Goal: Transaction & Acquisition: Book appointment/travel/reservation

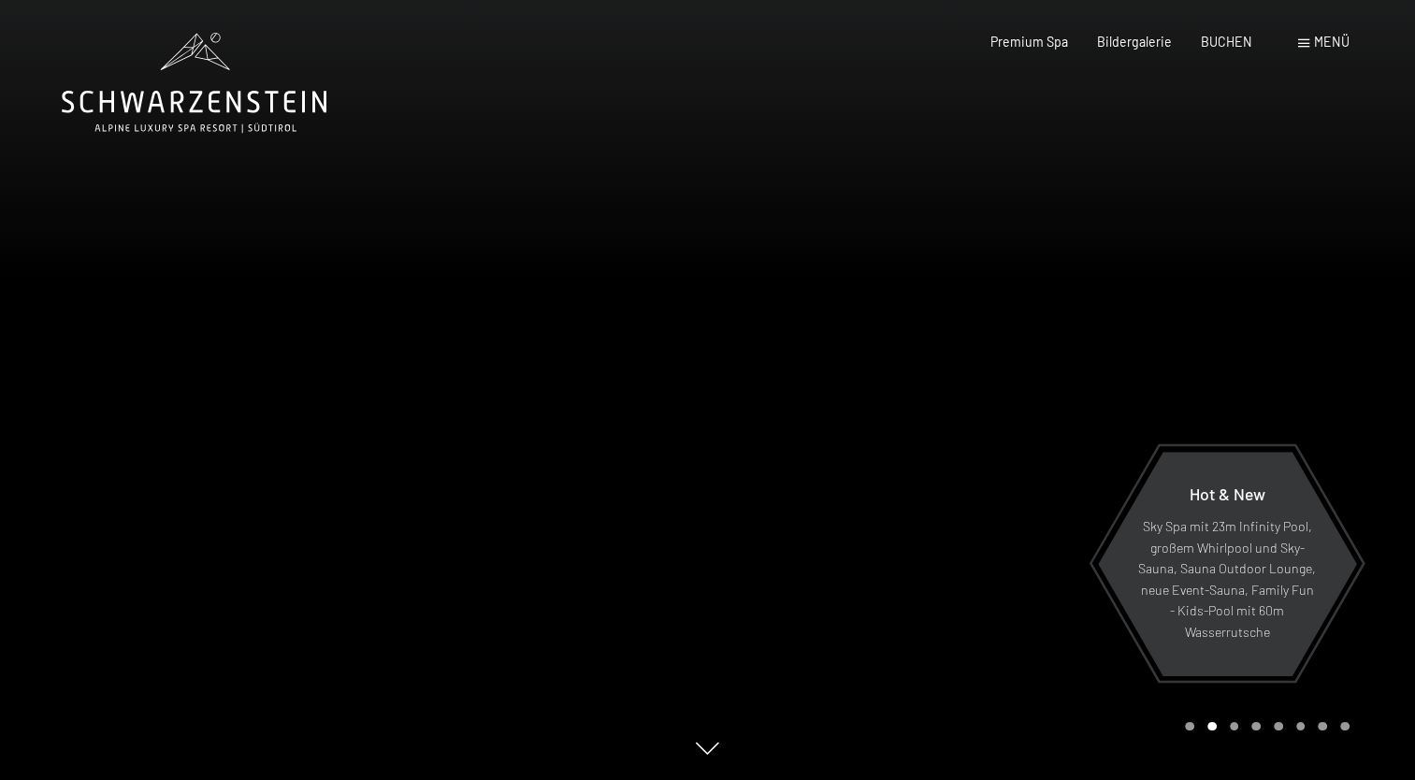
click at [1233, 41] on span "BUCHEN" at bounding box center [1226, 42] width 51 height 16
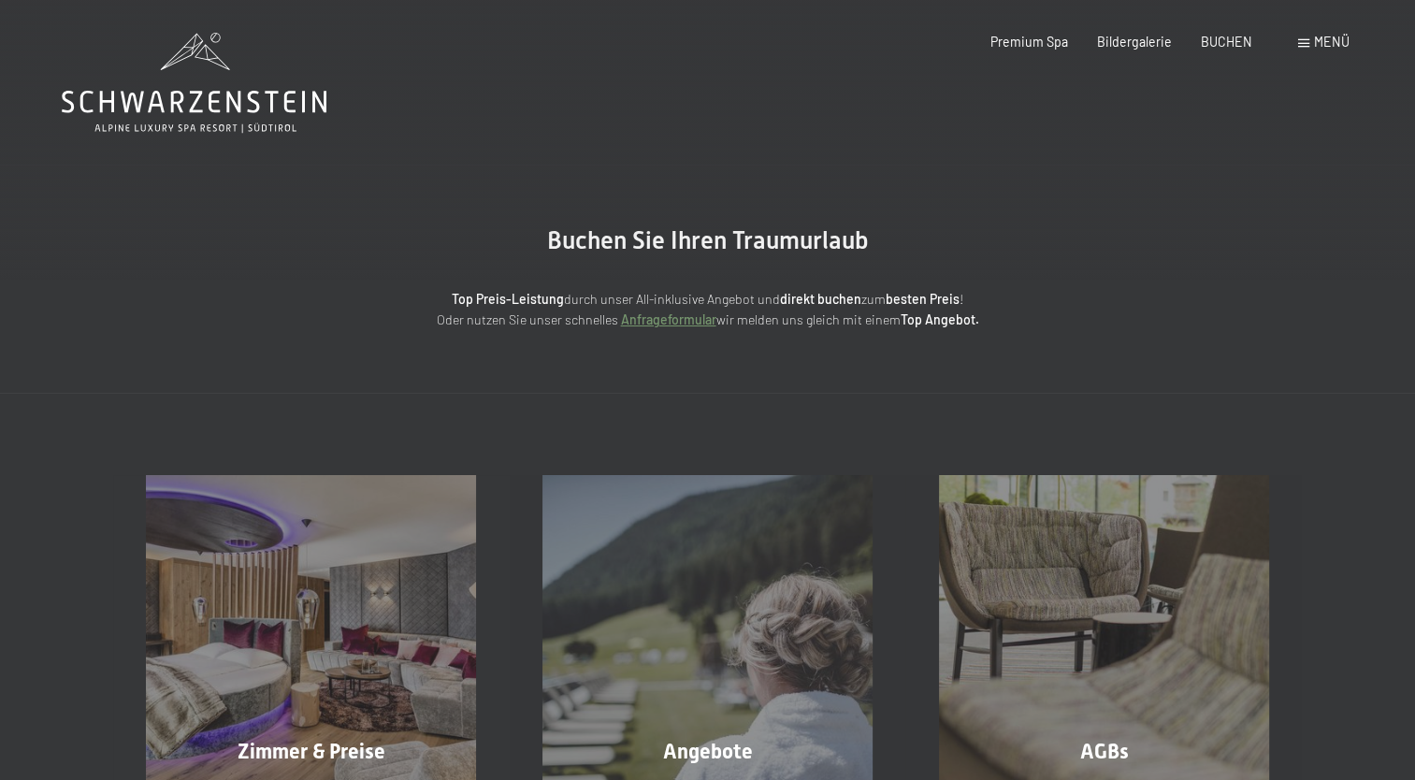
click at [1330, 37] on span "Menü" at bounding box center [1332, 42] width 36 height 16
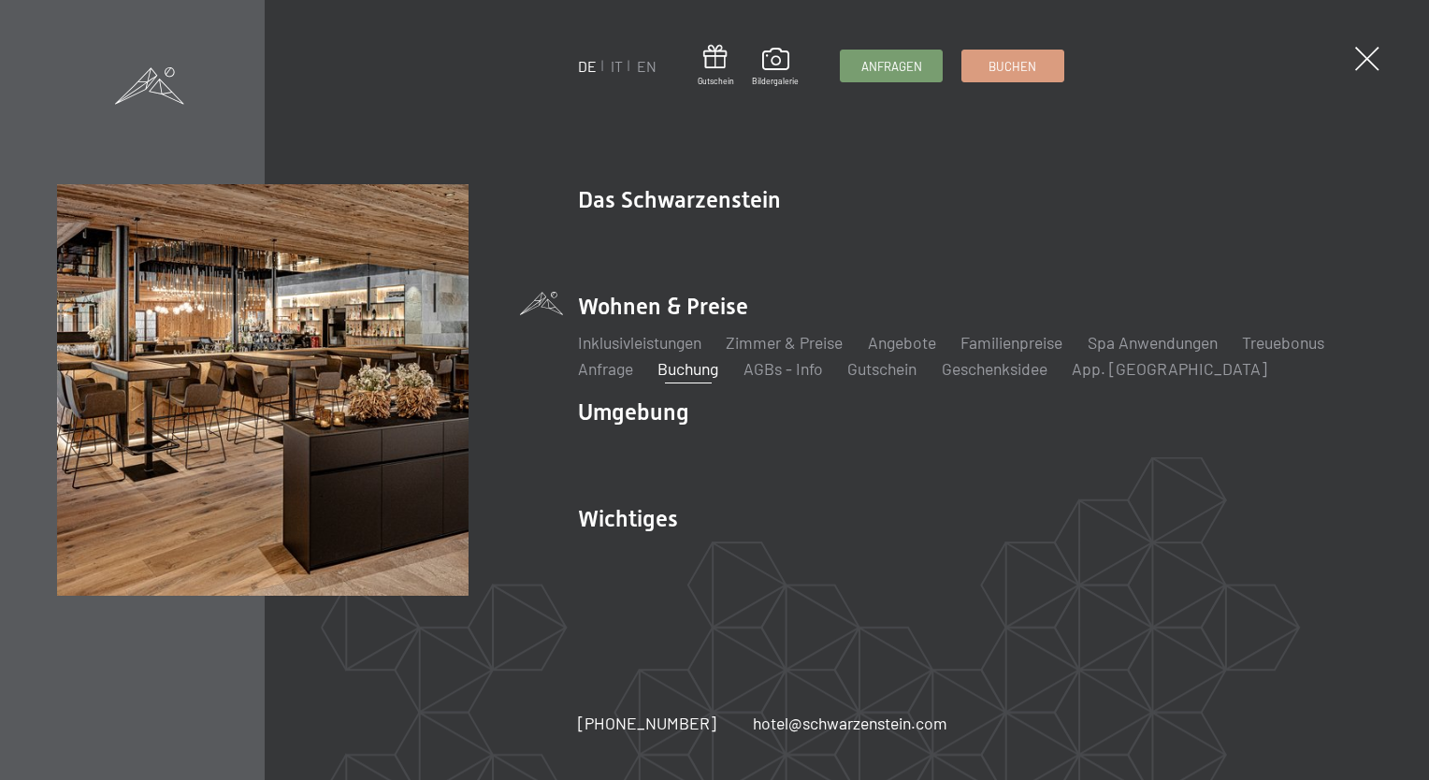
click at [645, 70] on link "EN" at bounding box center [647, 66] width 20 height 18
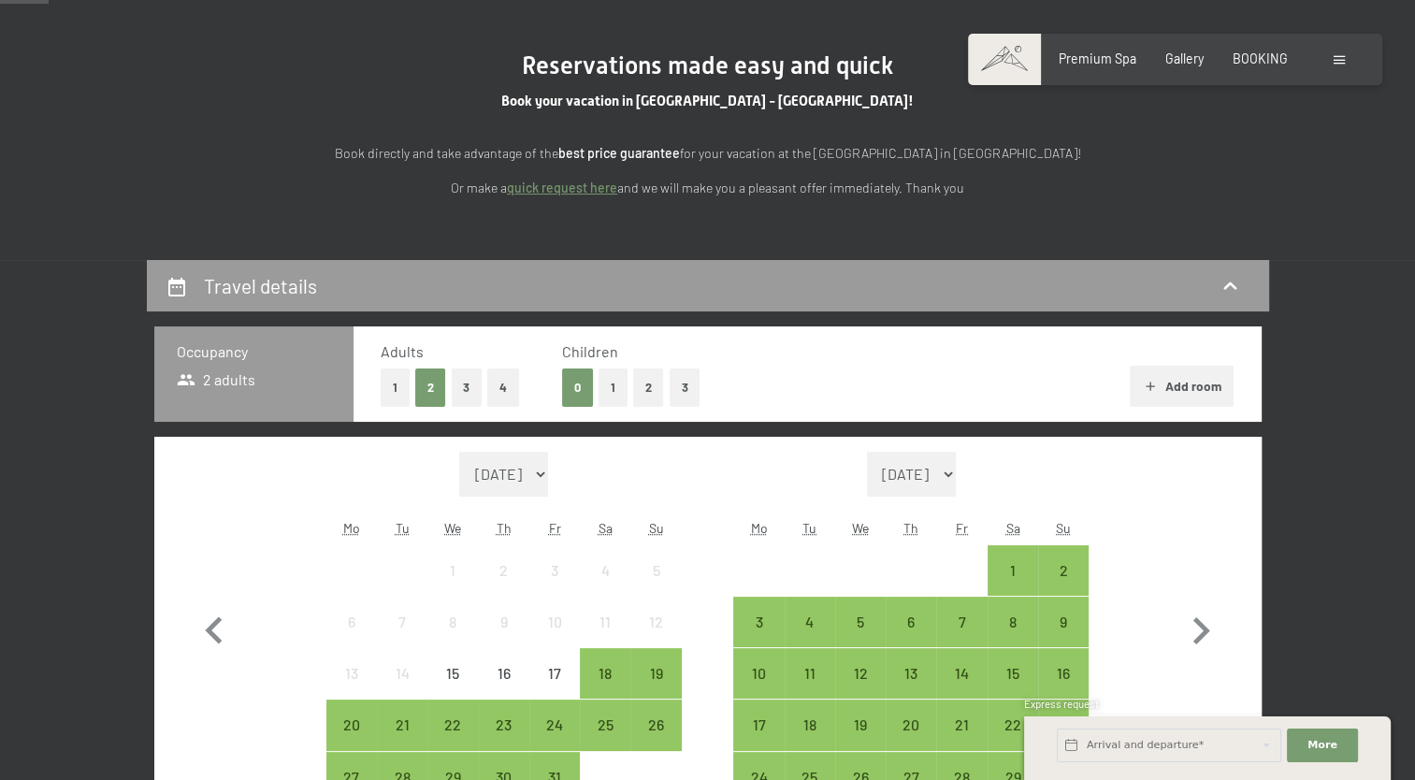
scroll to position [239, 0]
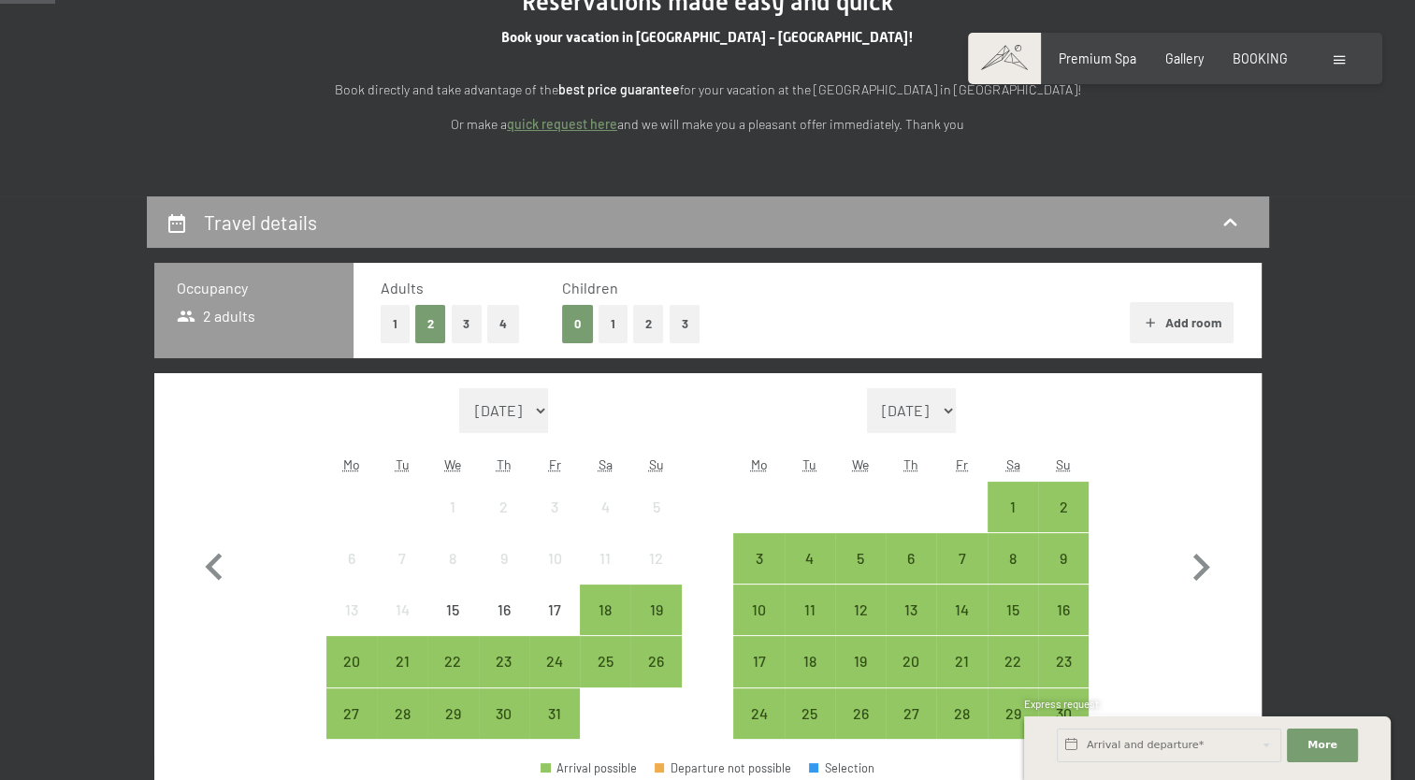
click at [1195, 578] on icon "button" at bounding box center [1201, 567] width 17 height 27
select select "[DATE]"
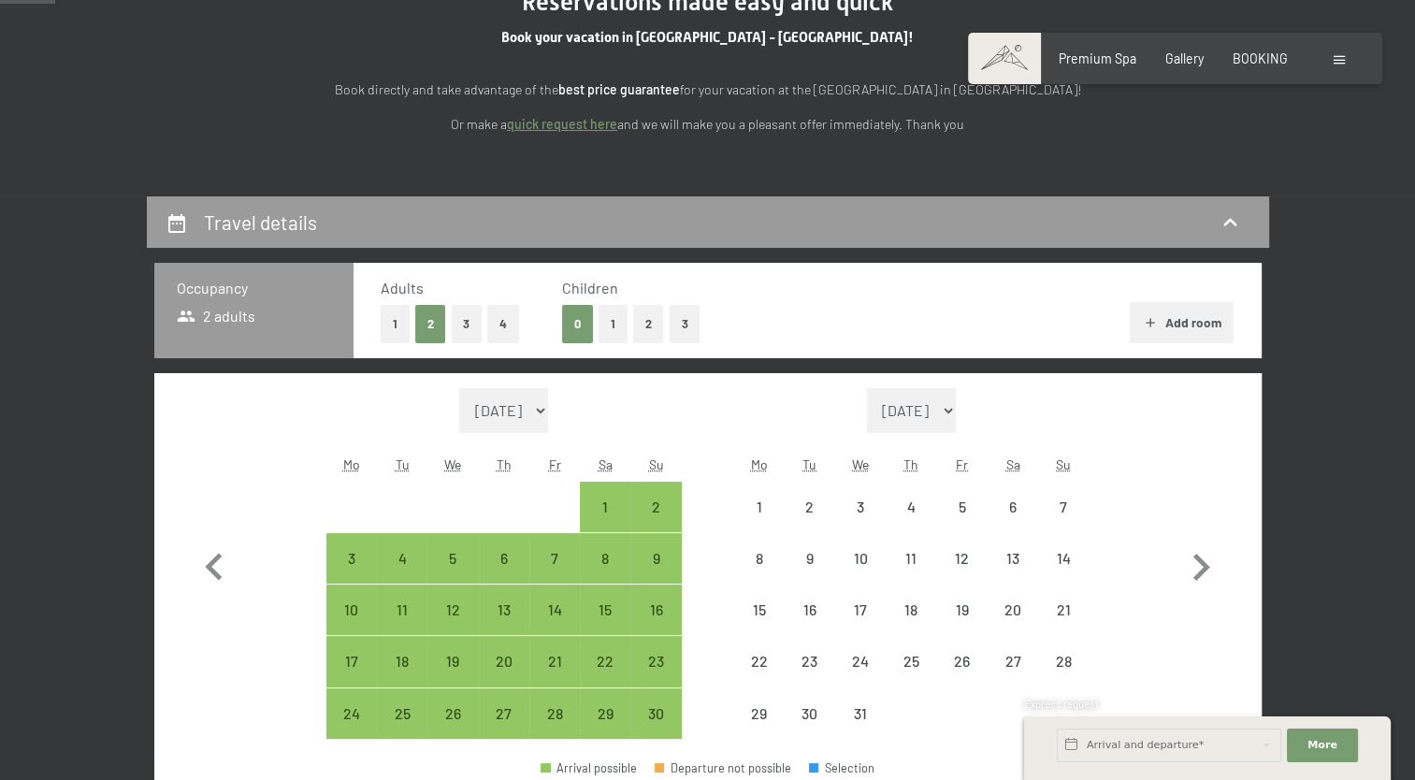
click at [1195, 578] on icon "button" at bounding box center [1201, 567] width 17 height 27
select select "[DATE]"
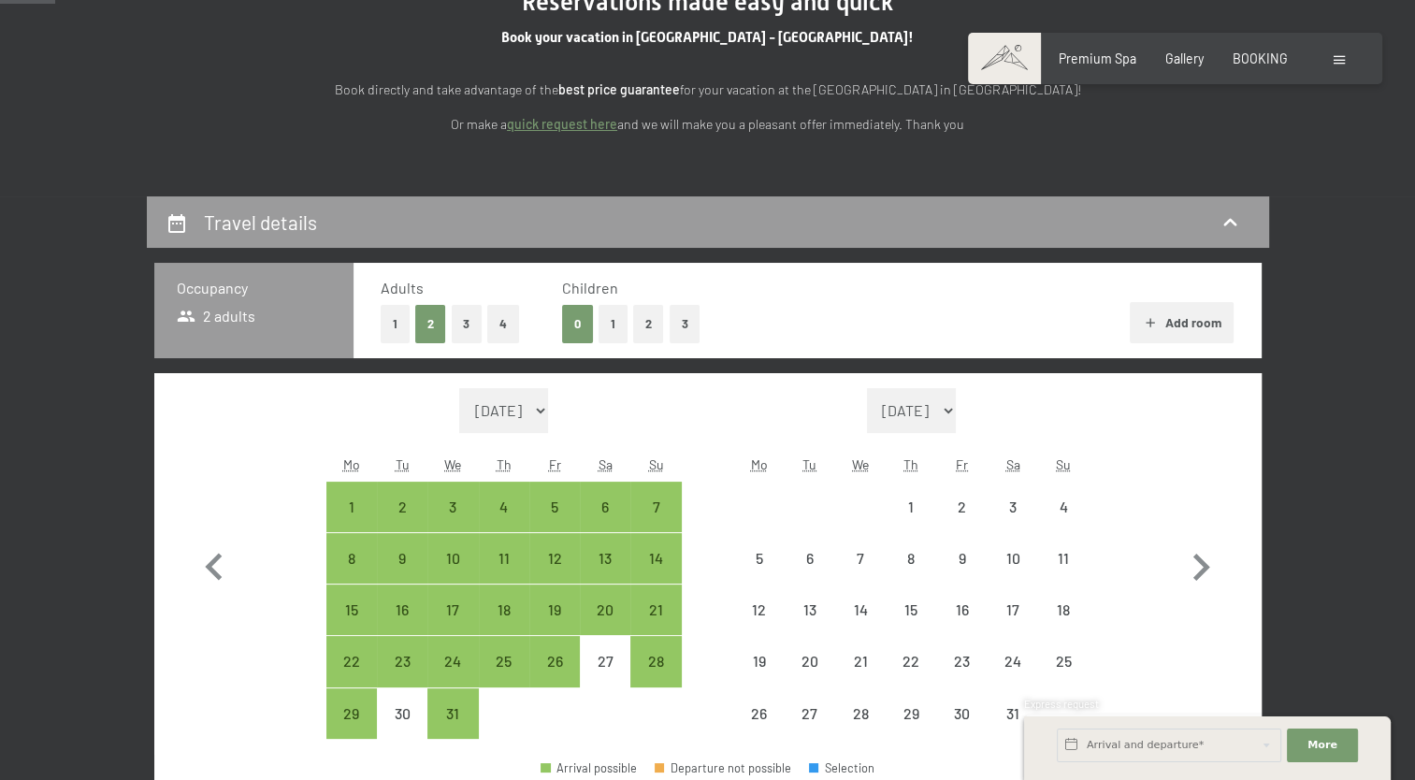
click at [1195, 578] on icon "button" at bounding box center [1201, 567] width 17 height 27
select select "[DATE]"
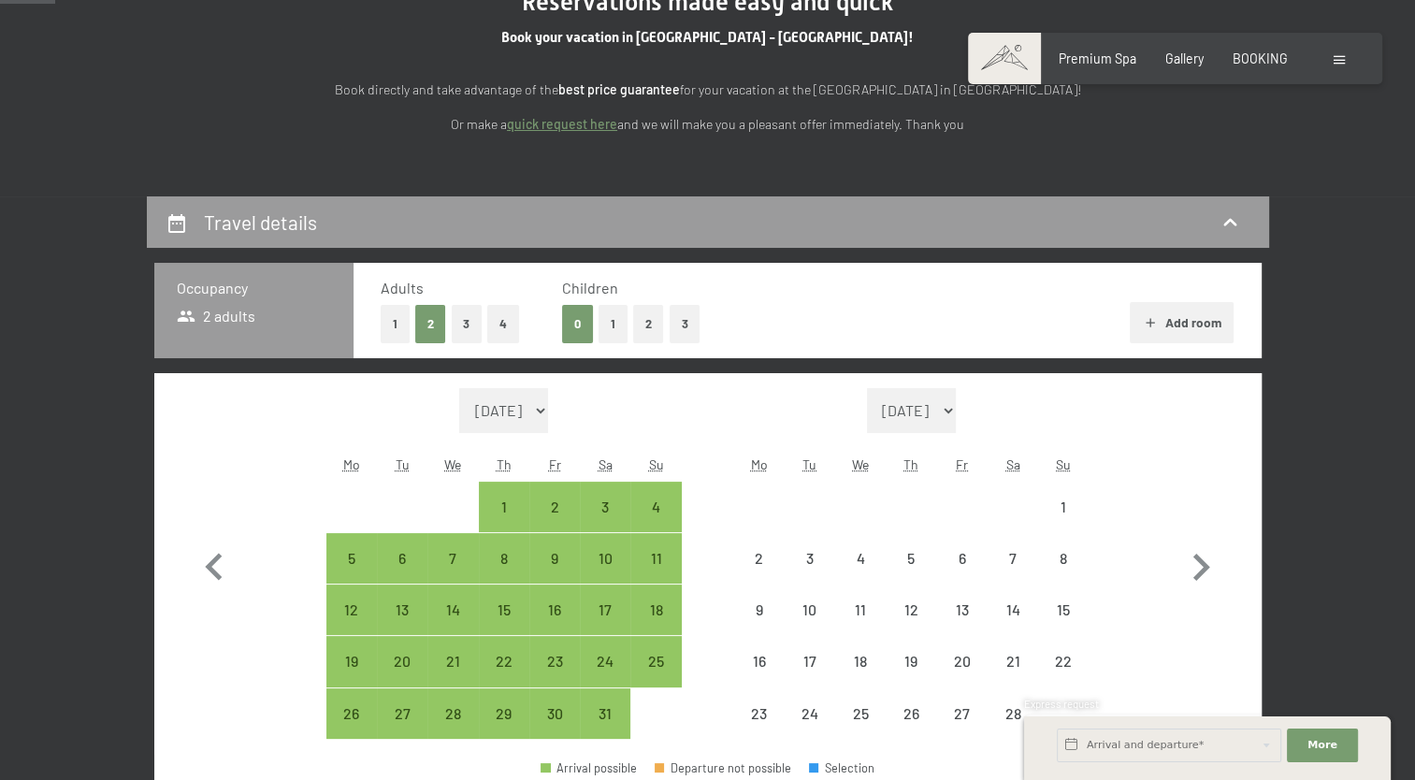
select select "[DATE]"
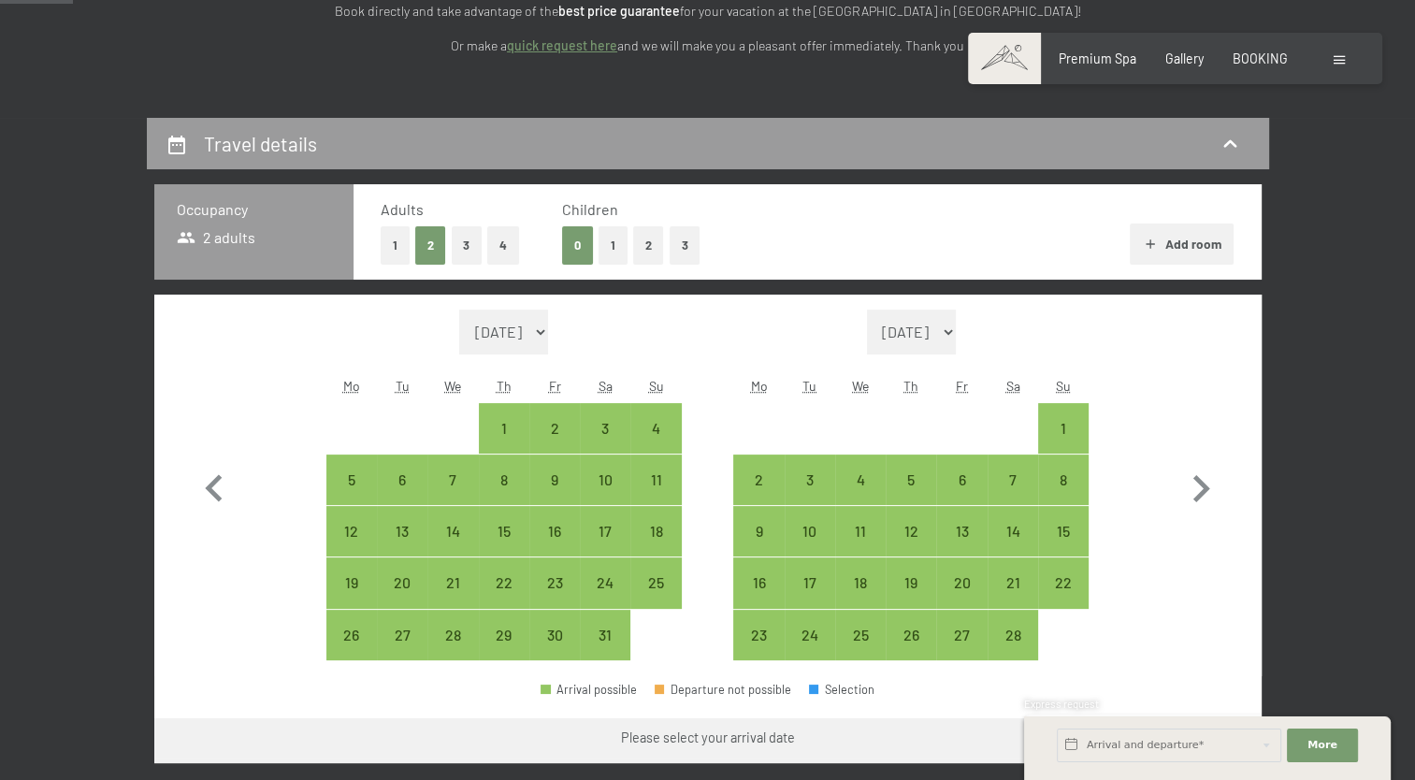
scroll to position [318, 0]
click at [1020, 526] on div "14" at bounding box center [1013, 546] width 47 height 47
select select "[DATE]"
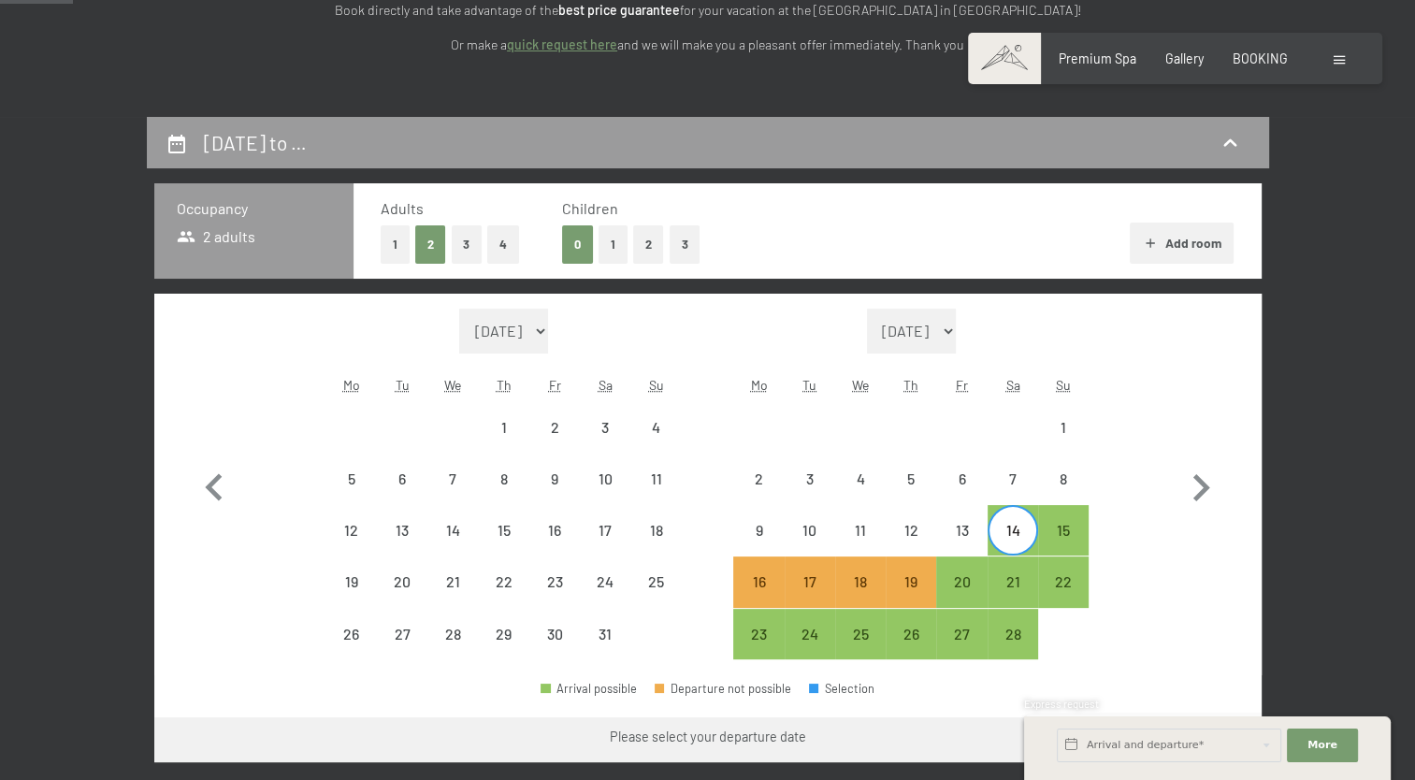
click at [1025, 586] on div "21" at bounding box center [1013, 597] width 47 height 47
select select "[DATE]"
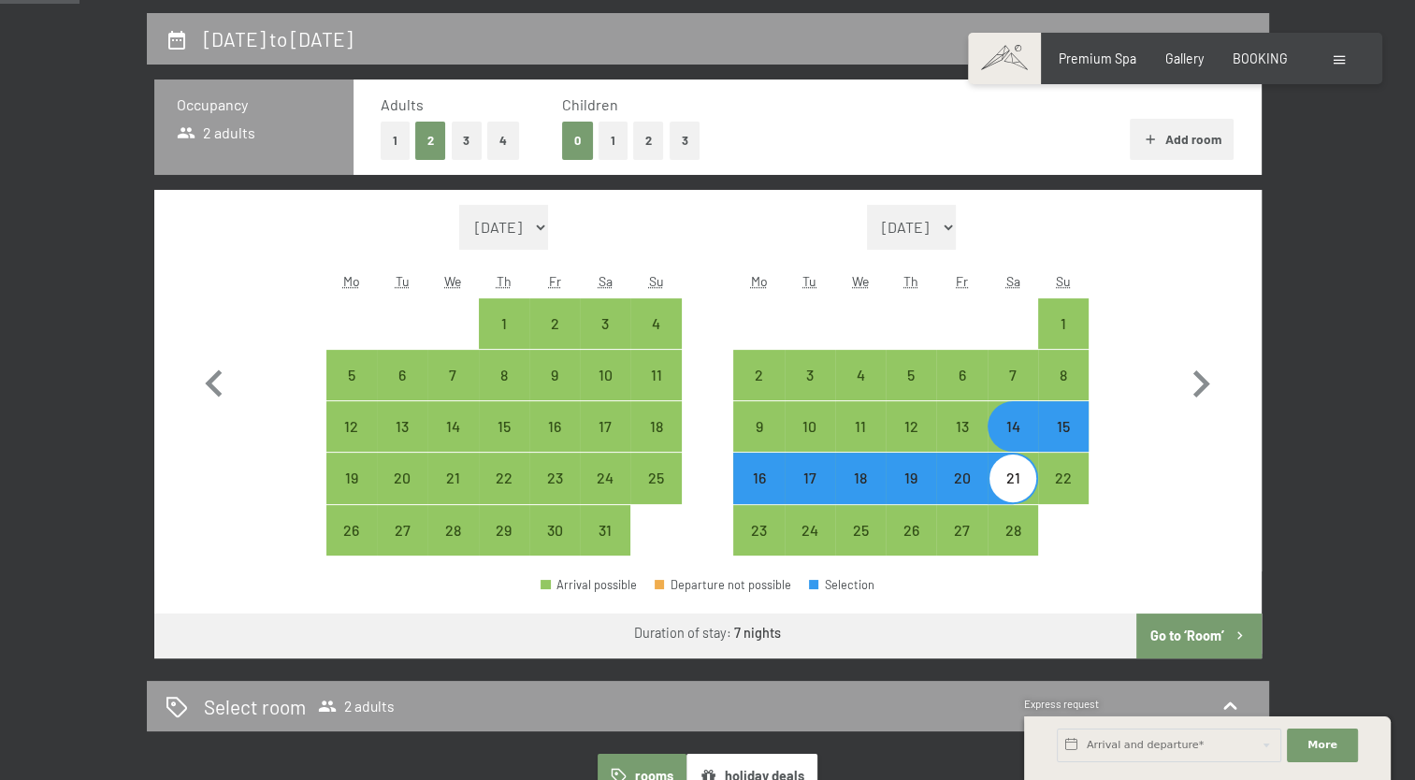
scroll to position [423, 0]
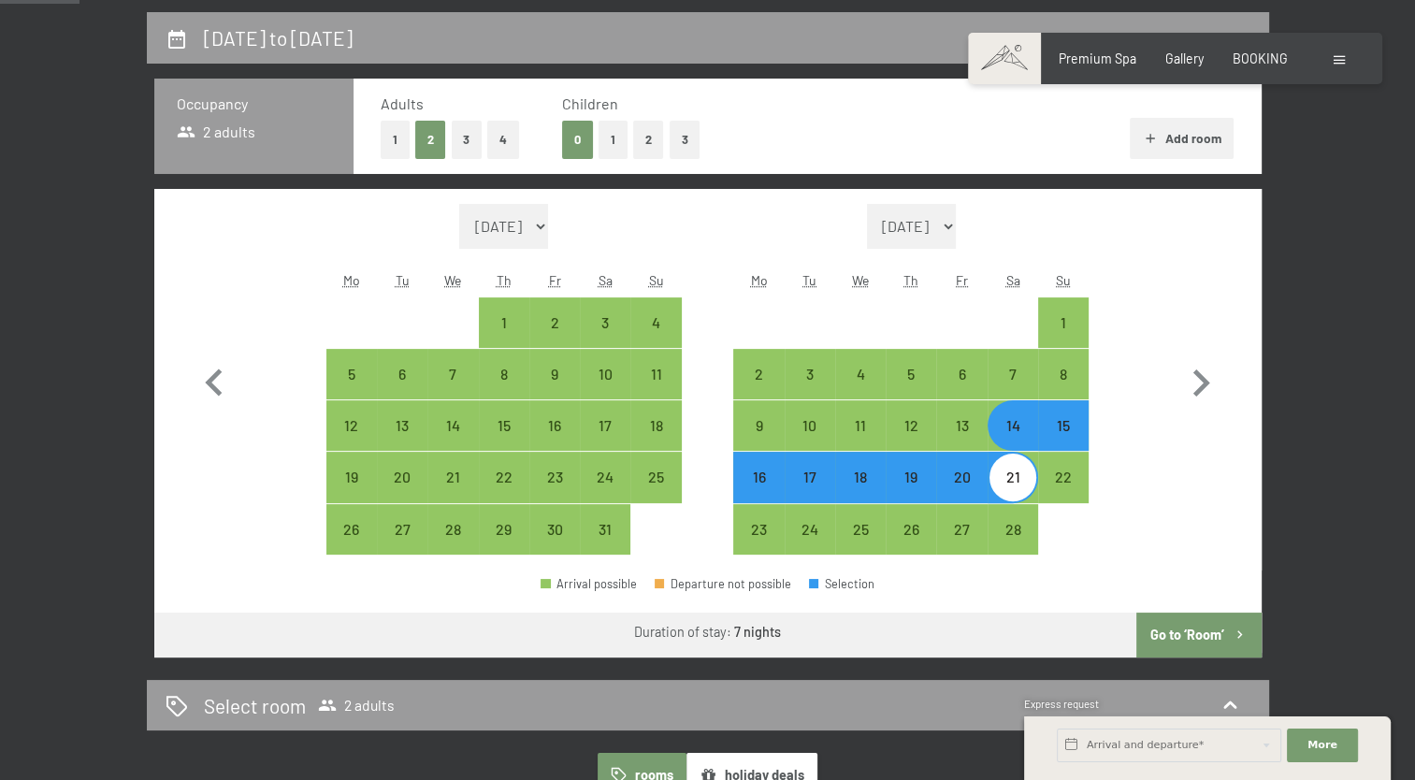
click at [1063, 430] on div "15" at bounding box center [1063, 441] width 47 height 47
select select "[DATE]"
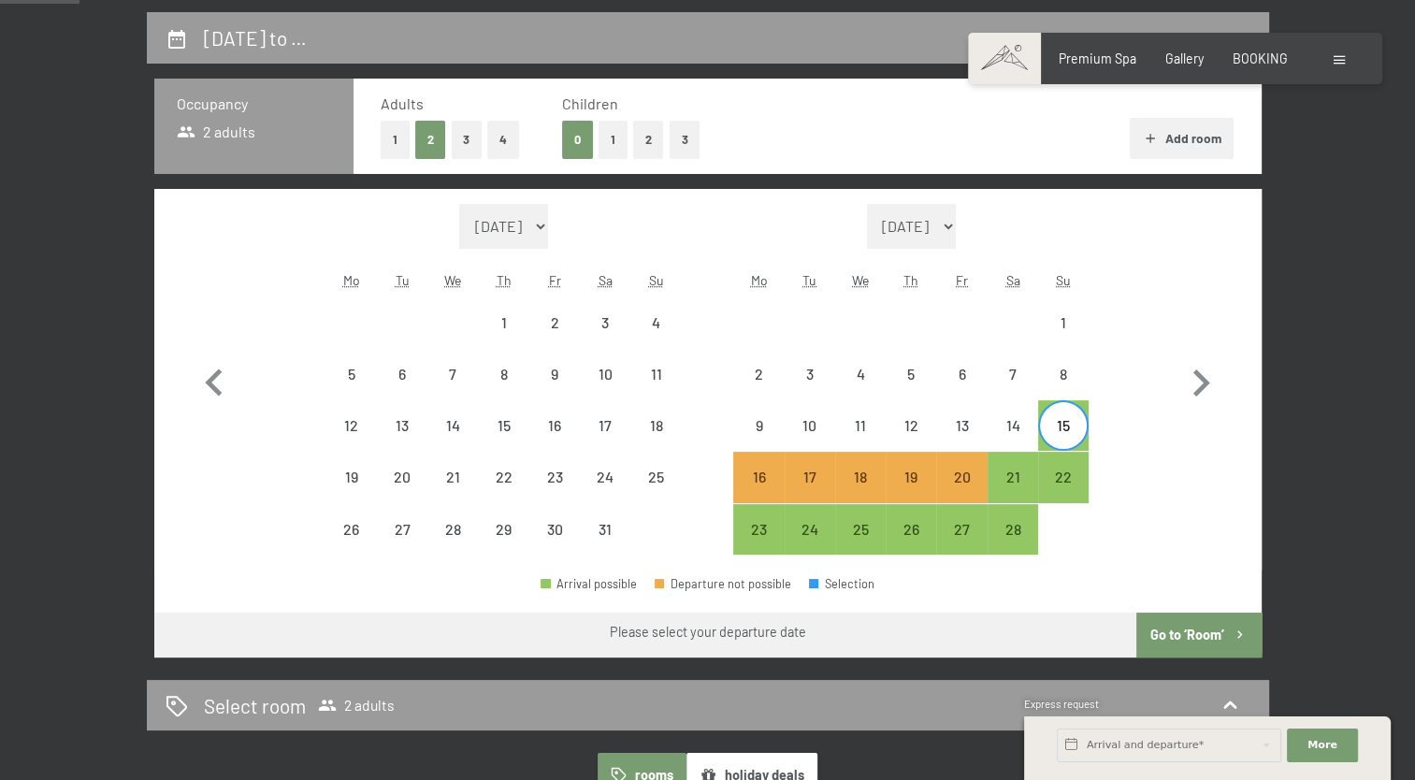
click at [1002, 478] on div "21" at bounding box center [1013, 493] width 47 height 47
select select "[DATE]"
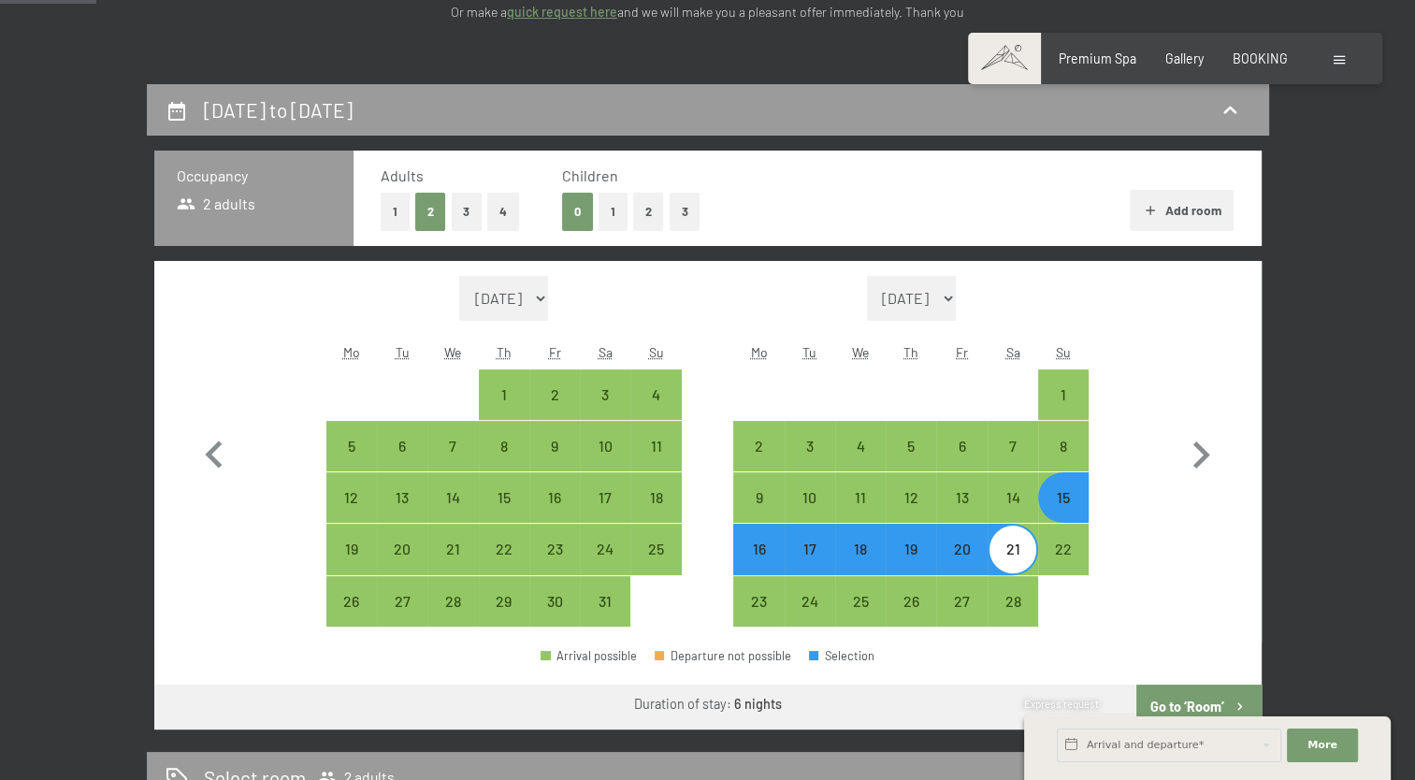
scroll to position [352, 0]
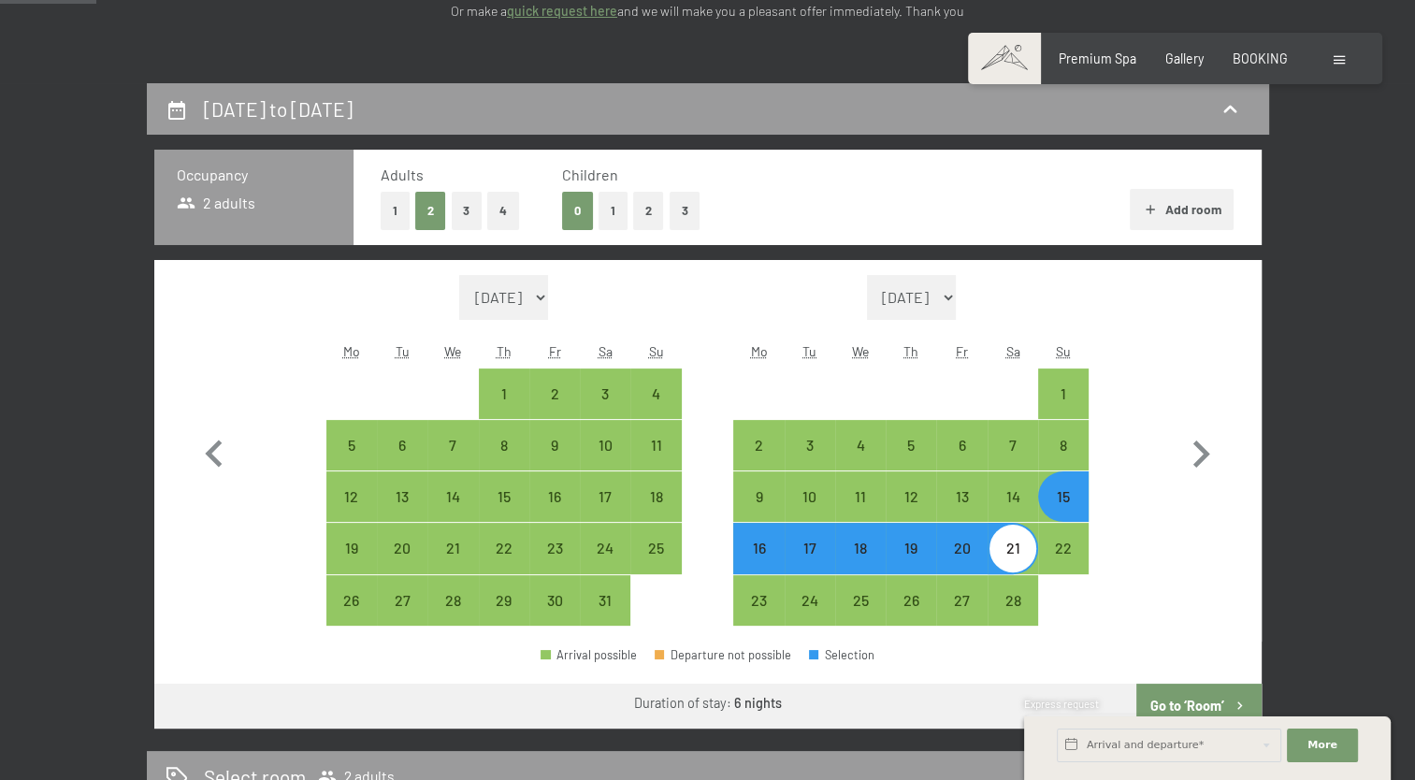
click at [490, 214] on button "4" at bounding box center [503, 211] width 32 height 38
select select "[DATE]"
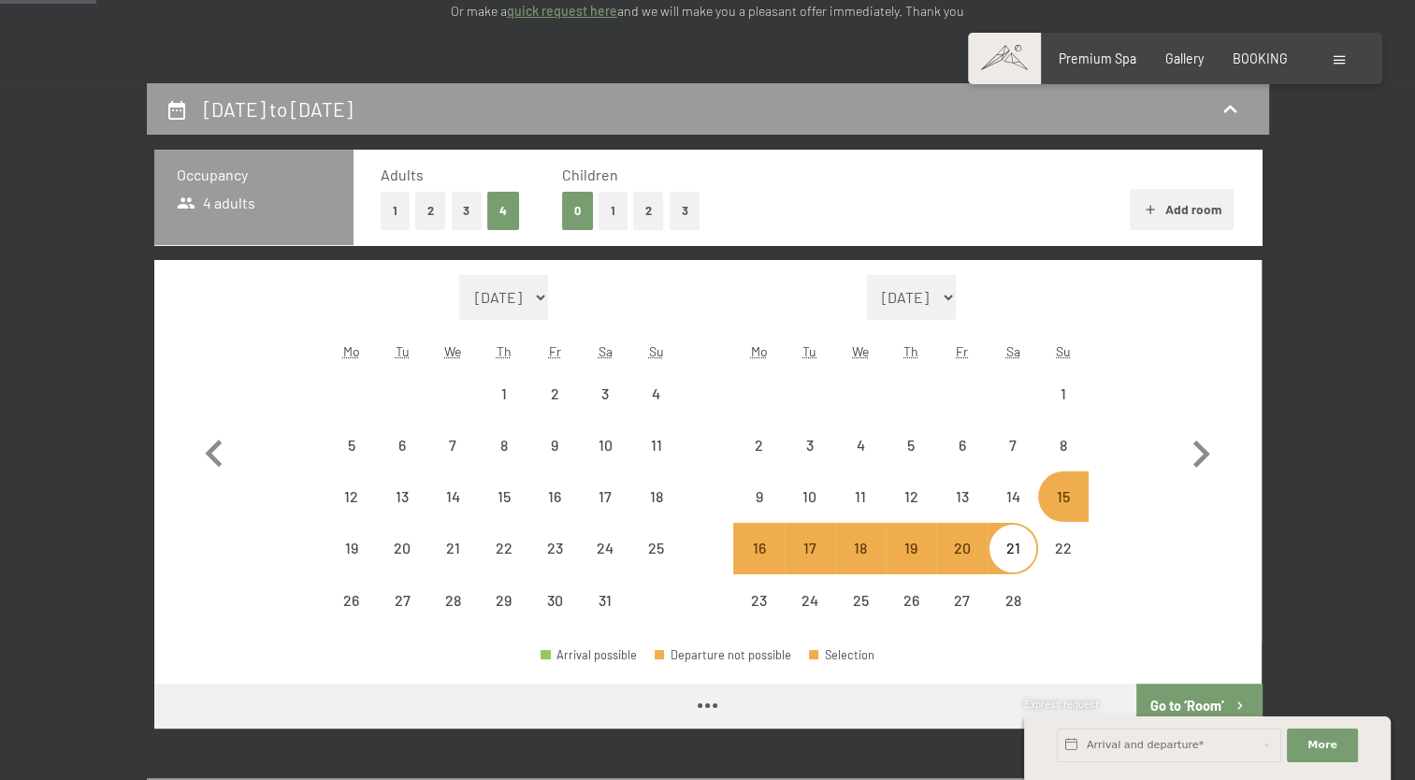
select select "[DATE]"
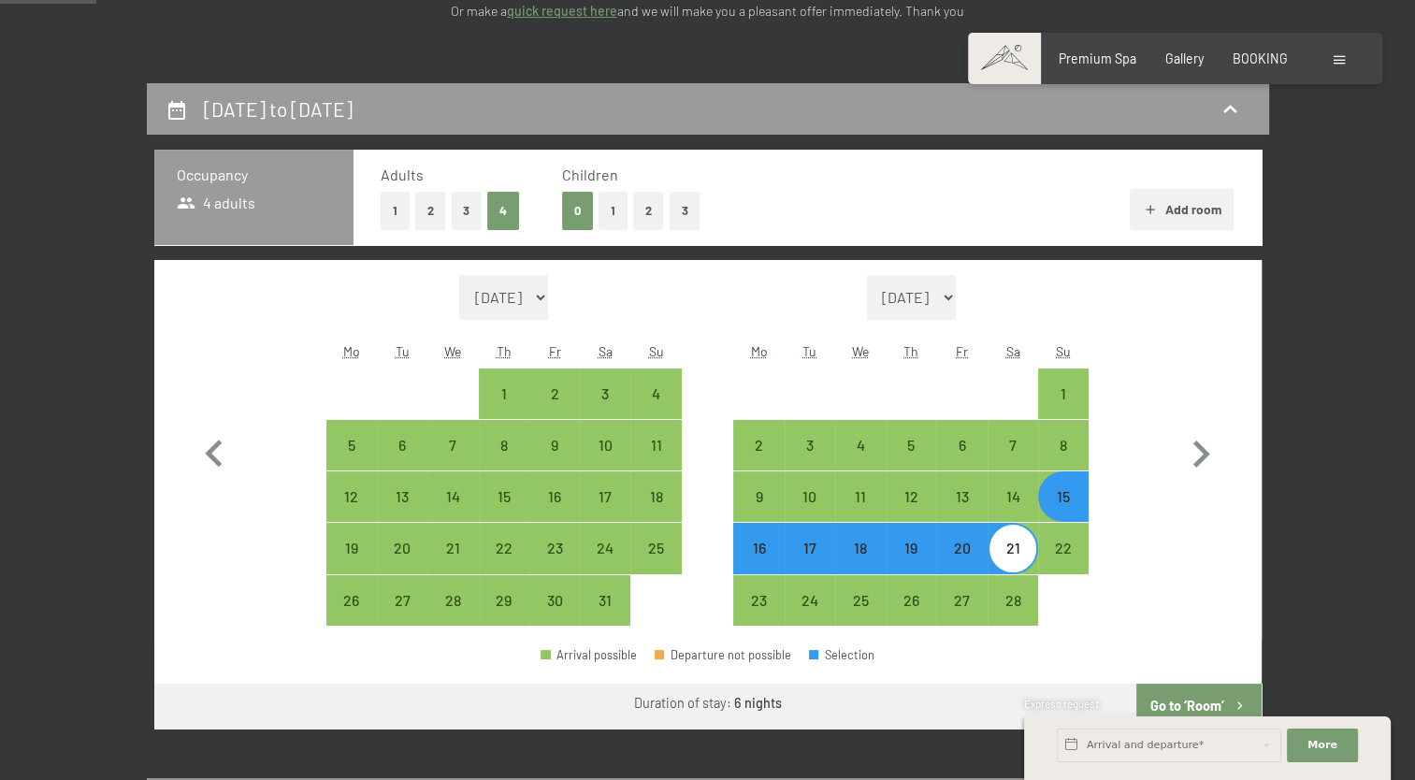
click at [644, 211] on button "2" at bounding box center [648, 211] width 31 height 38
select select "[DATE]"
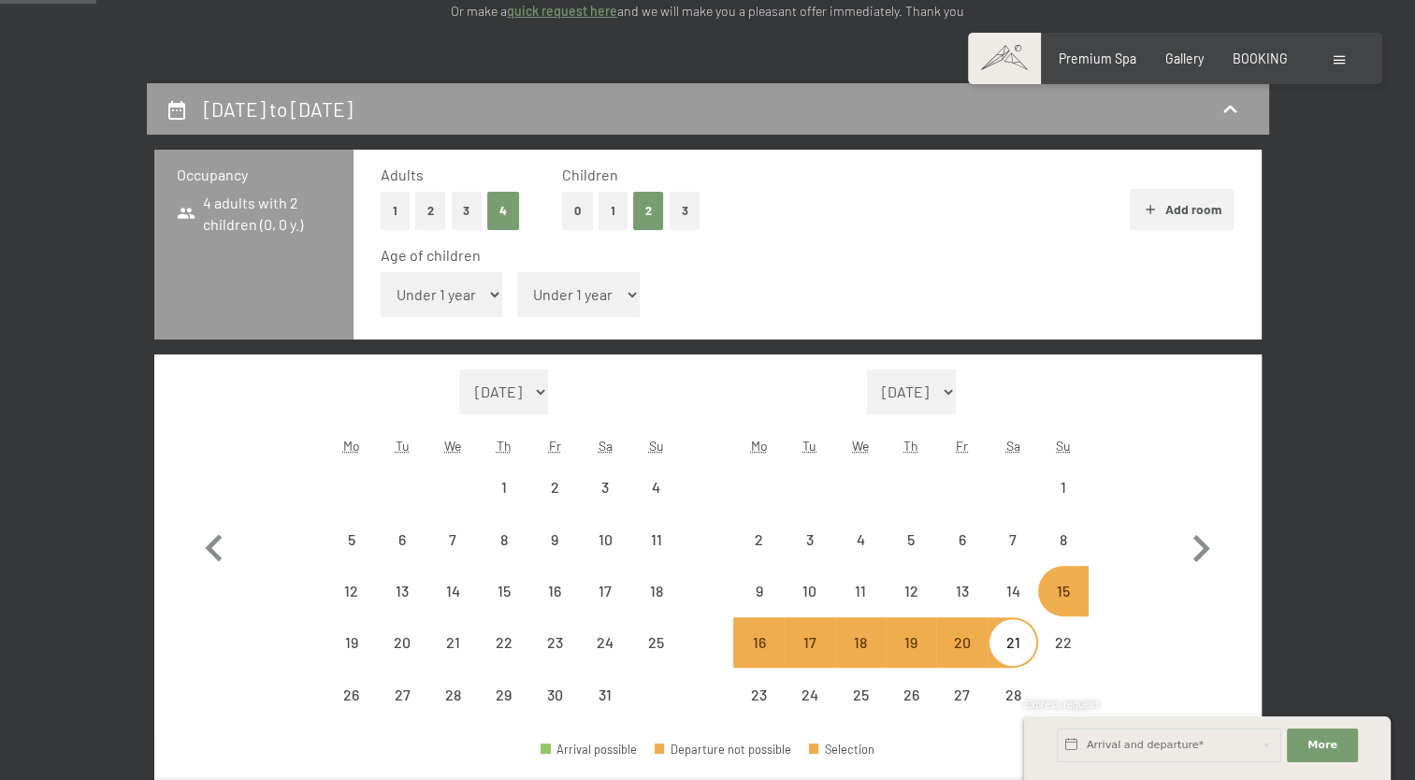
select select "[DATE]"
click at [483, 299] on select "Under 1 year 1 year 2 years 3 years 4 years 5 years 6 years 7 years 8 years 9 y…" at bounding box center [442, 294] width 123 height 45
select select "17"
click at [381, 272] on select "Under 1 year 1 year 2 years 3 years 4 years 5 years 6 years 7 years 8 years 9 y…" at bounding box center [442, 294] width 123 height 45
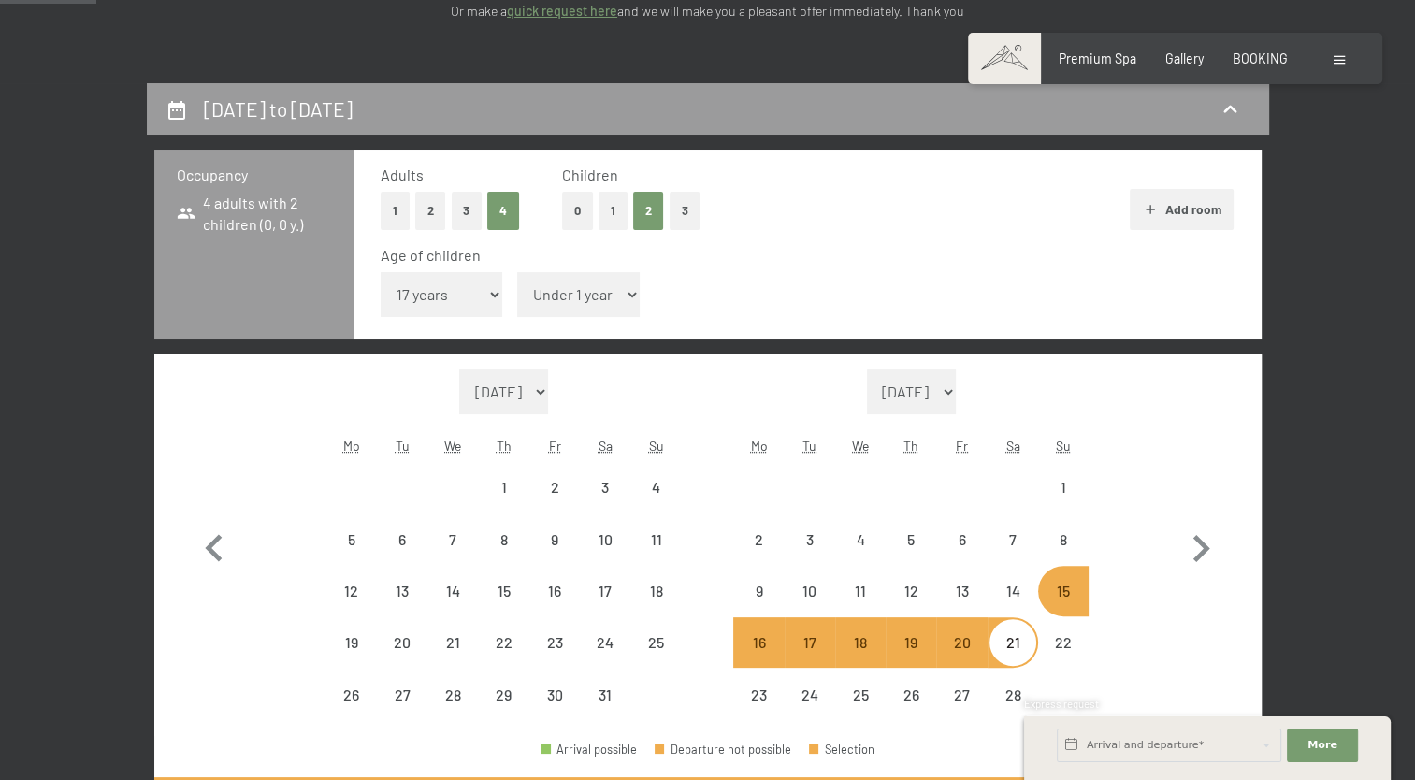
select select "[DATE]"
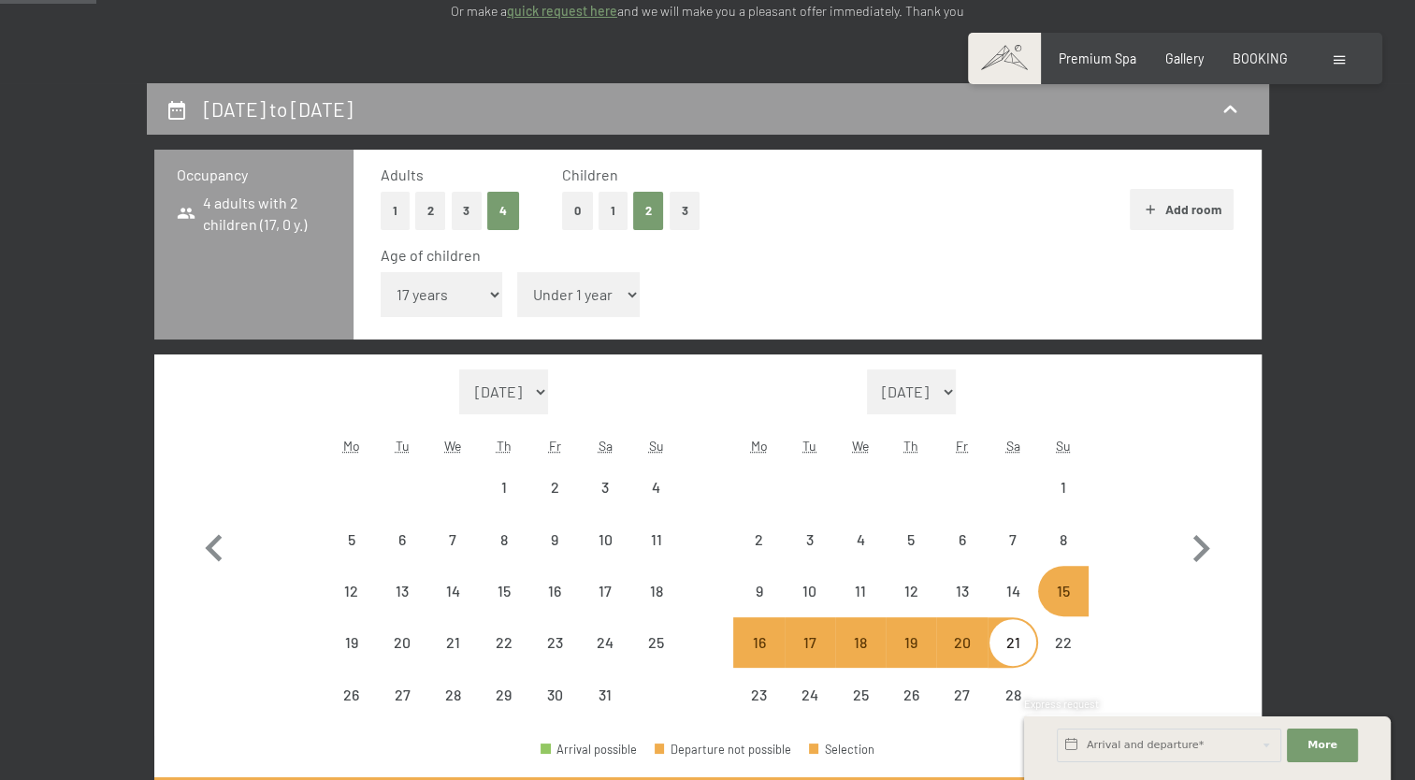
select select "[DATE]"
click at [571, 291] on select "Under 1 year 1 year 2 years 3 years 4 years 5 years 6 years 7 years 8 years 9 y…" at bounding box center [578, 294] width 123 height 45
select select "15"
click at [517, 272] on select "Under 1 year 1 year 2 years 3 years 4 years 5 years 6 years 7 years 8 years 9 y…" at bounding box center [578, 294] width 123 height 45
select select "[DATE]"
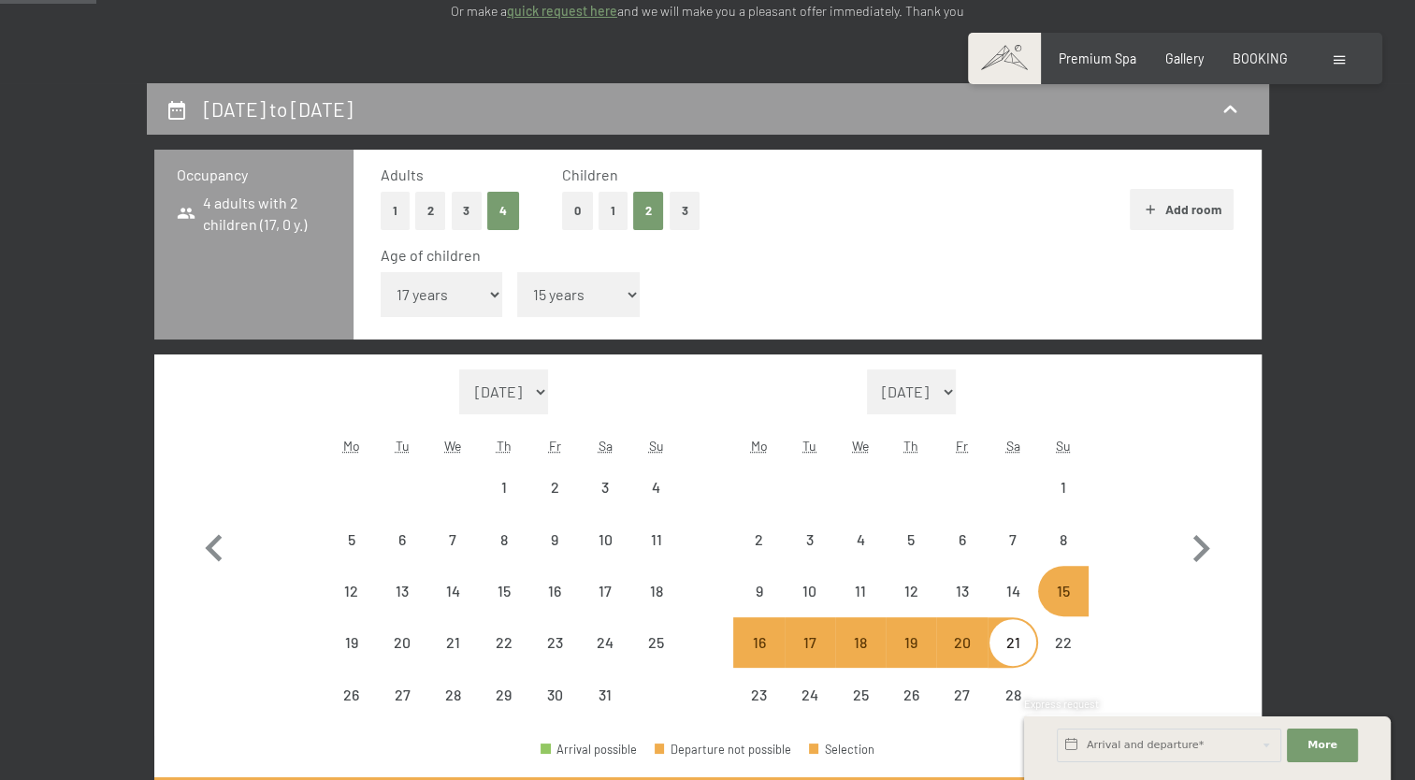
select select "[DATE]"
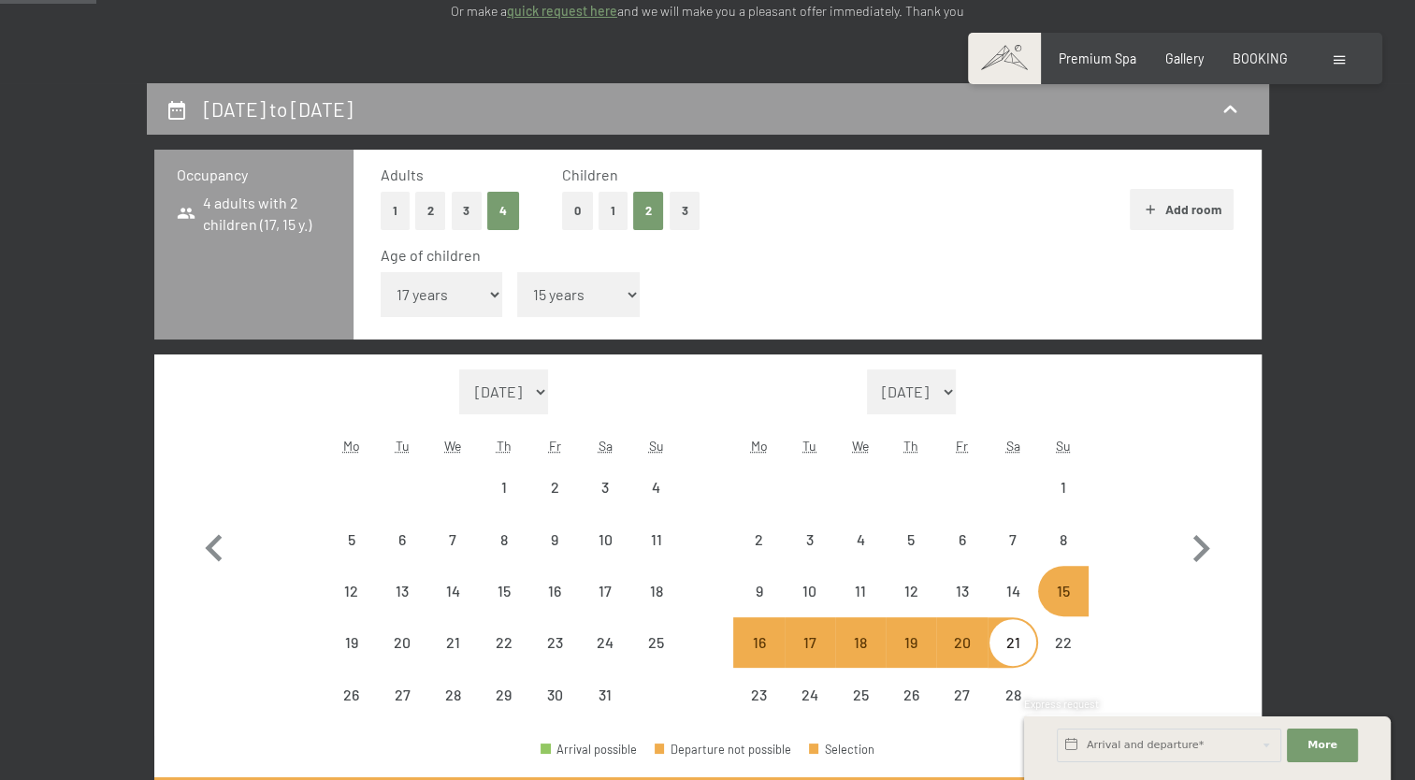
click at [432, 210] on button "2" at bounding box center [430, 211] width 31 height 38
select select "[DATE]"
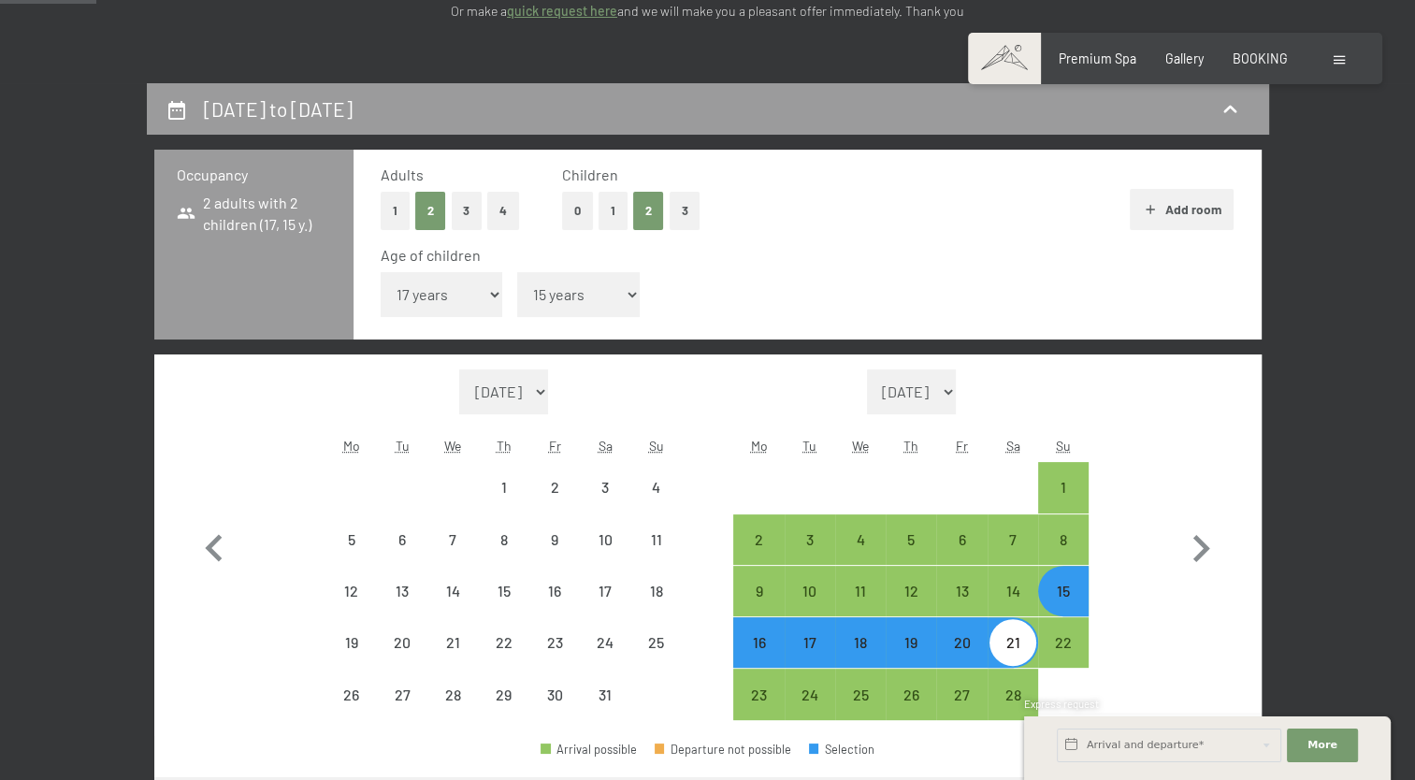
select select "[DATE]"
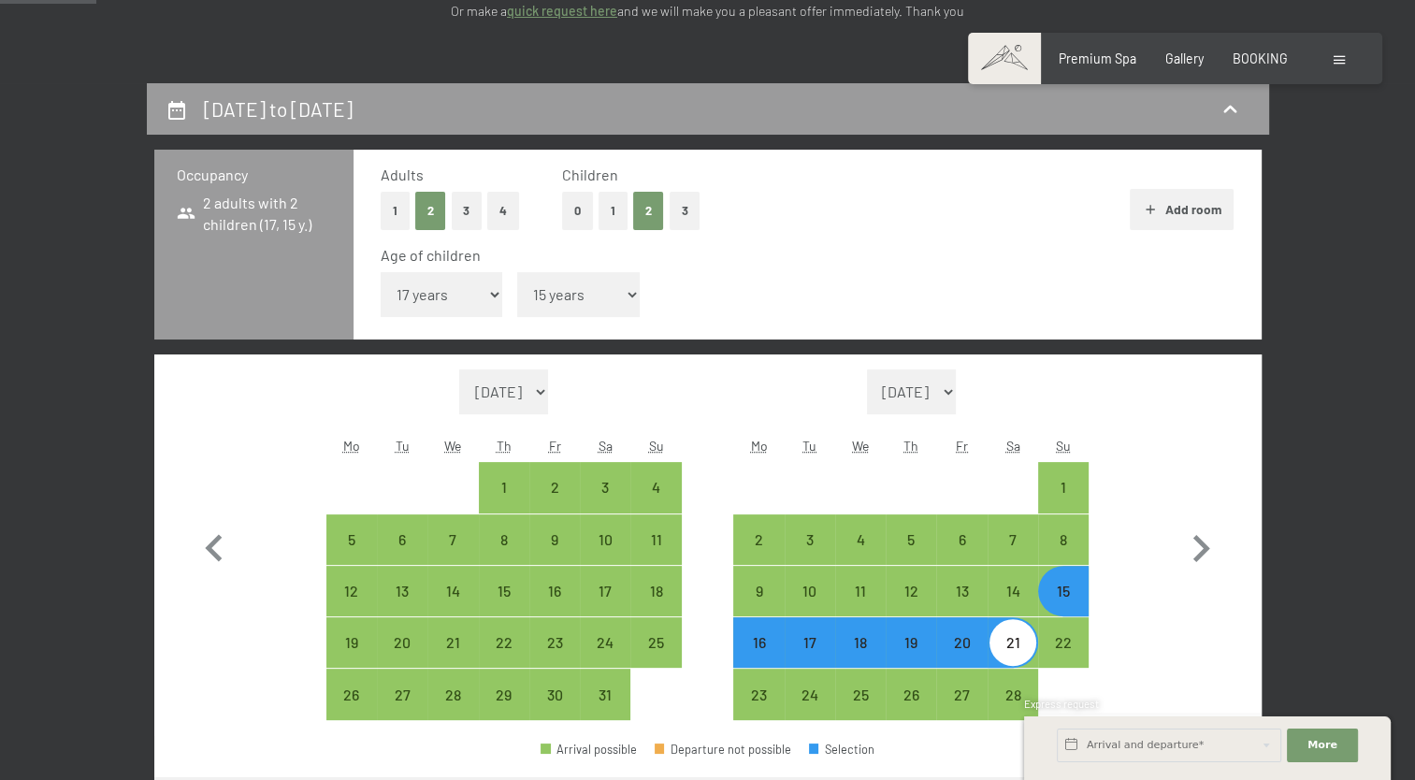
click at [1146, 211] on icon "button" at bounding box center [1150, 209] width 15 height 15
select select "[DATE]"
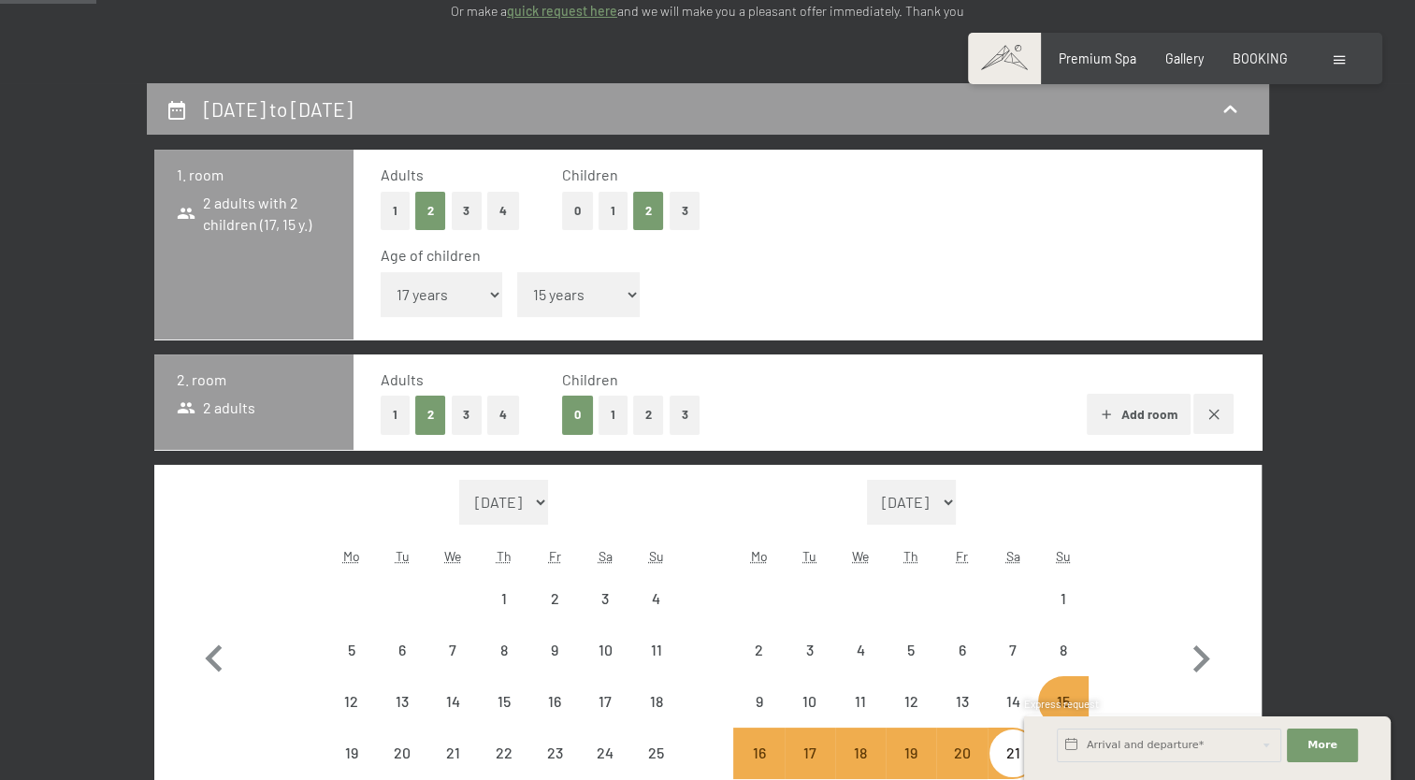
select select "[DATE]"
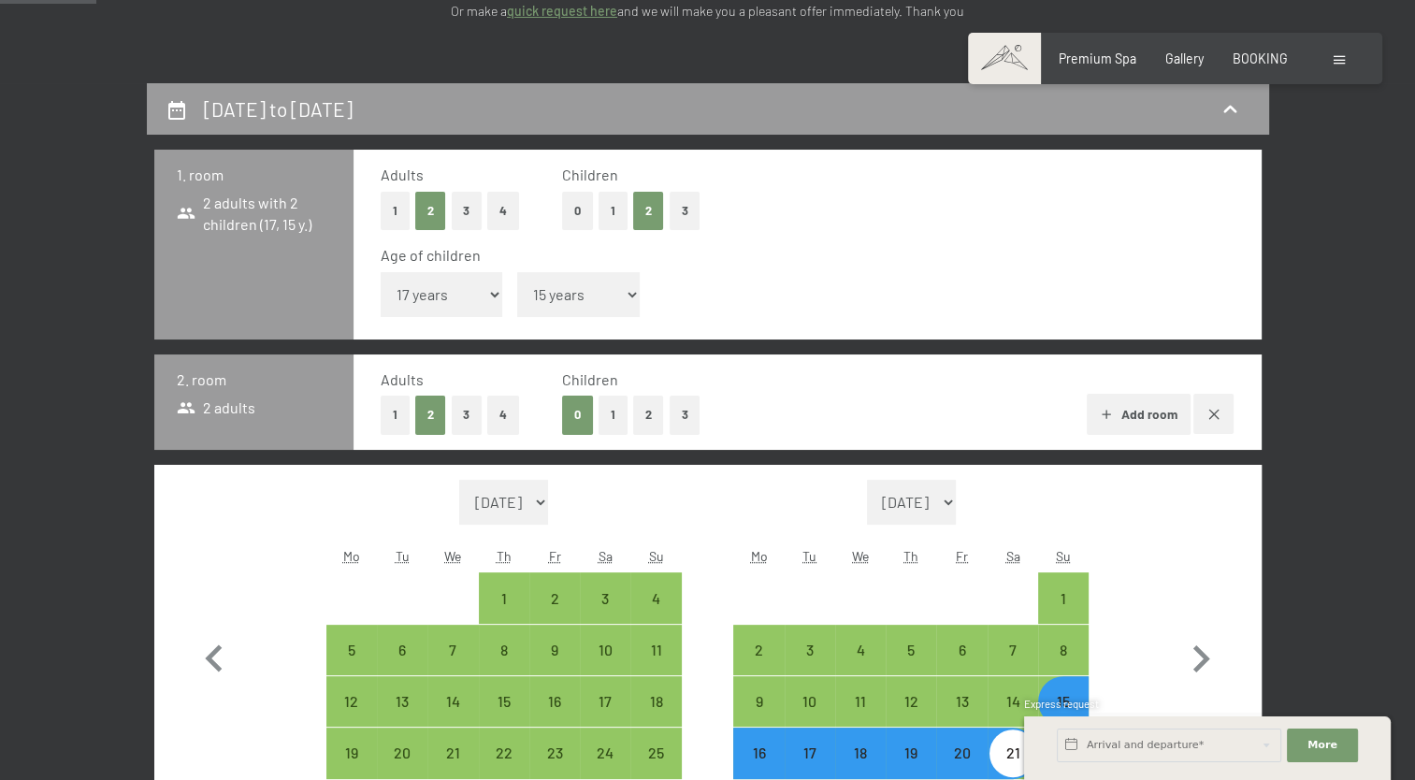
click at [614, 210] on button "1" at bounding box center [613, 211] width 29 height 38
select select "0"
select select "[DATE]"
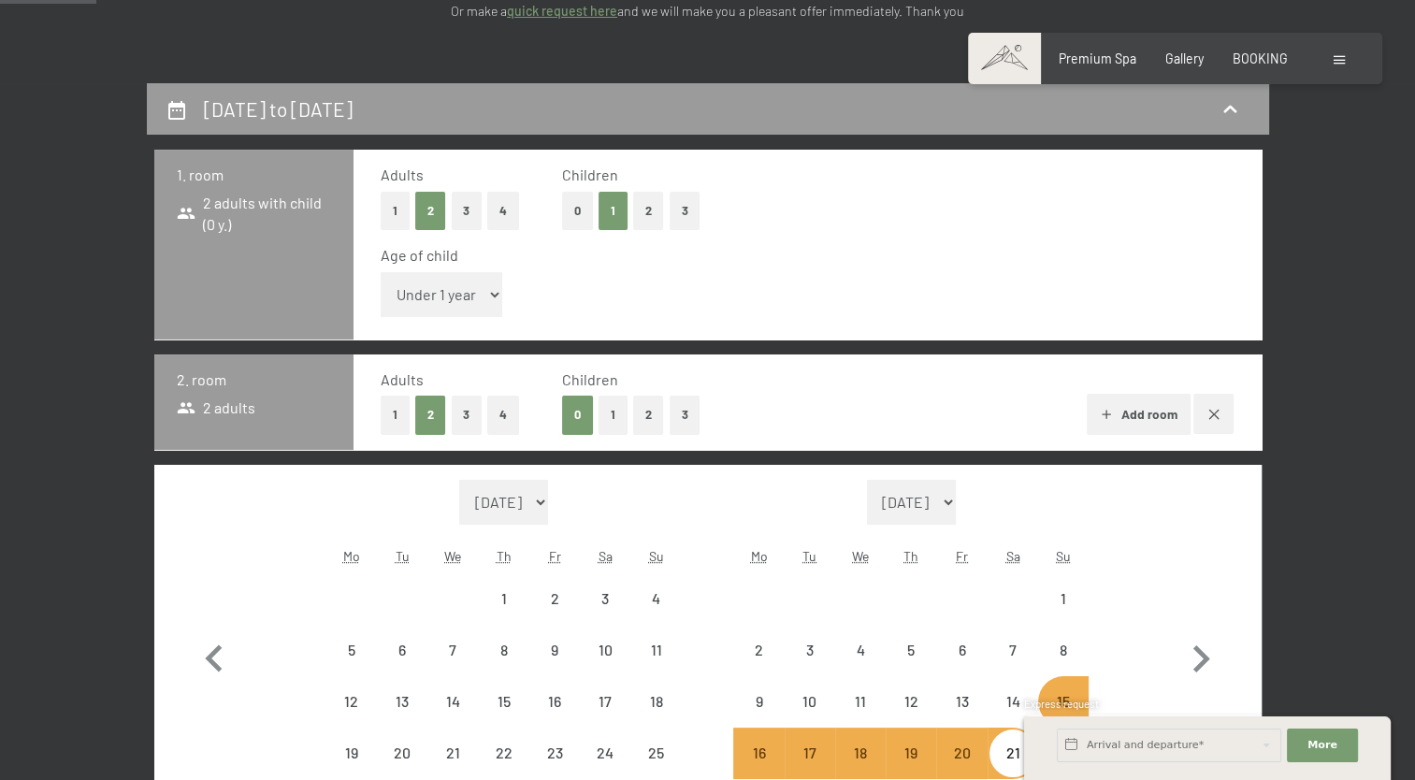
select select "[DATE]"
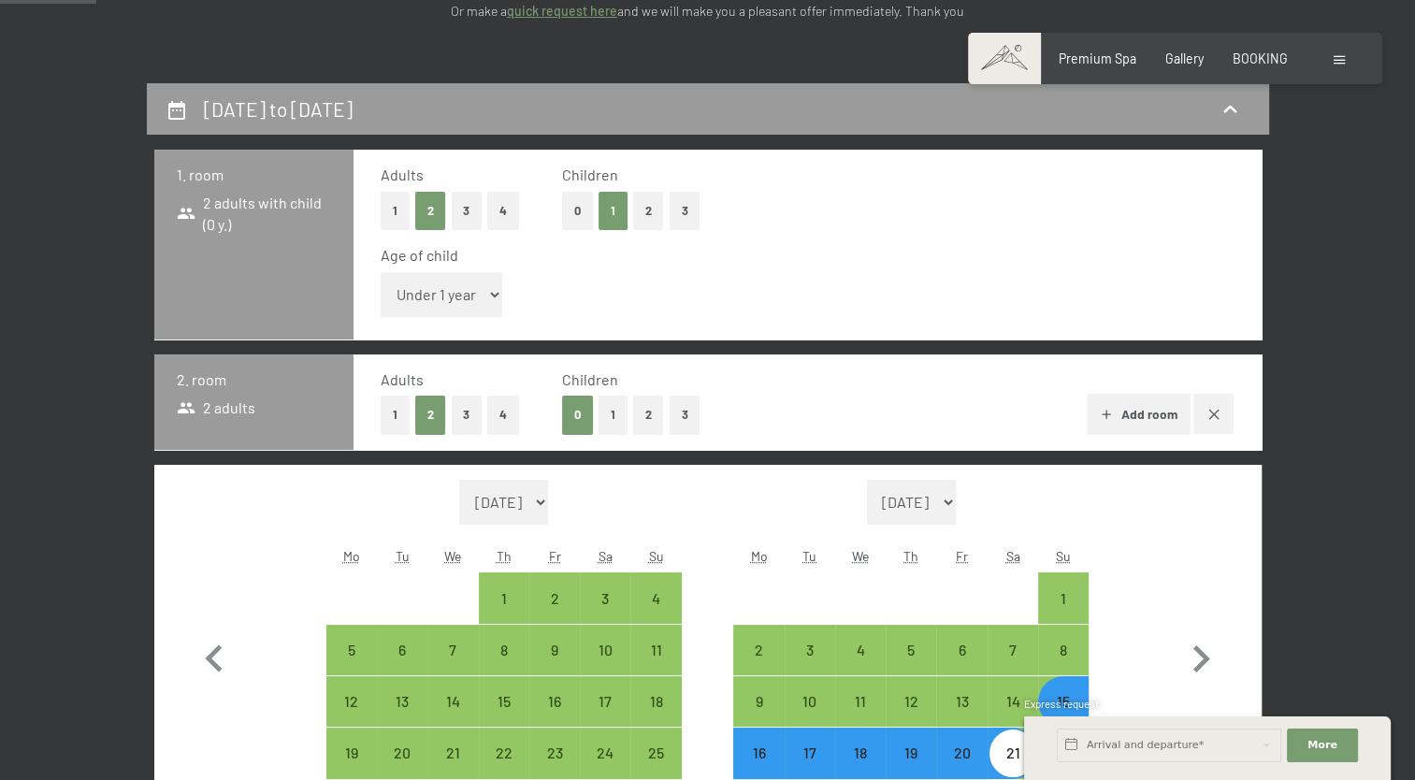
click at [491, 296] on select "Under 1 year 1 year 2 years 3 years 4 years 5 years 6 years 7 years 8 years 9 y…" at bounding box center [442, 294] width 123 height 45
select select "7"
click at [381, 272] on select "Under 1 year 1 year 2 years 3 years 4 years 5 years 6 years 7 years 8 years 9 y…" at bounding box center [442, 294] width 123 height 45
select select "[DATE]"
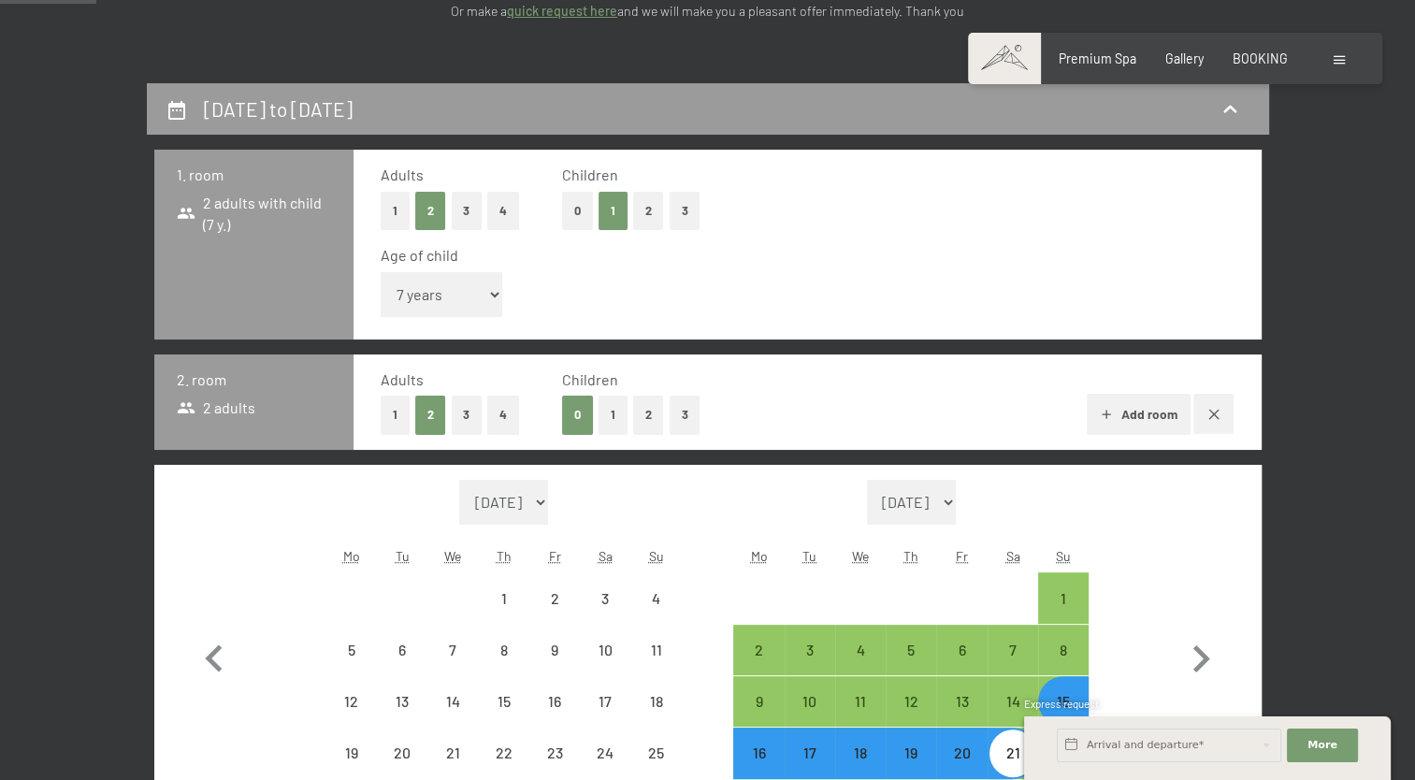
select select "[DATE]"
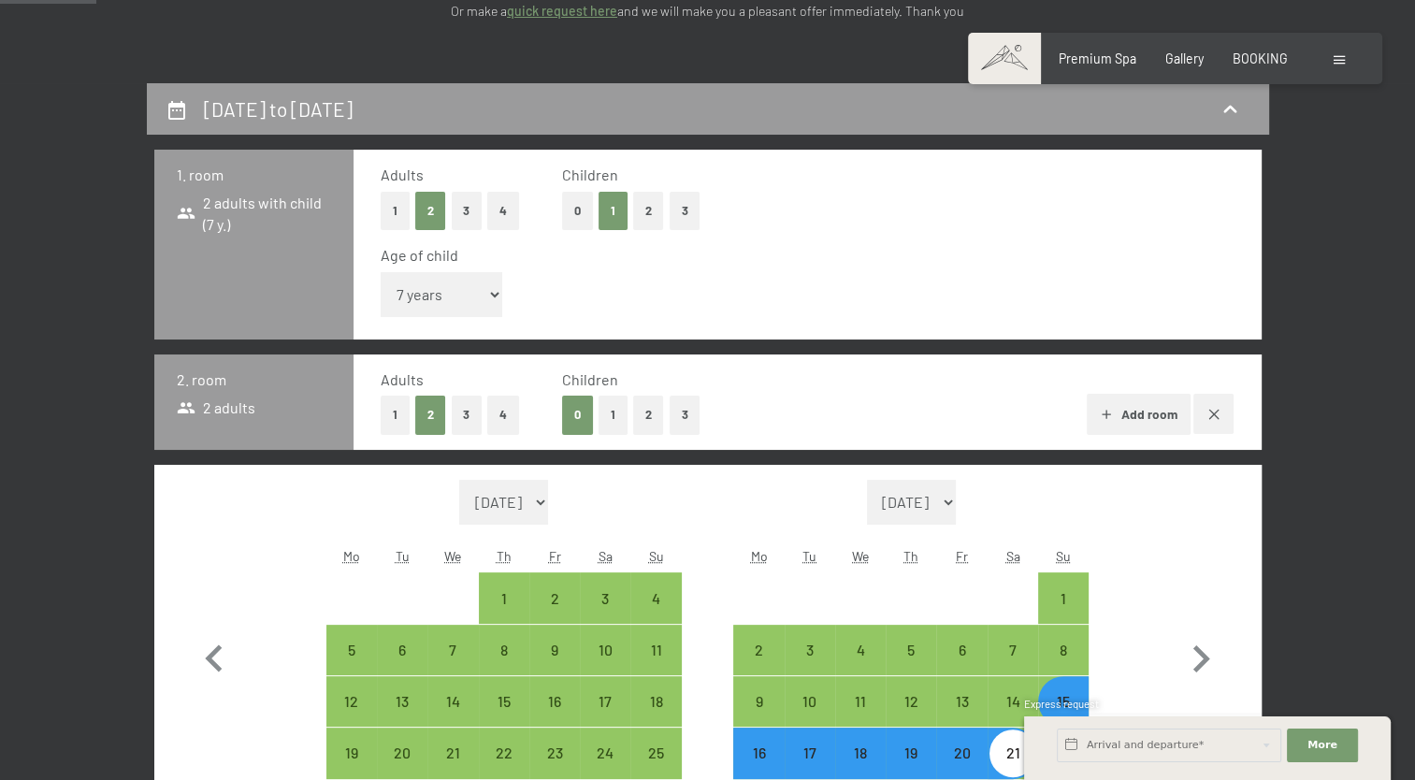
click at [606, 417] on button "1" at bounding box center [613, 415] width 29 height 38
select select "[DATE]"
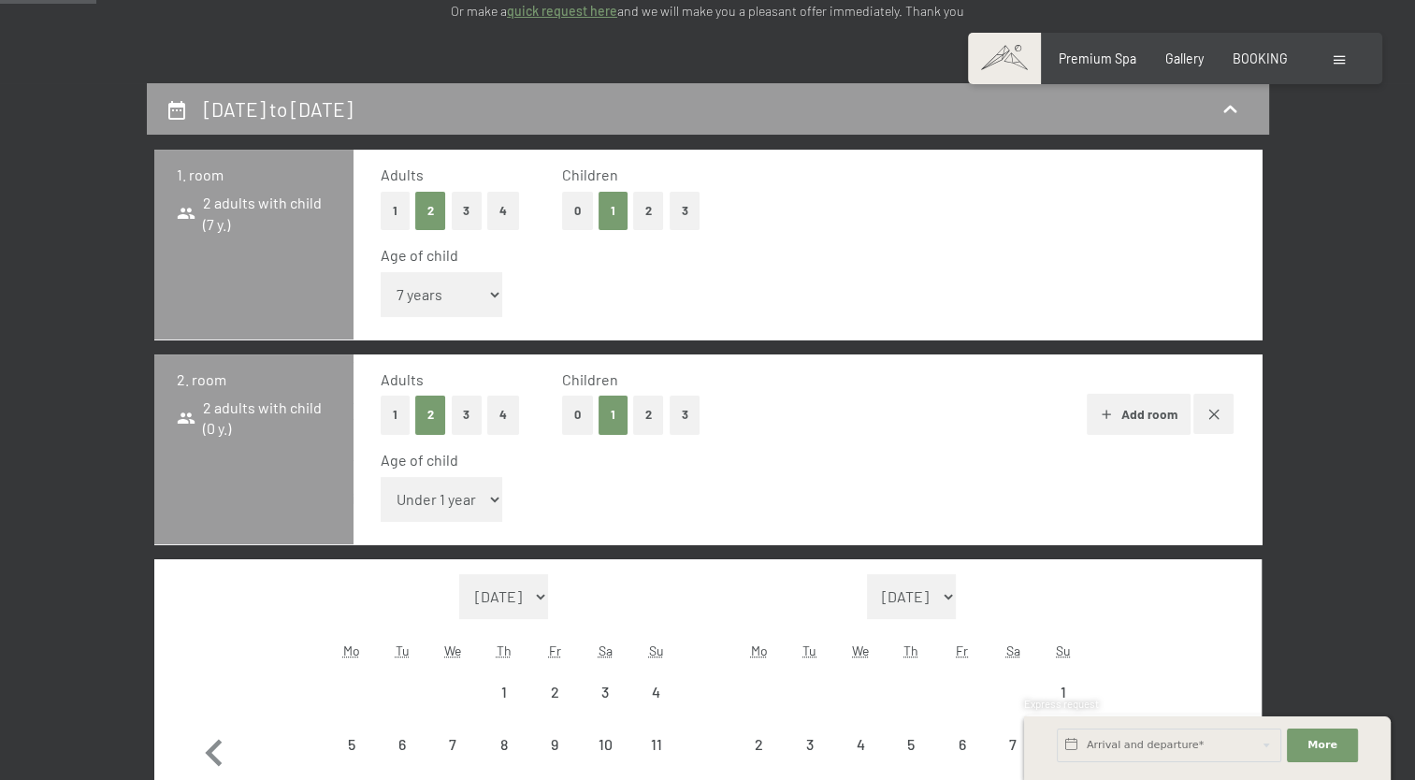
select select "[DATE]"
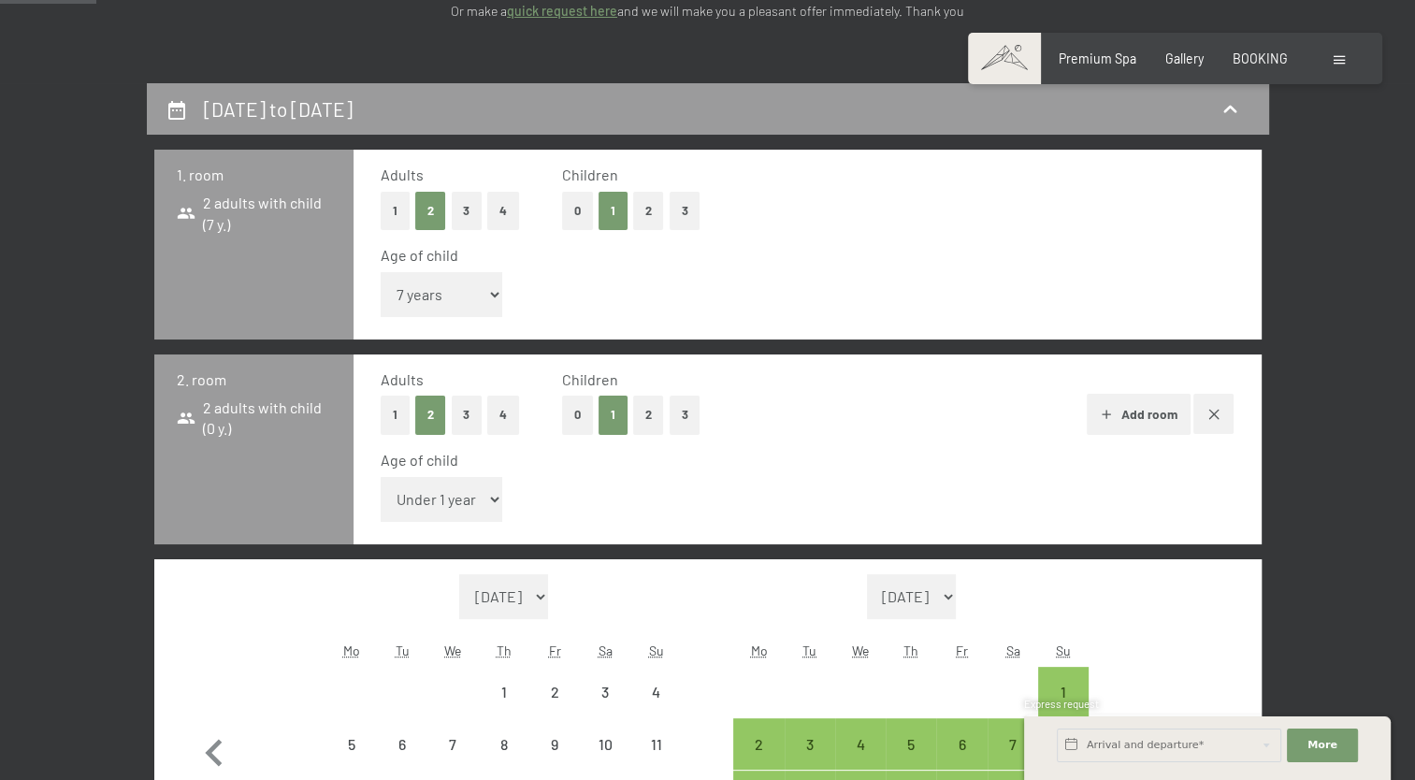
select select "[DATE]"
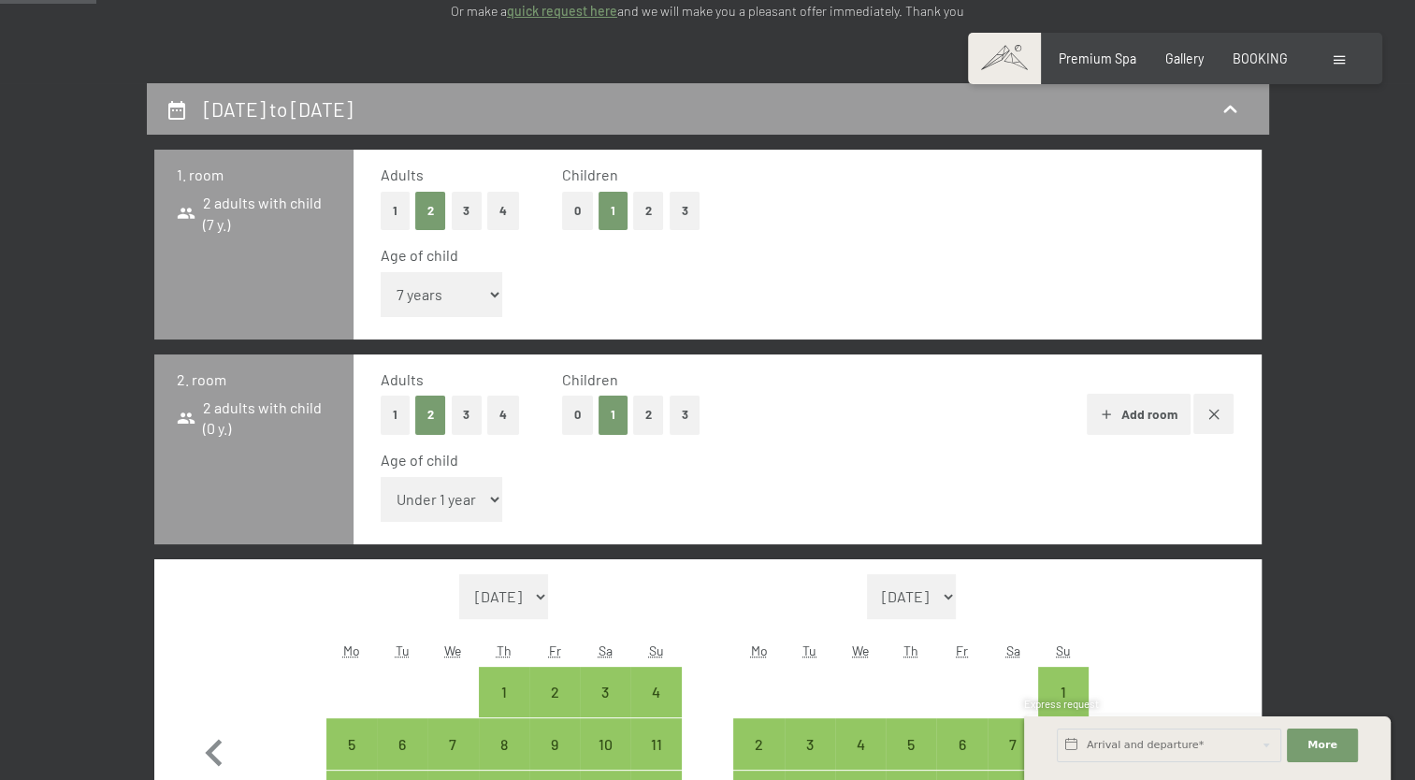
click at [454, 493] on select "Under 1 year 1 year 2 years 3 years 4 years 5 years 6 years 7 years 8 years 9 y…" at bounding box center [442, 499] width 123 height 45
click at [657, 408] on button "2" at bounding box center [648, 415] width 31 height 38
select select "[DATE]"
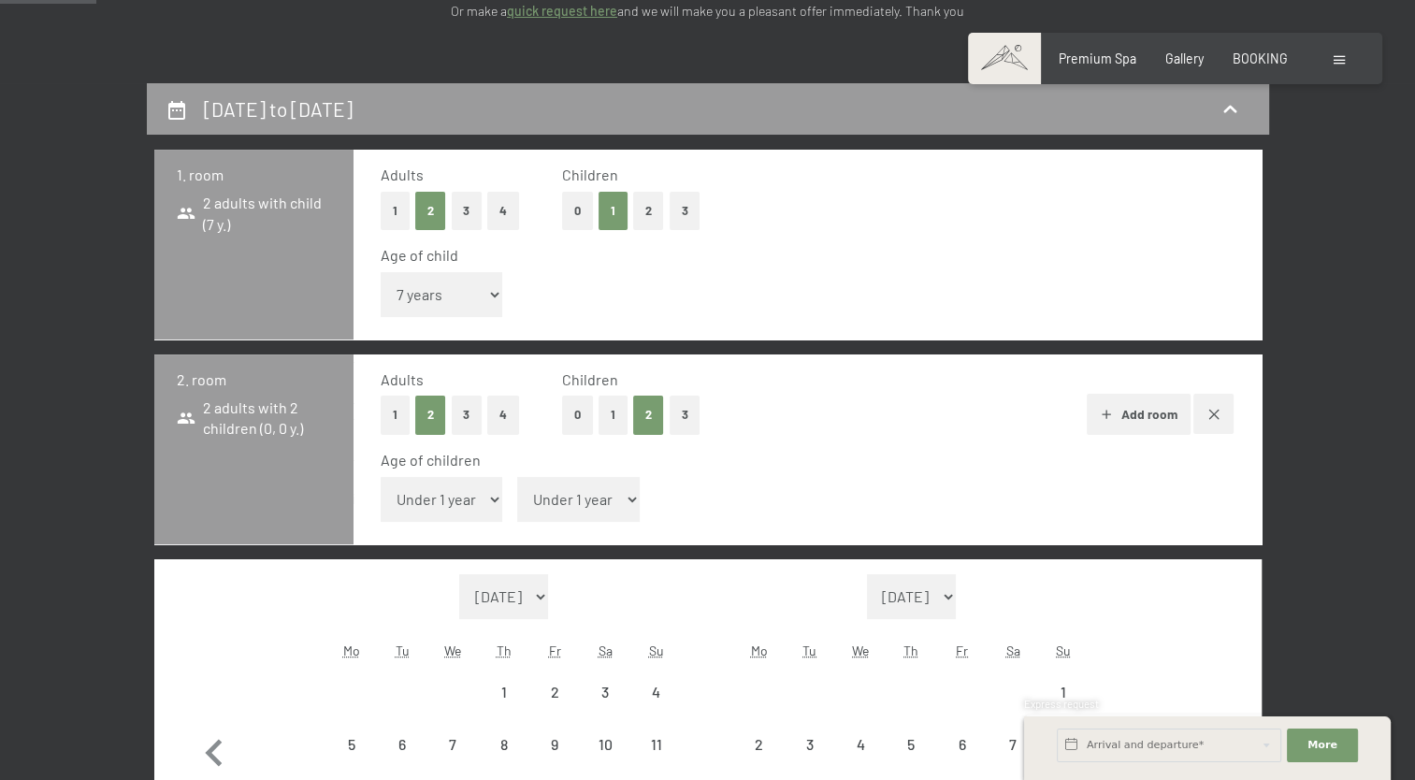
select select "[DATE]"
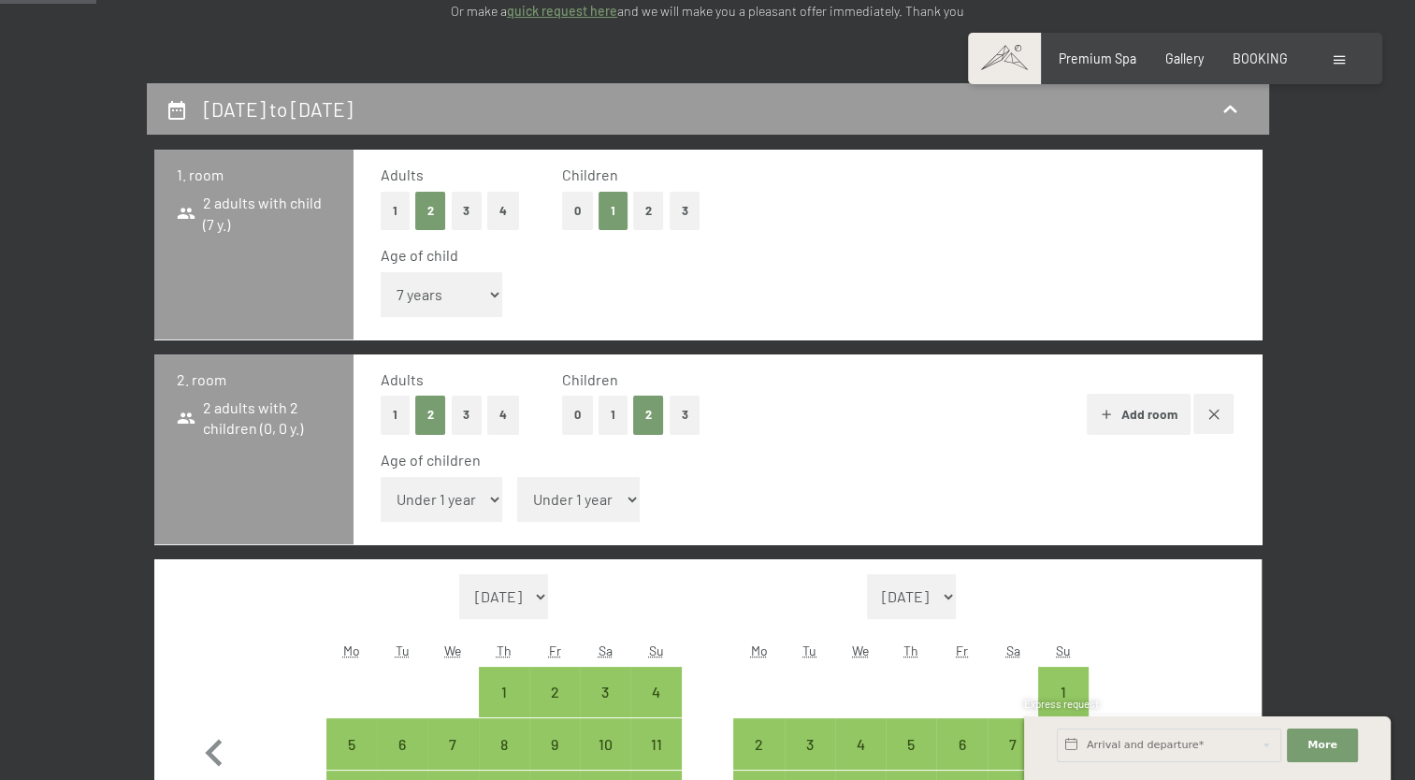
click at [469, 502] on select "Under 1 year 1 year 2 years 3 years 4 years 5 years 6 years 7 years 8 years 9 y…" at bounding box center [442, 499] width 123 height 45
select select "15"
click at [381, 477] on select "Under 1 year 1 year 2 years 3 years 4 years 5 years 6 years 7 years 8 years 9 y…" at bounding box center [442, 499] width 123 height 45
select select "[DATE]"
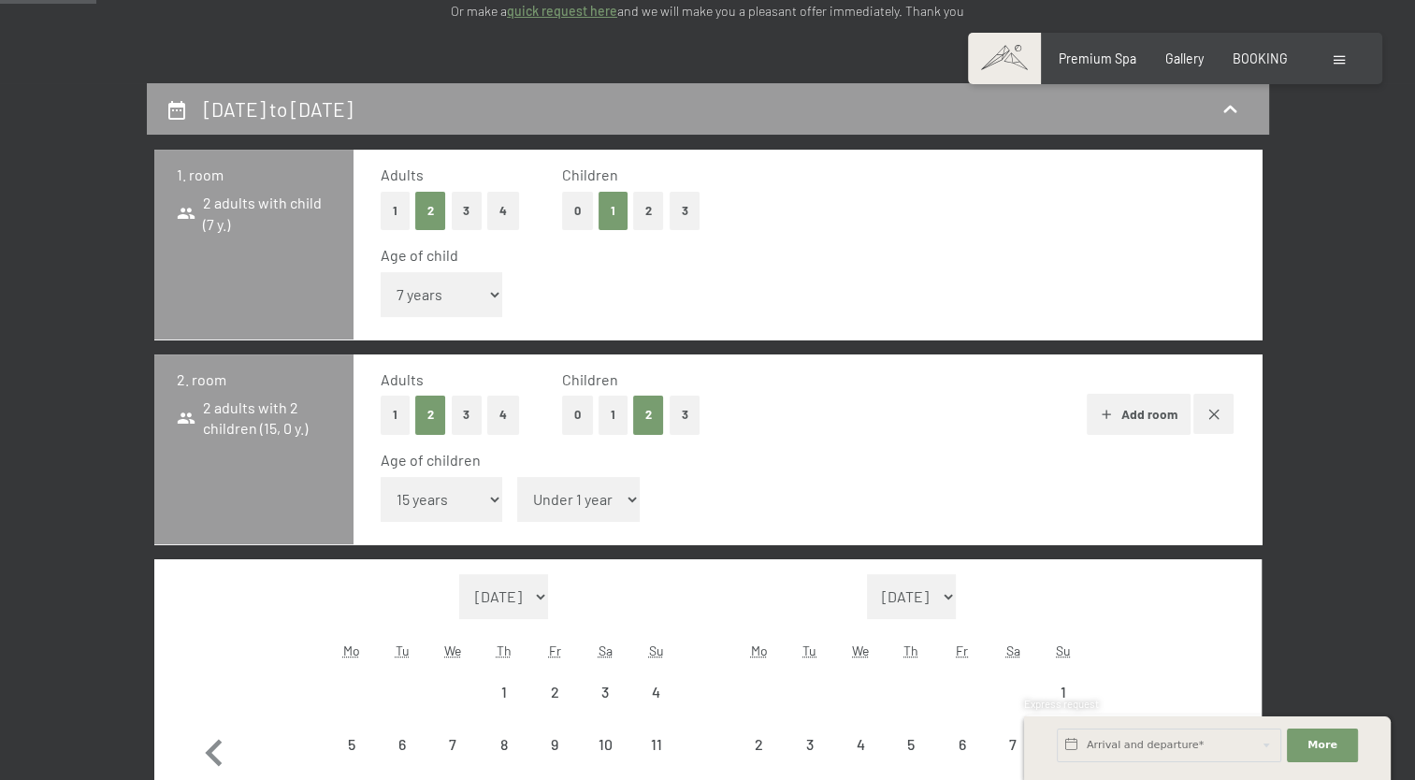
select select "[DATE]"
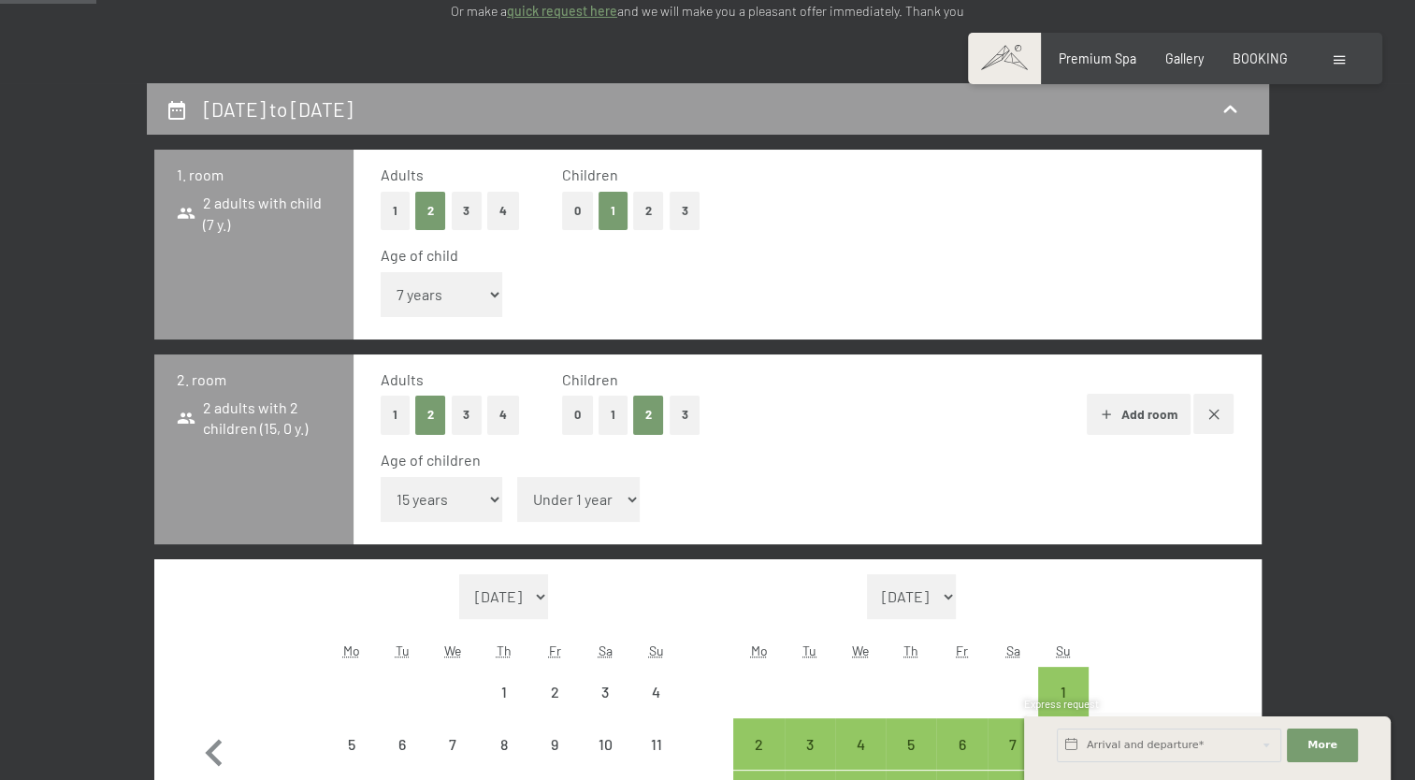
select select "[DATE]"
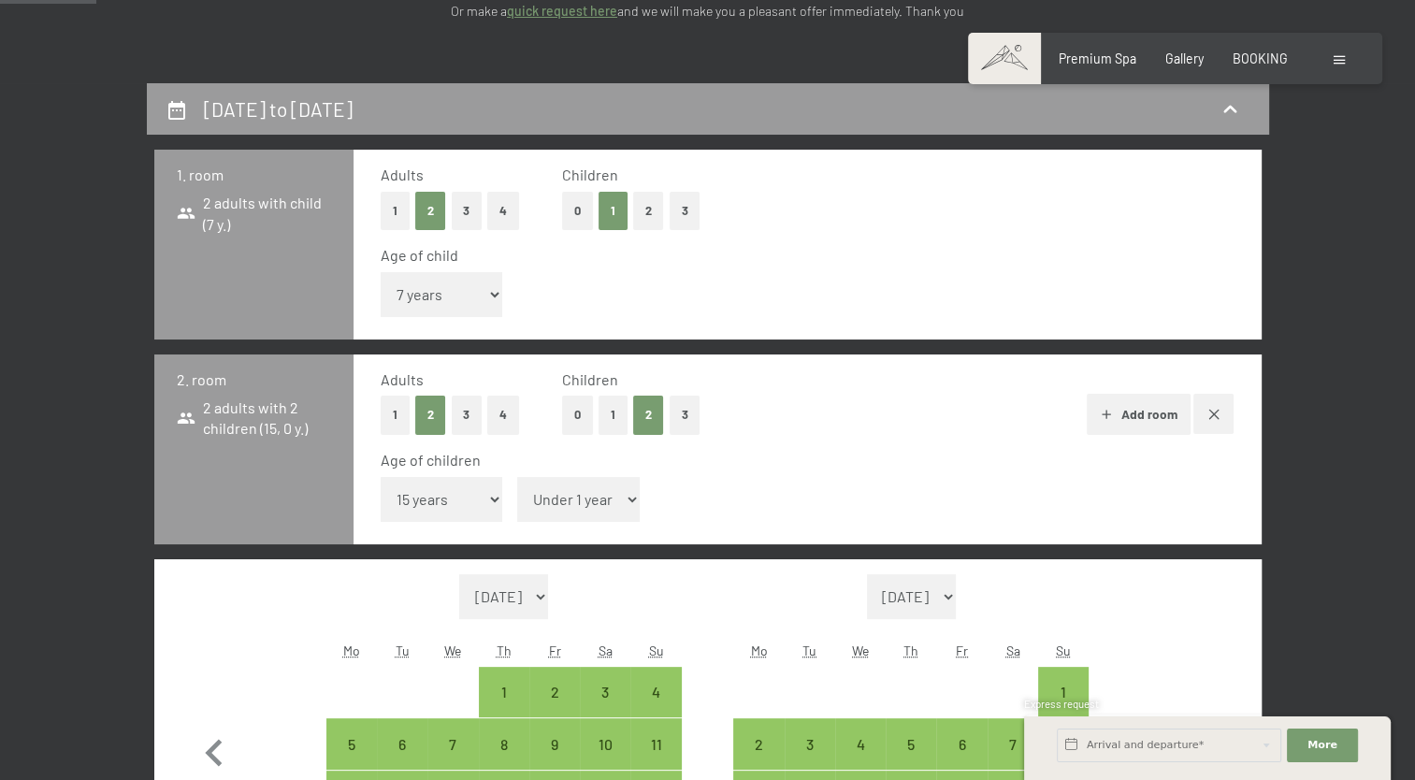
click at [586, 490] on select "Under 1 year 1 year 2 years 3 years 4 years 5 years 6 years 7 years 8 years 9 y…" at bounding box center [578, 499] width 123 height 45
select select "12"
click at [517, 477] on select "Under 1 year 1 year 2 years 3 years 4 years 5 years 6 years 7 years 8 years 9 y…" at bounding box center [578, 499] width 123 height 45
select select "[DATE]"
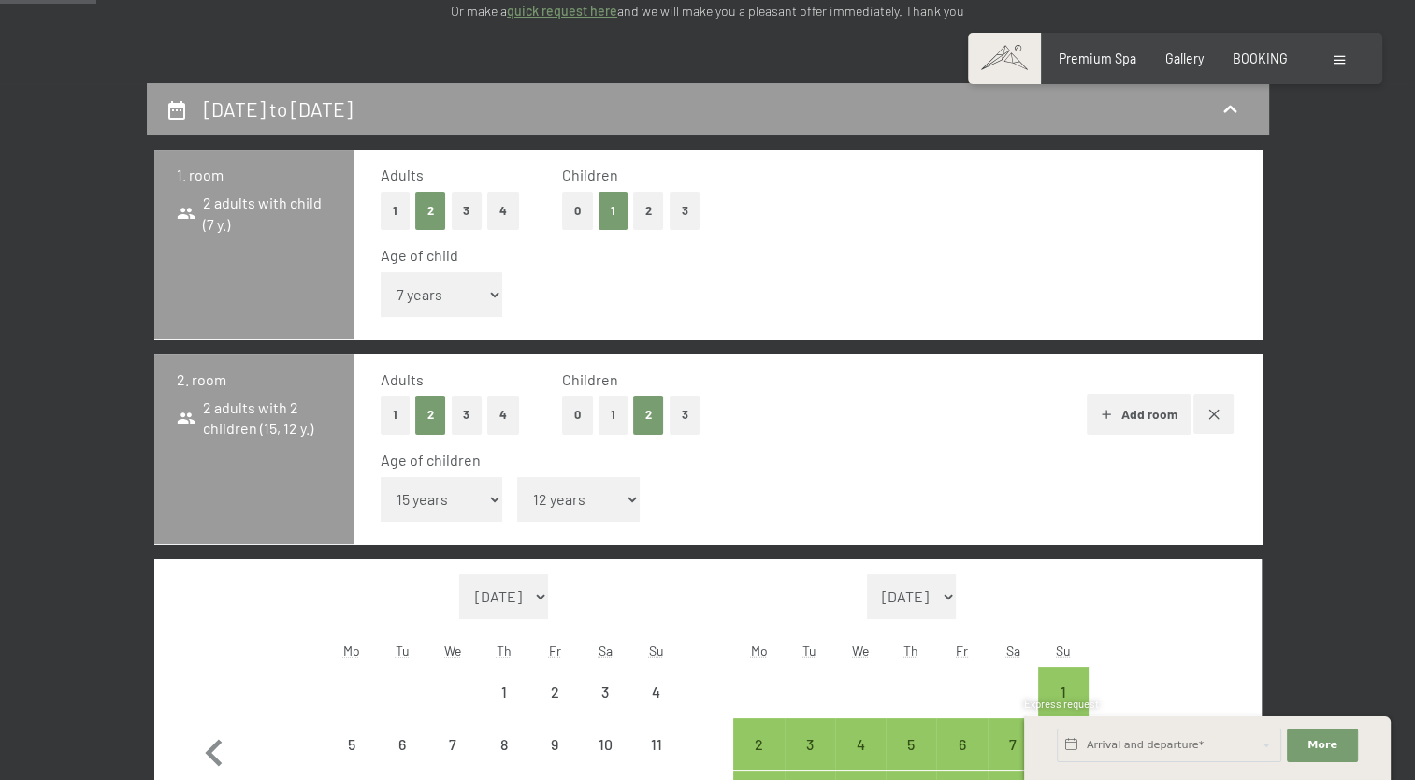
select select "[DATE]"
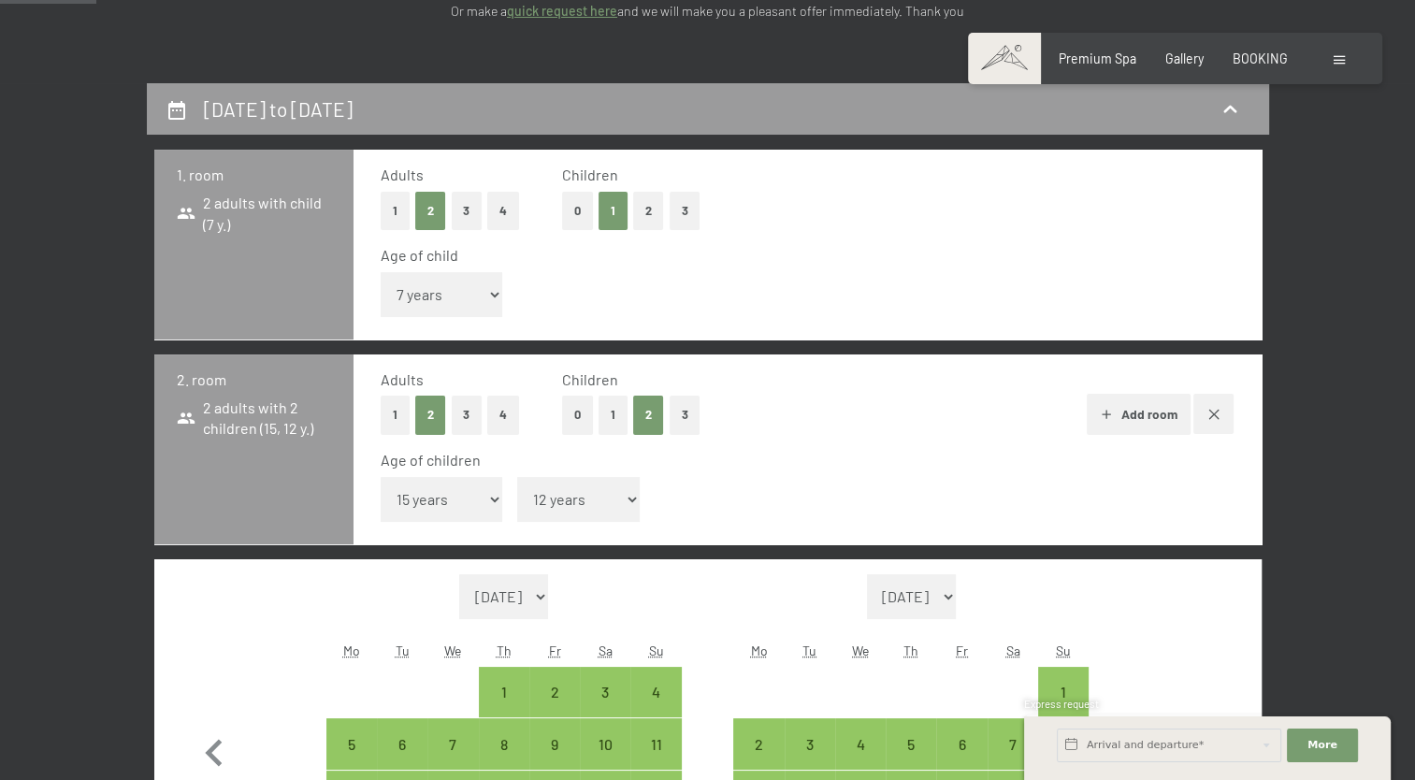
click at [397, 411] on button "1" at bounding box center [395, 415] width 29 height 38
select select "[DATE]"
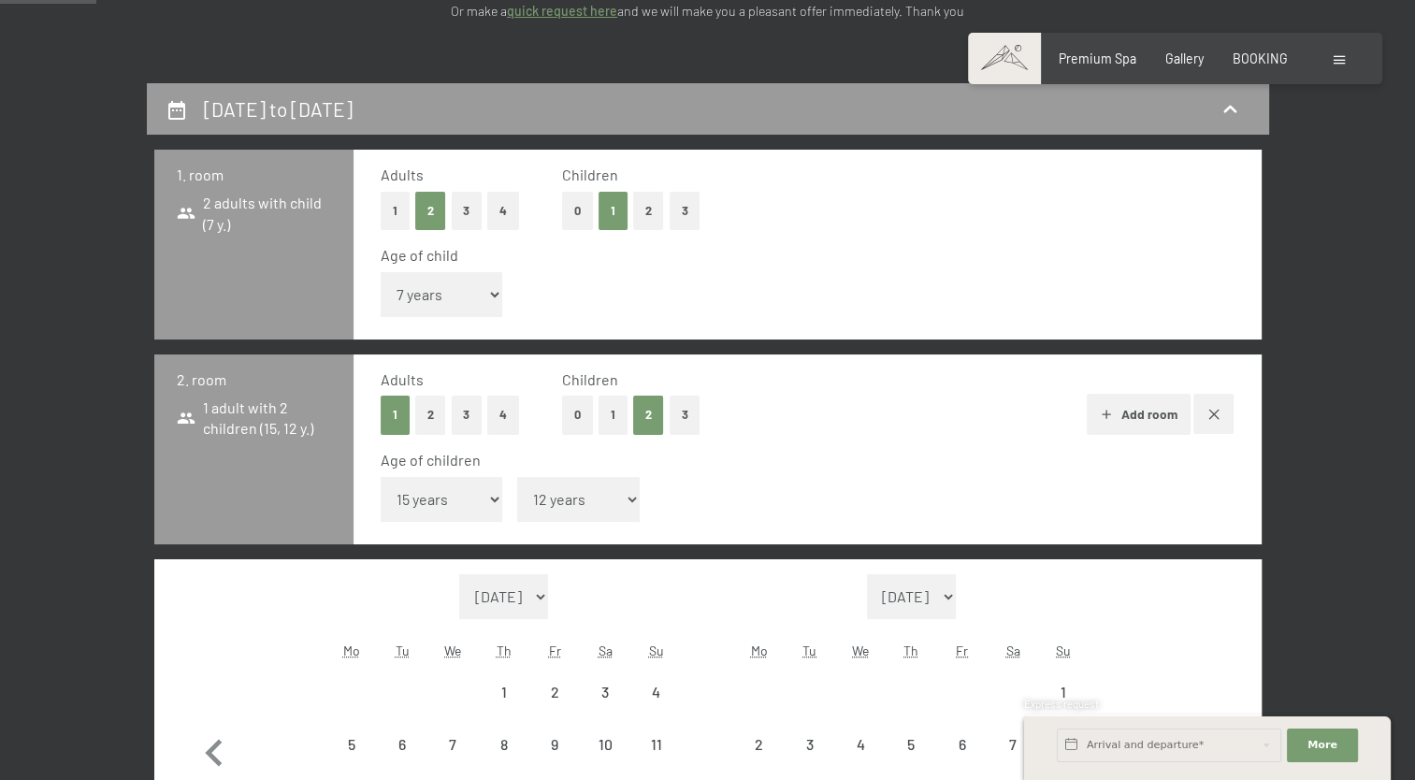
select select "[DATE]"
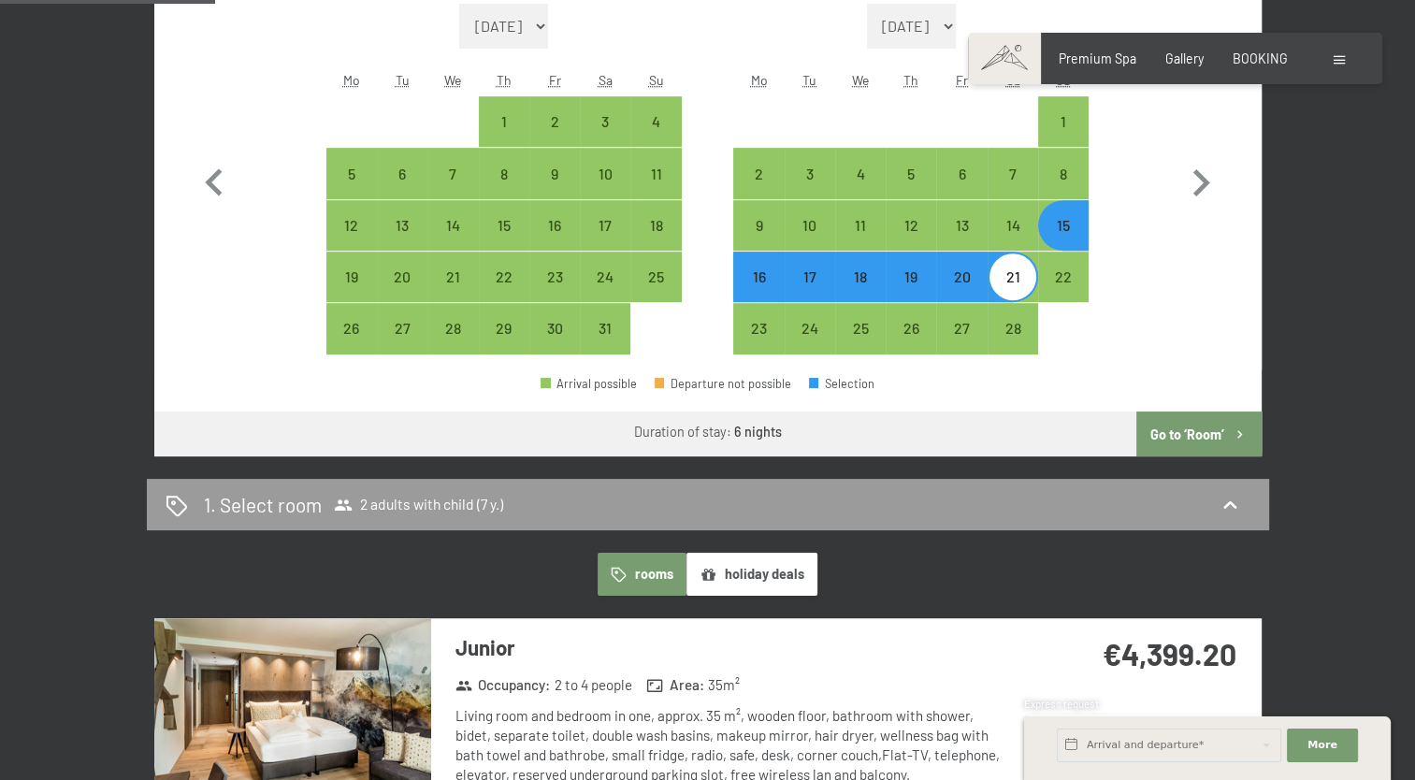
scroll to position [923, 0]
click at [1187, 430] on button "Go to ‘Room’" at bounding box center [1198, 433] width 124 height 45
select select "[DATE]"
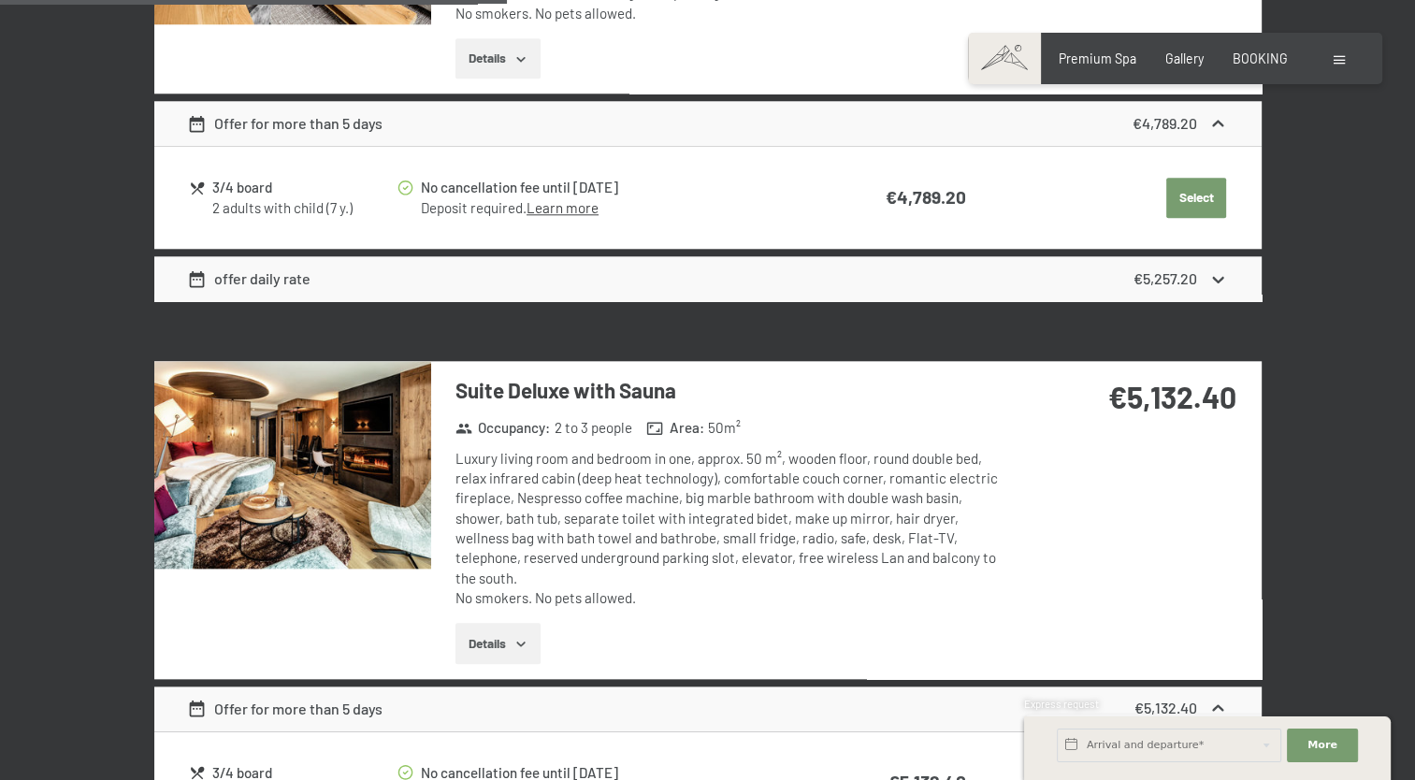
scroll to position [1902, 0]
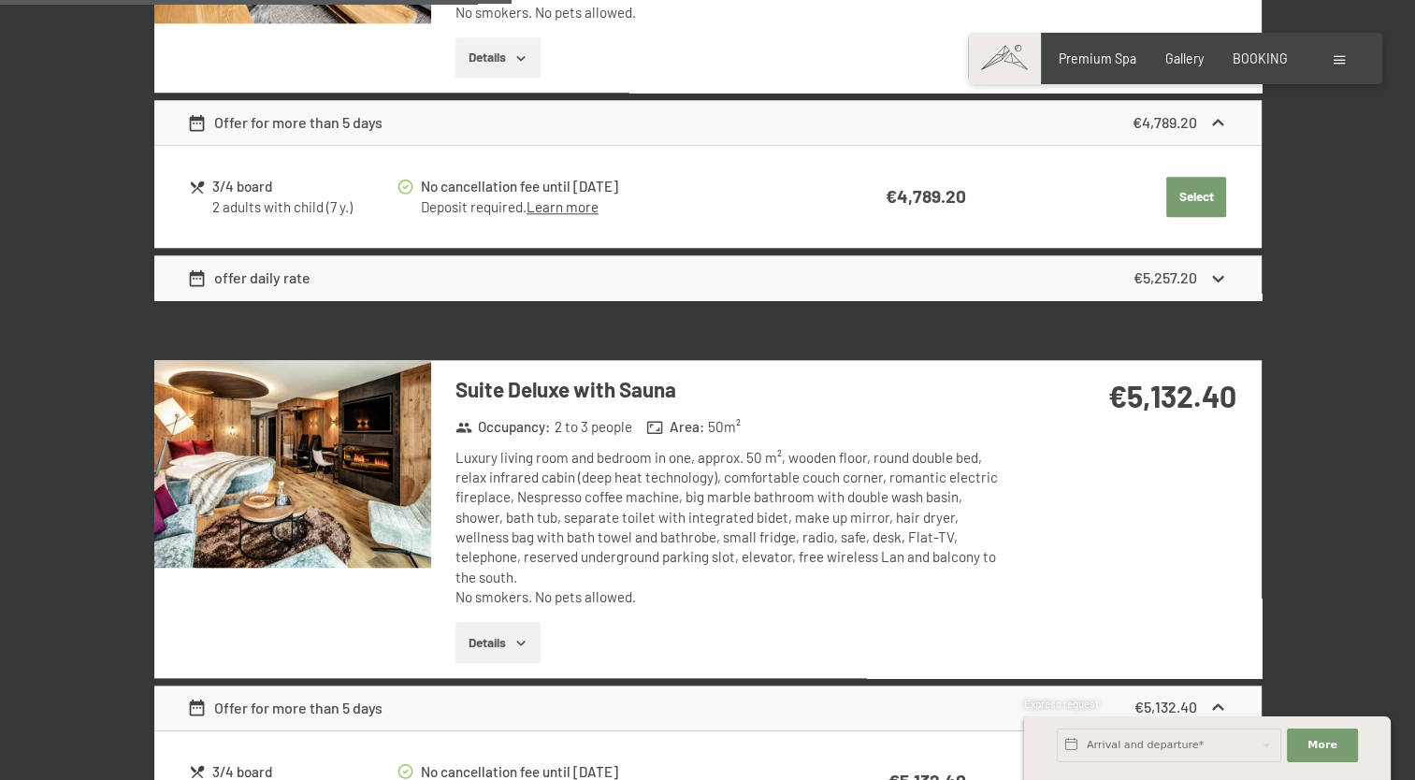
click at [512, 622] on button "Details" at bounding box center [498, 642] width 85 height 41
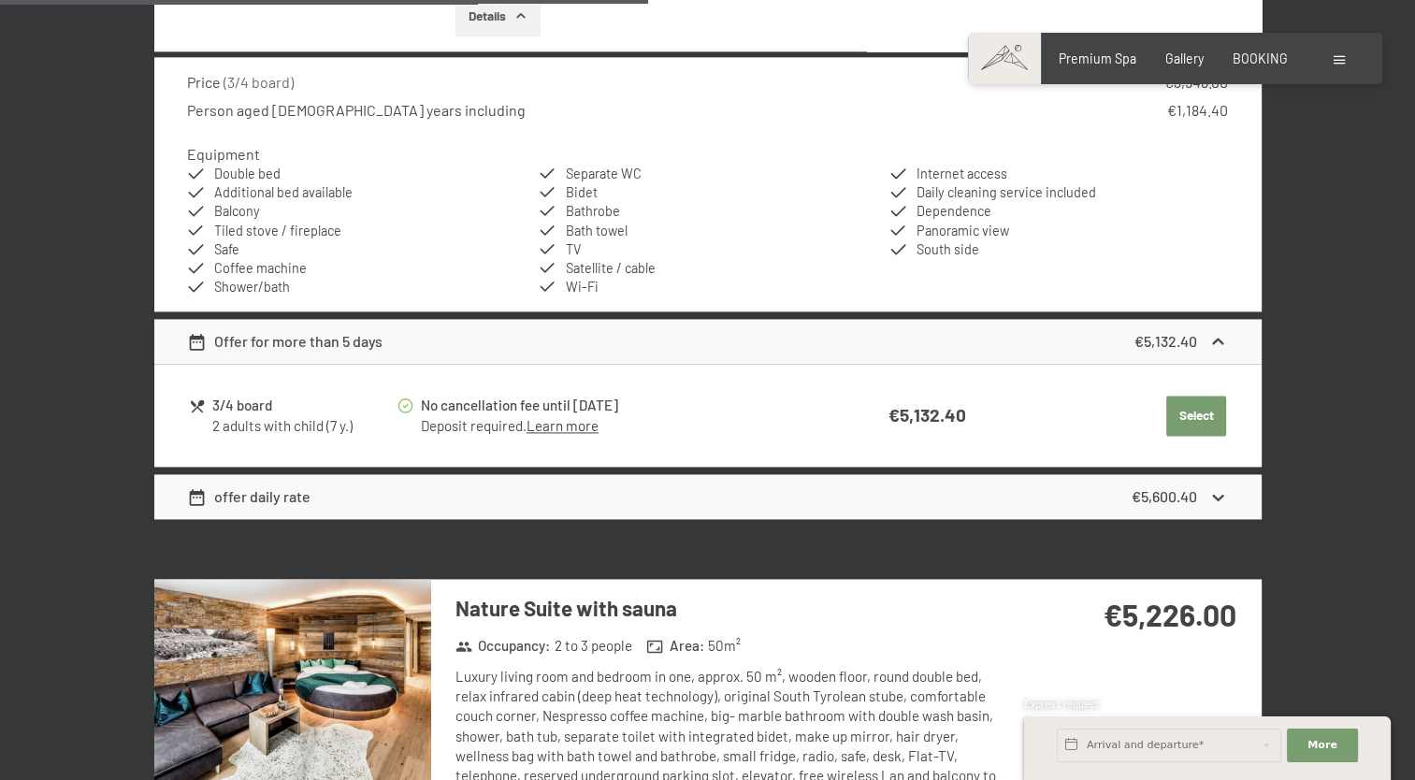
scroll to position [2528, 0]
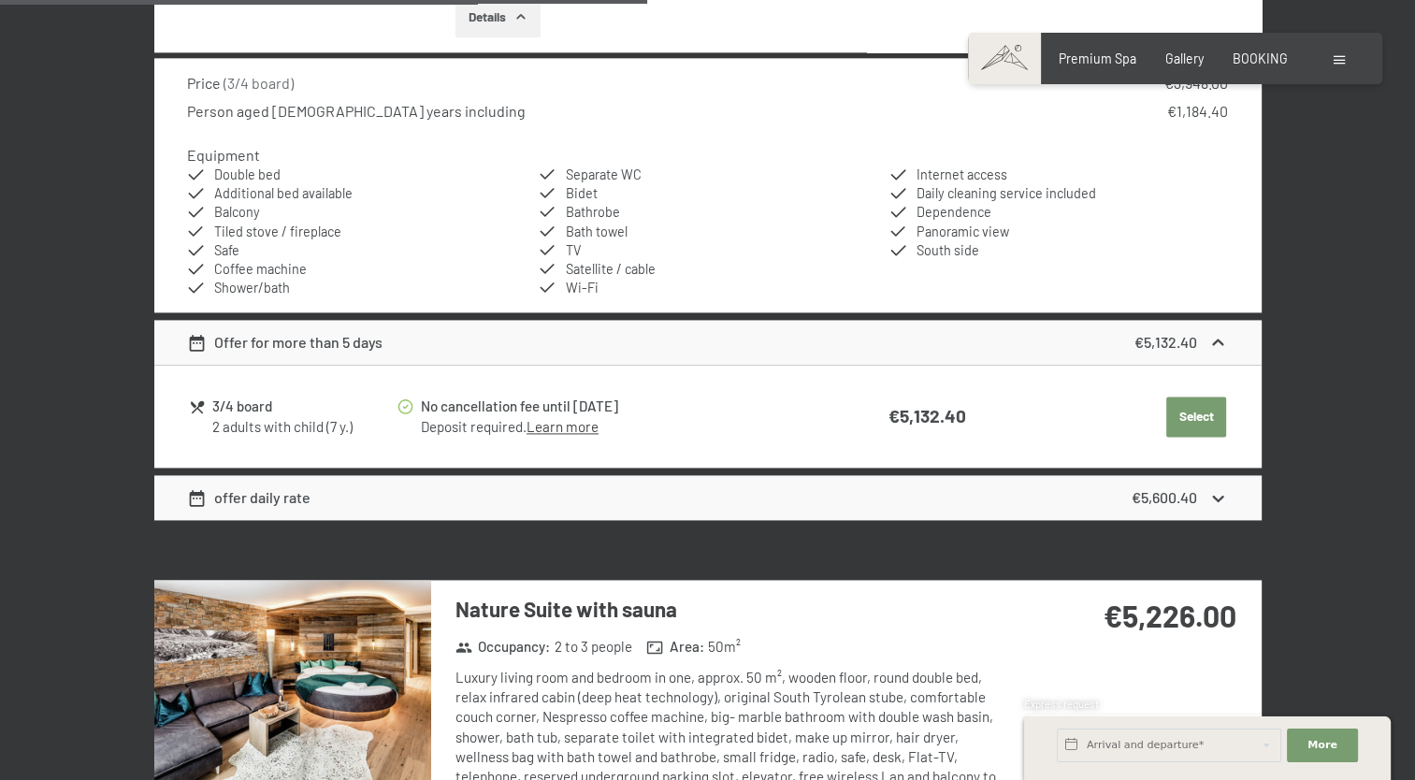
click at [1215, 488] on icon at bounding box center [1218, 498] width 20 height 20
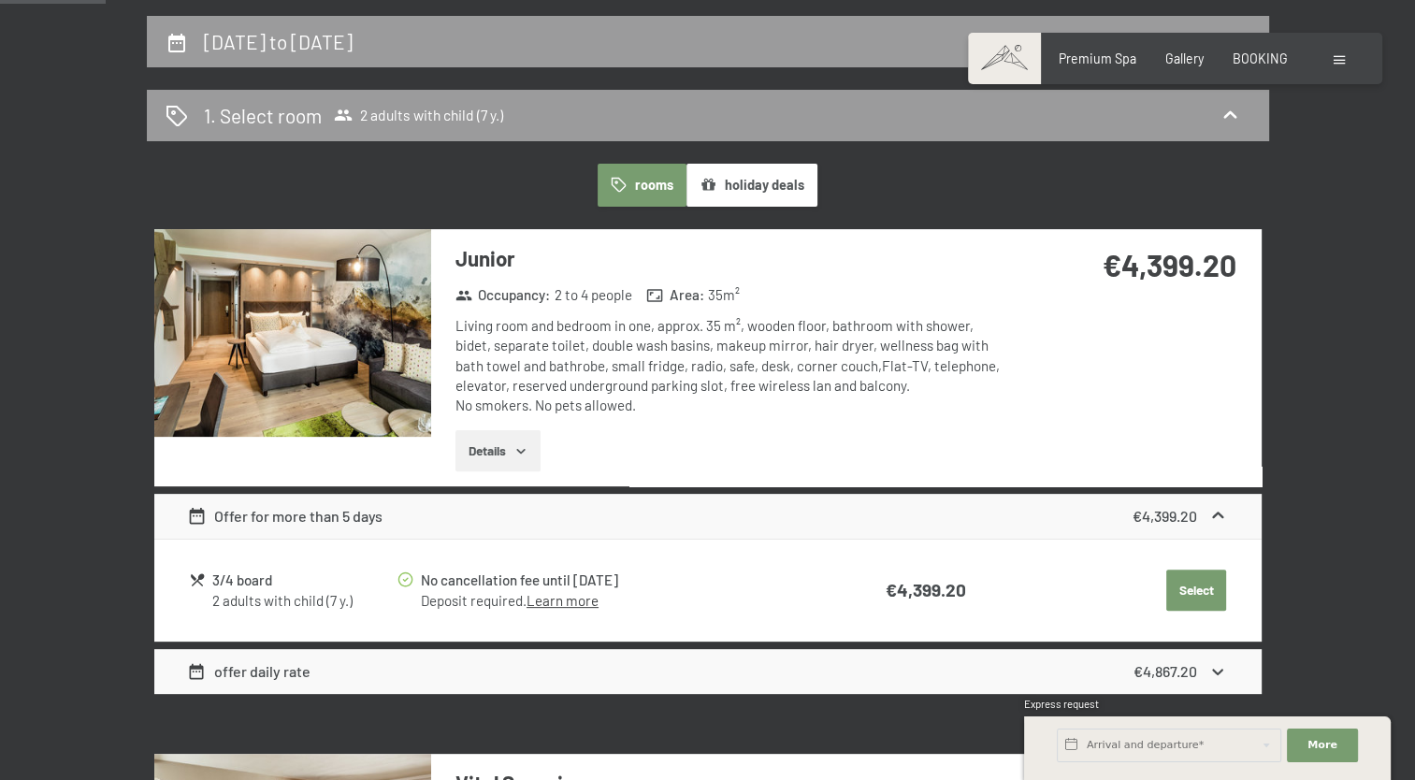
scroll to position [420, 0]
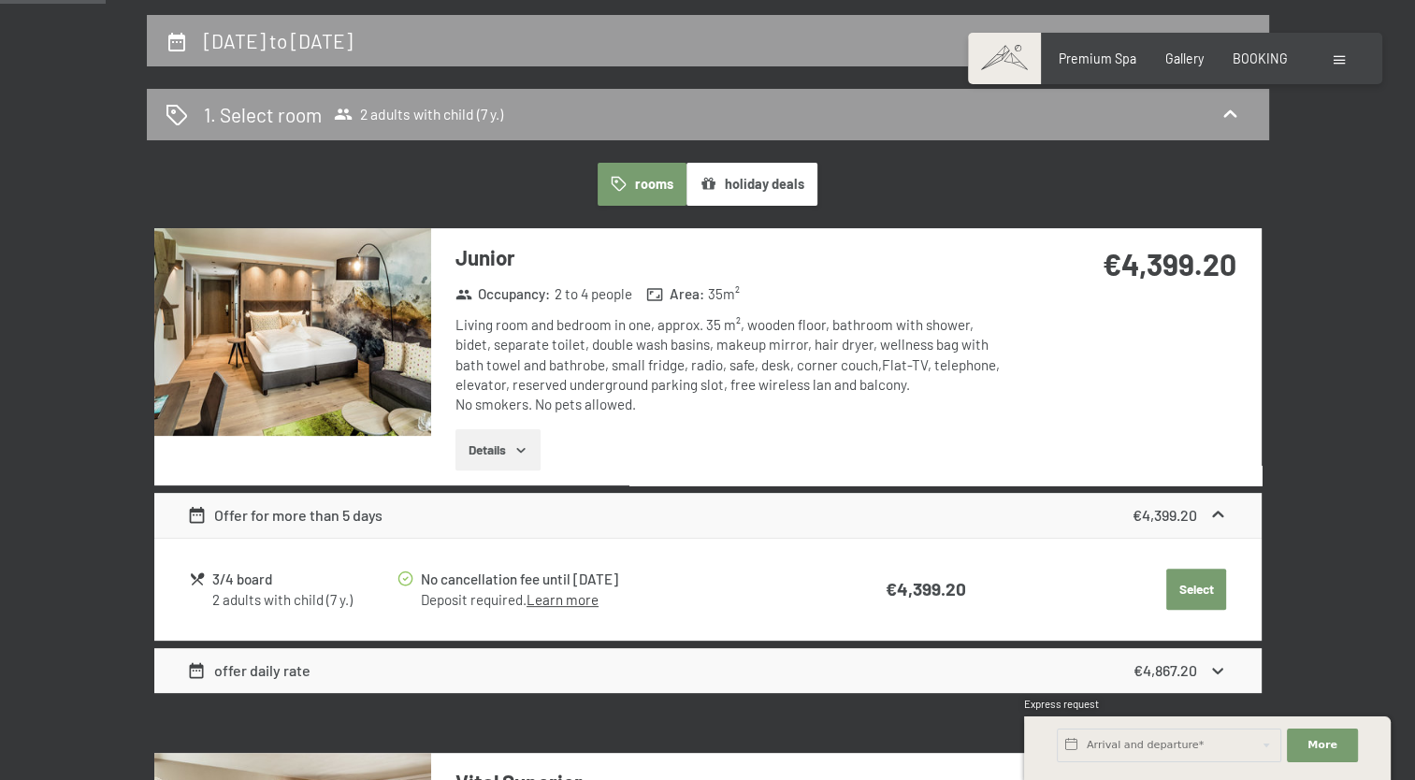
click at [770, 172] on button "holiday deals" at bounding box center [752, 184] width 131 height 43
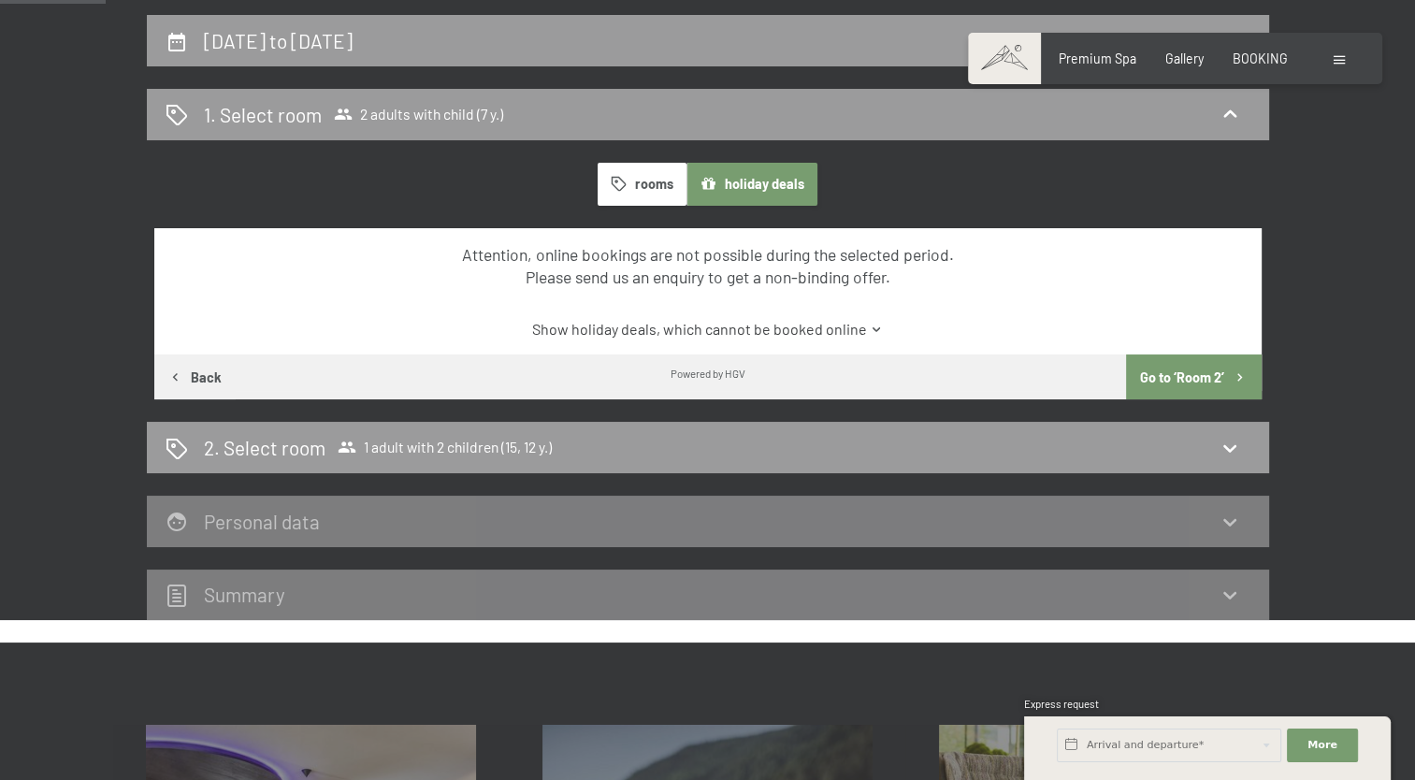
click at [617, 185] on icon "button" at bounding box center [619, 184] width 16 height 16
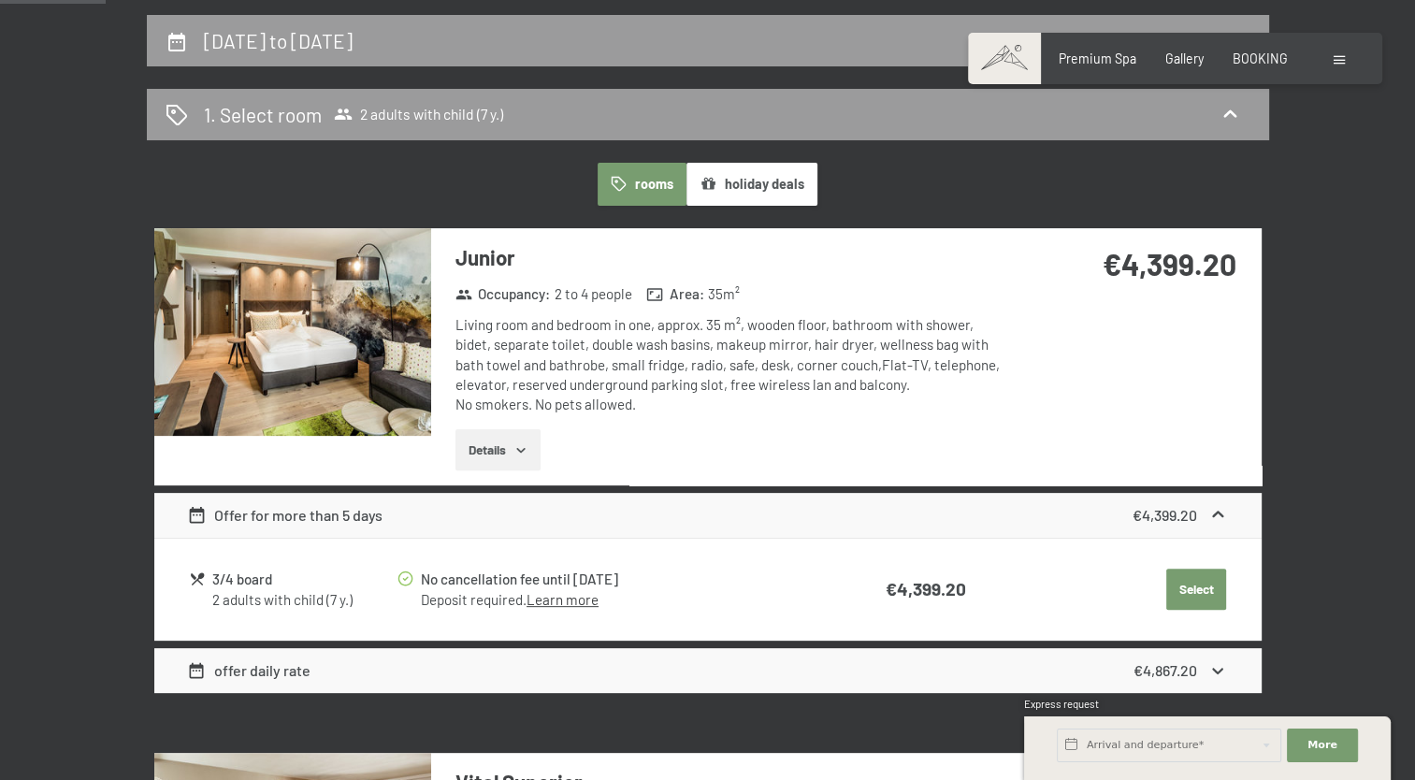
click at [617, 185] on icon "button" at bounding box center [619, 184] width 16 height 16
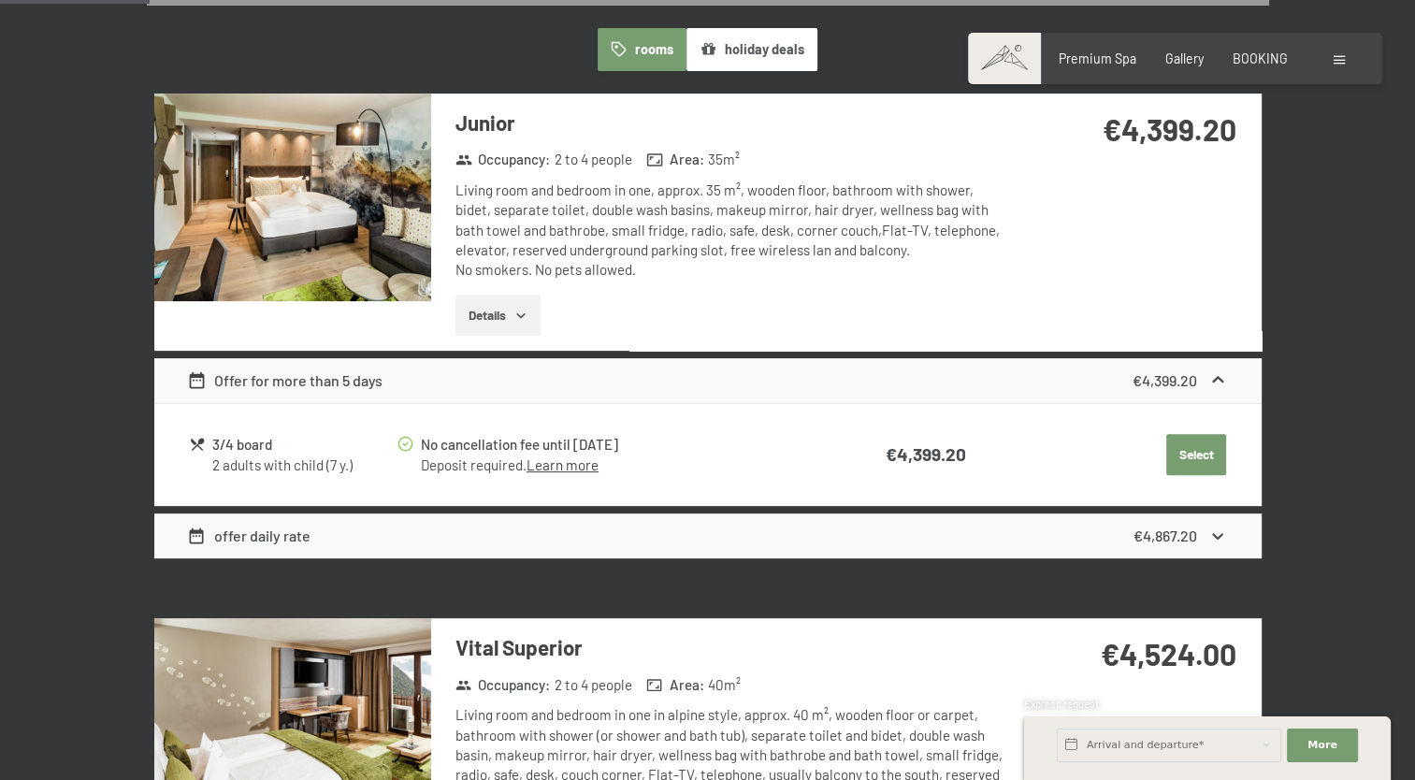
scroll to position [556, 0]
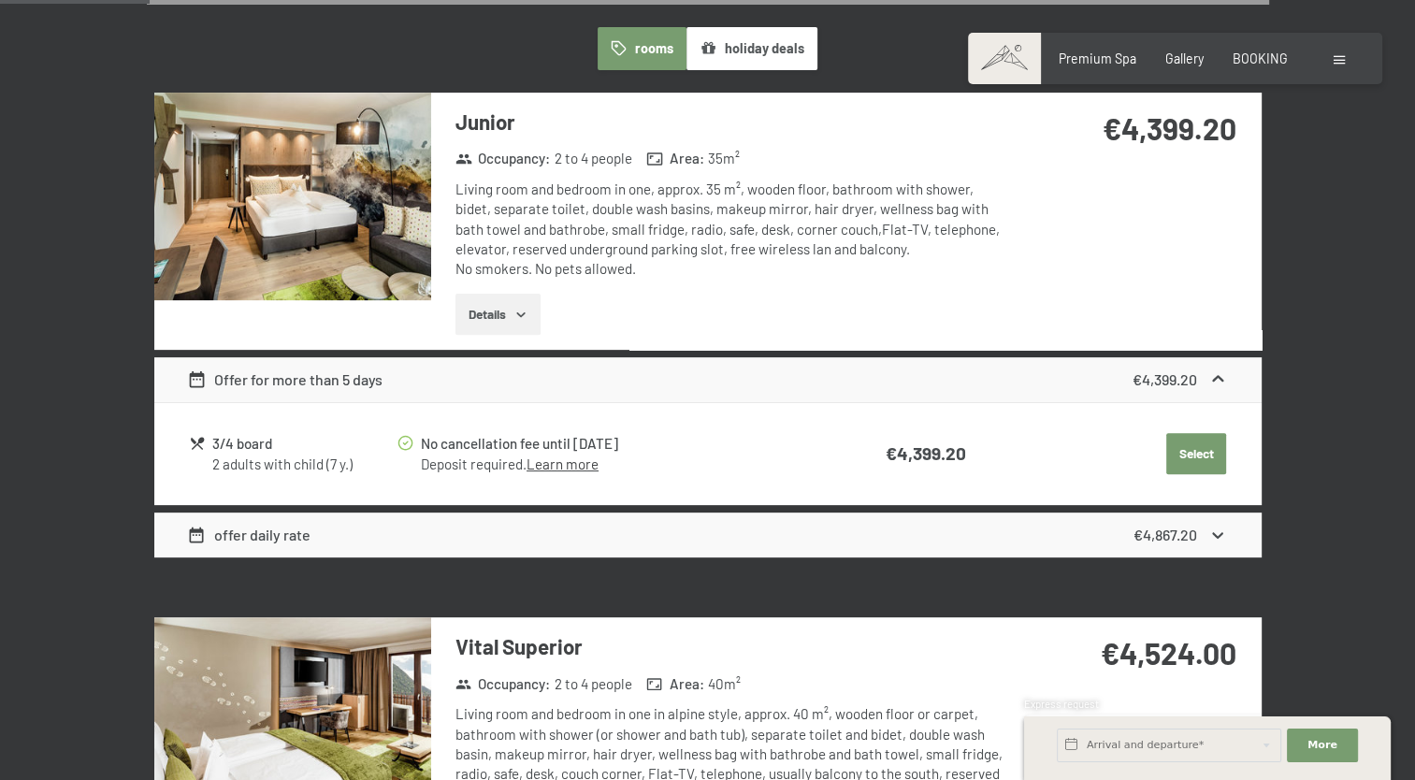
click at [486, 304] on button "Details" at bounding box center [498, 314] width 85 height 41
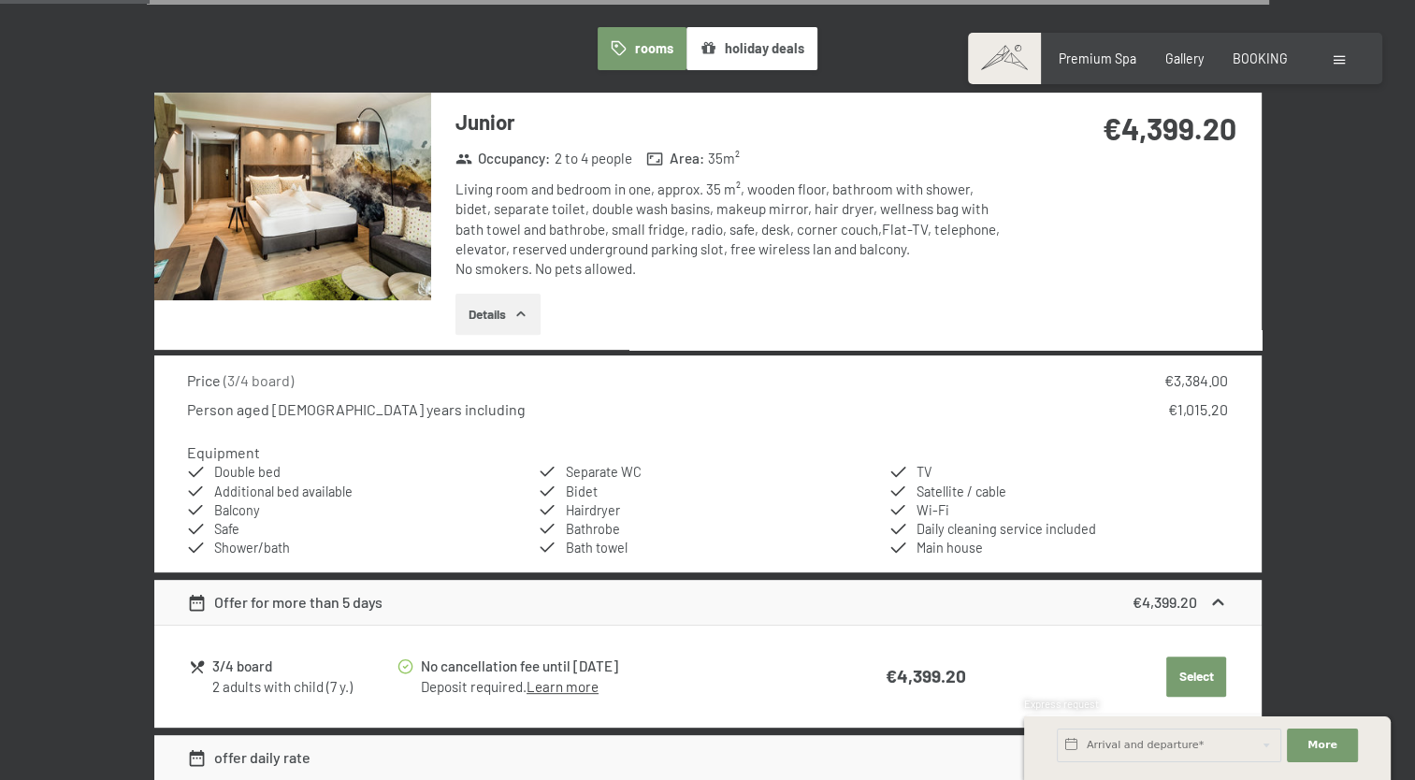
click at [486, 304] on button "Details" at bounding box center [498, 314] width 85 height 41
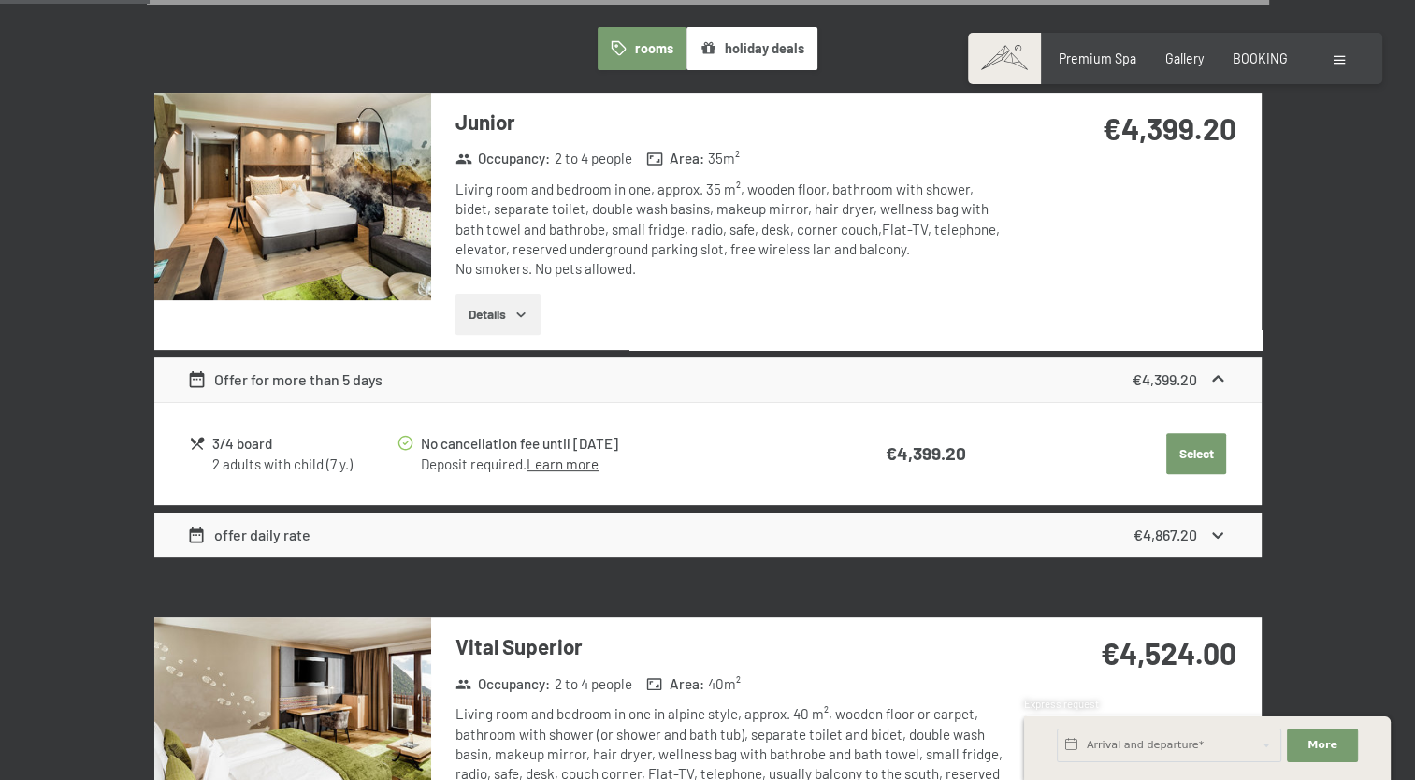
click at [486, 304] on button "Details" at bounding box center [498, 314] width 85 height 41
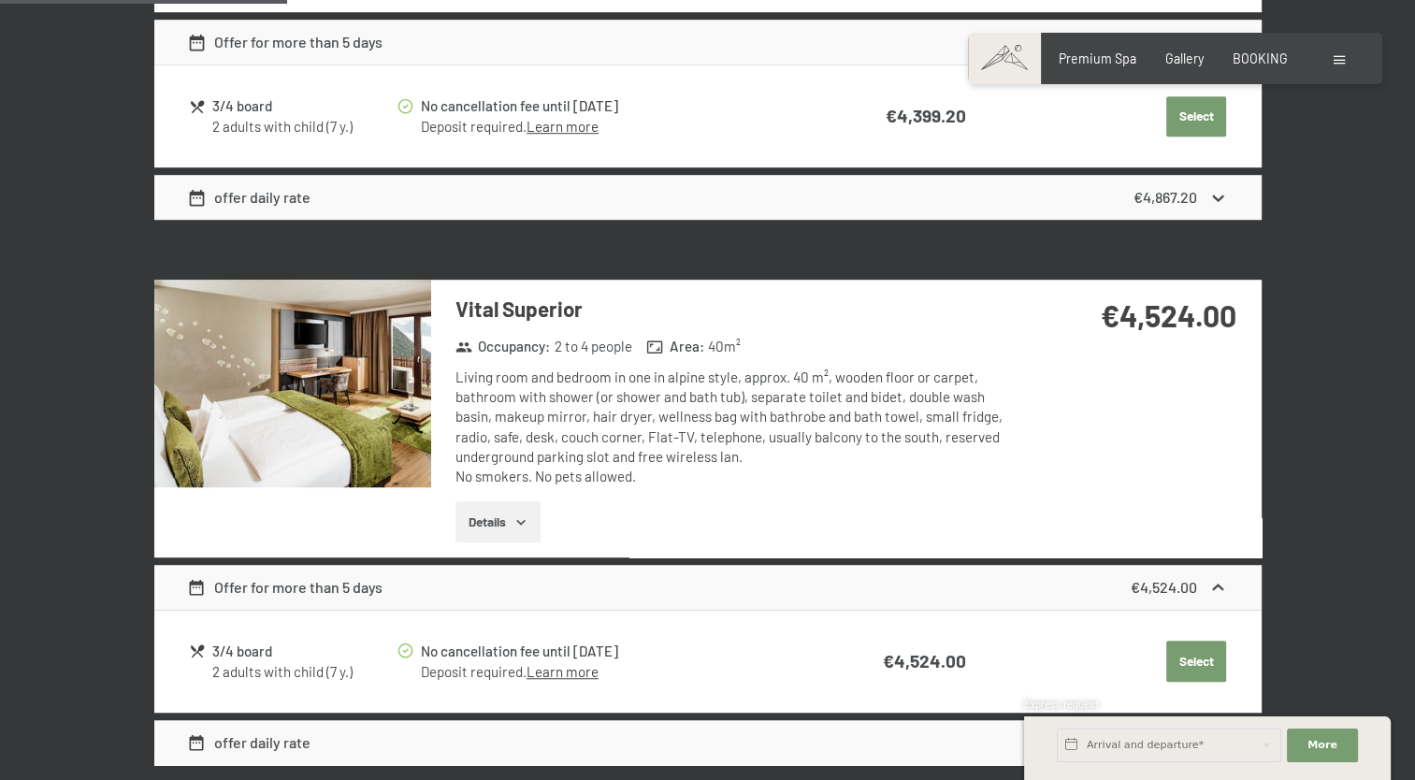
scroll to position [1117, 0]
click at [499, 520] on button "Details" at bounding box center [498, 520] width 85 height 41
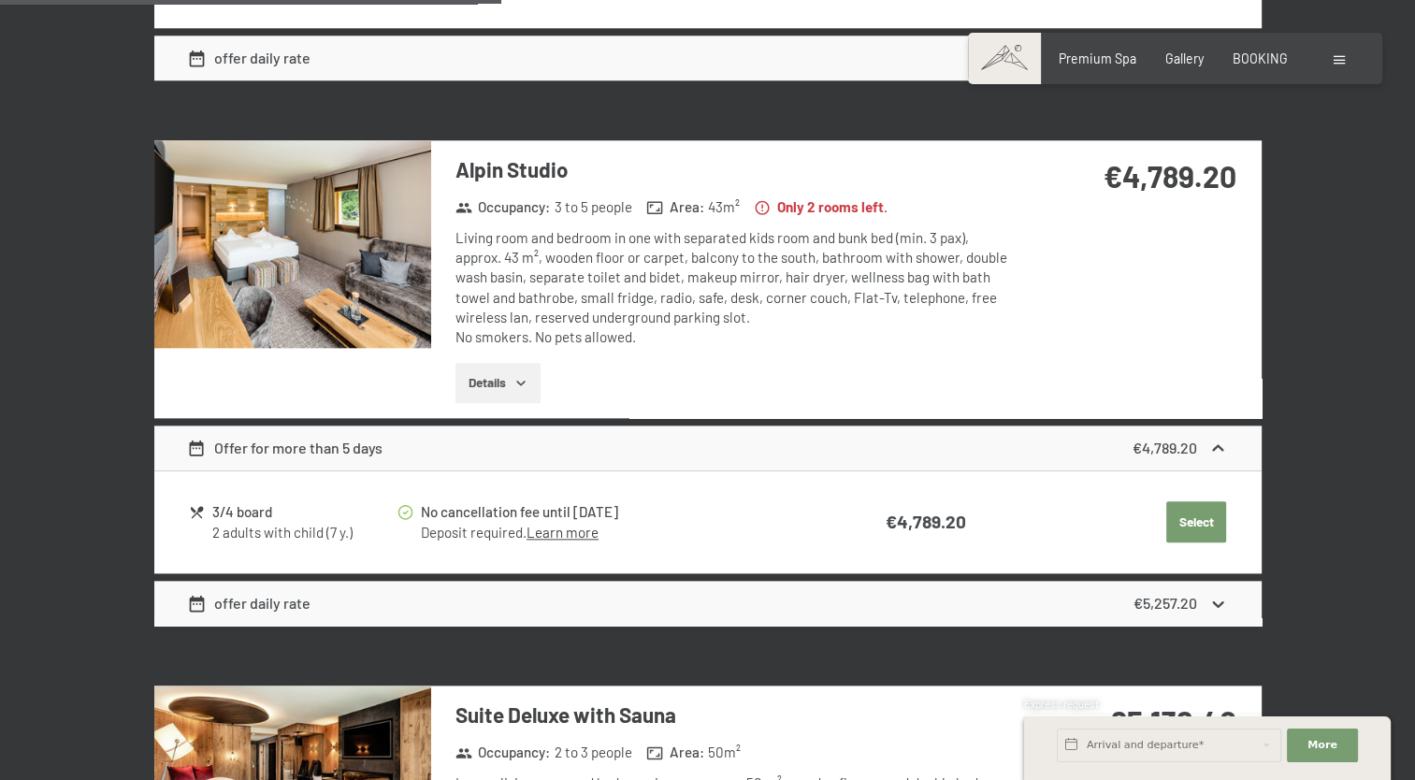
scroll to position [2024, 0]
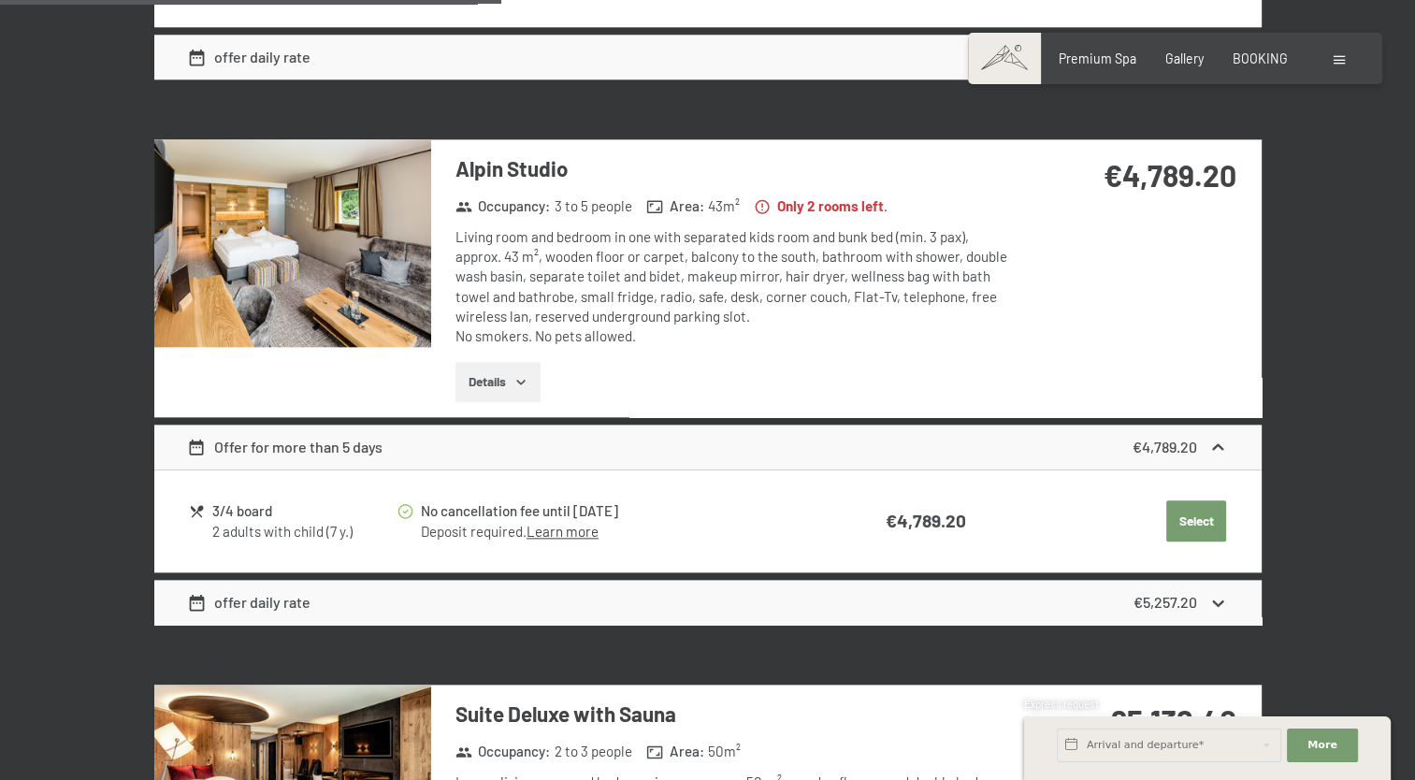
click at [498, 366] on button "Details" at bounding box center [498, 382] width 85 height 41
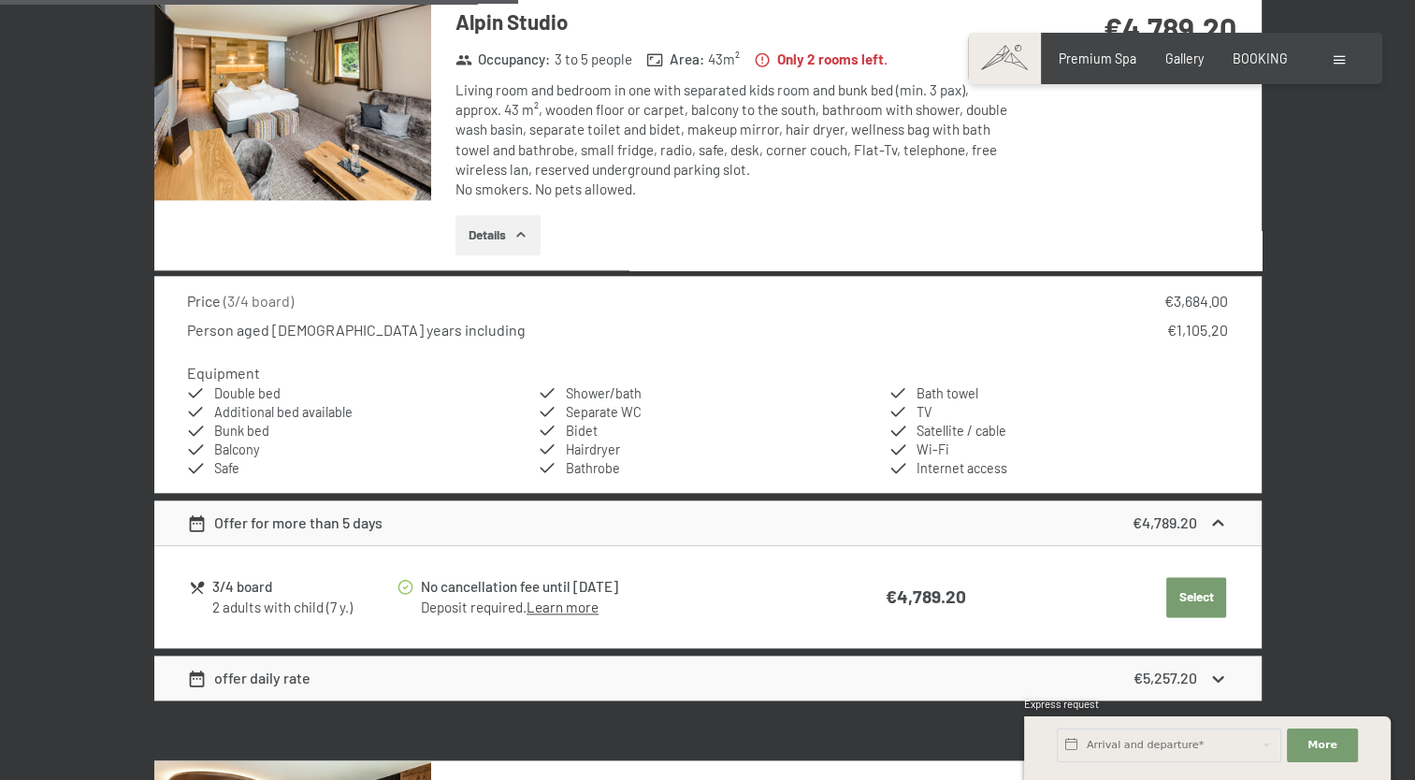
scroll to position [2172, 0]
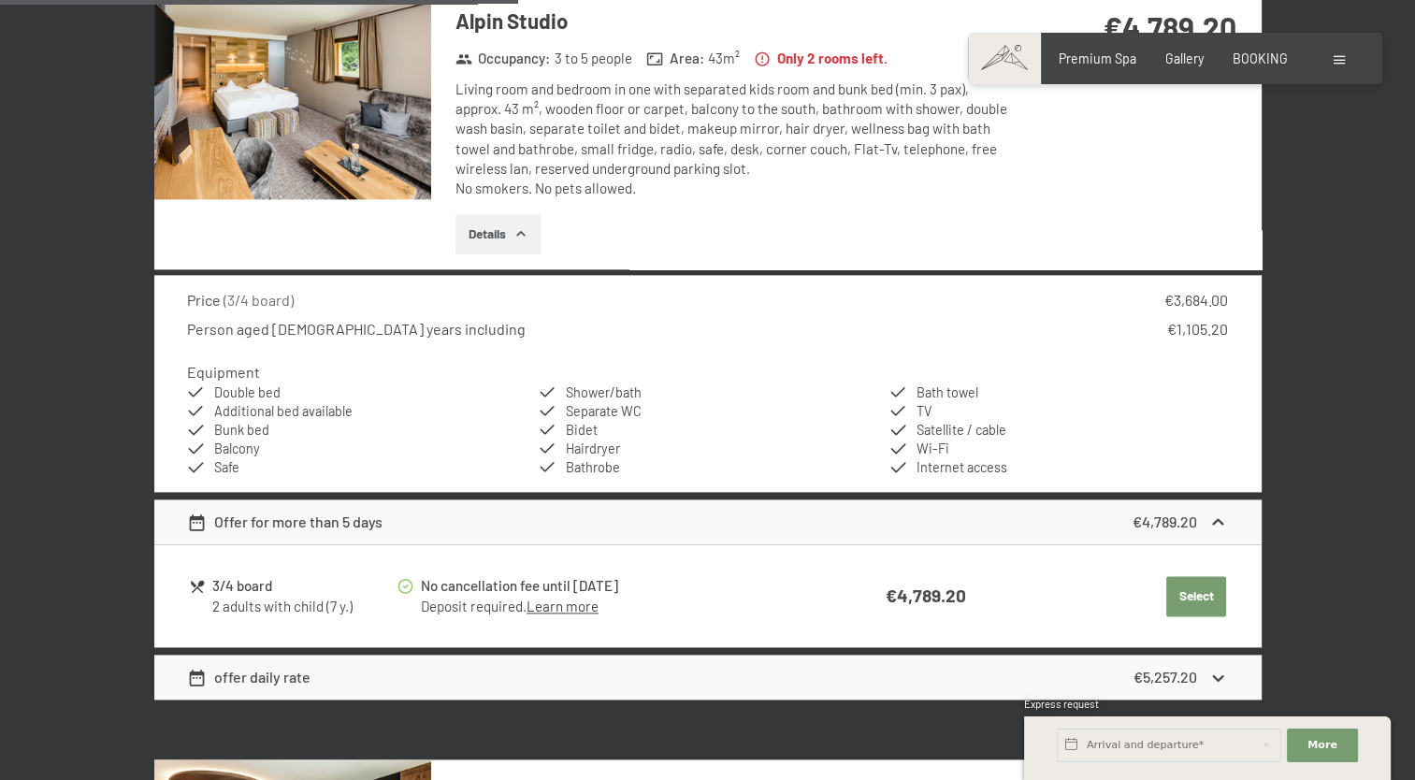
click at [249, 149] on img at bounding box center [292, 96] width 277 height 208
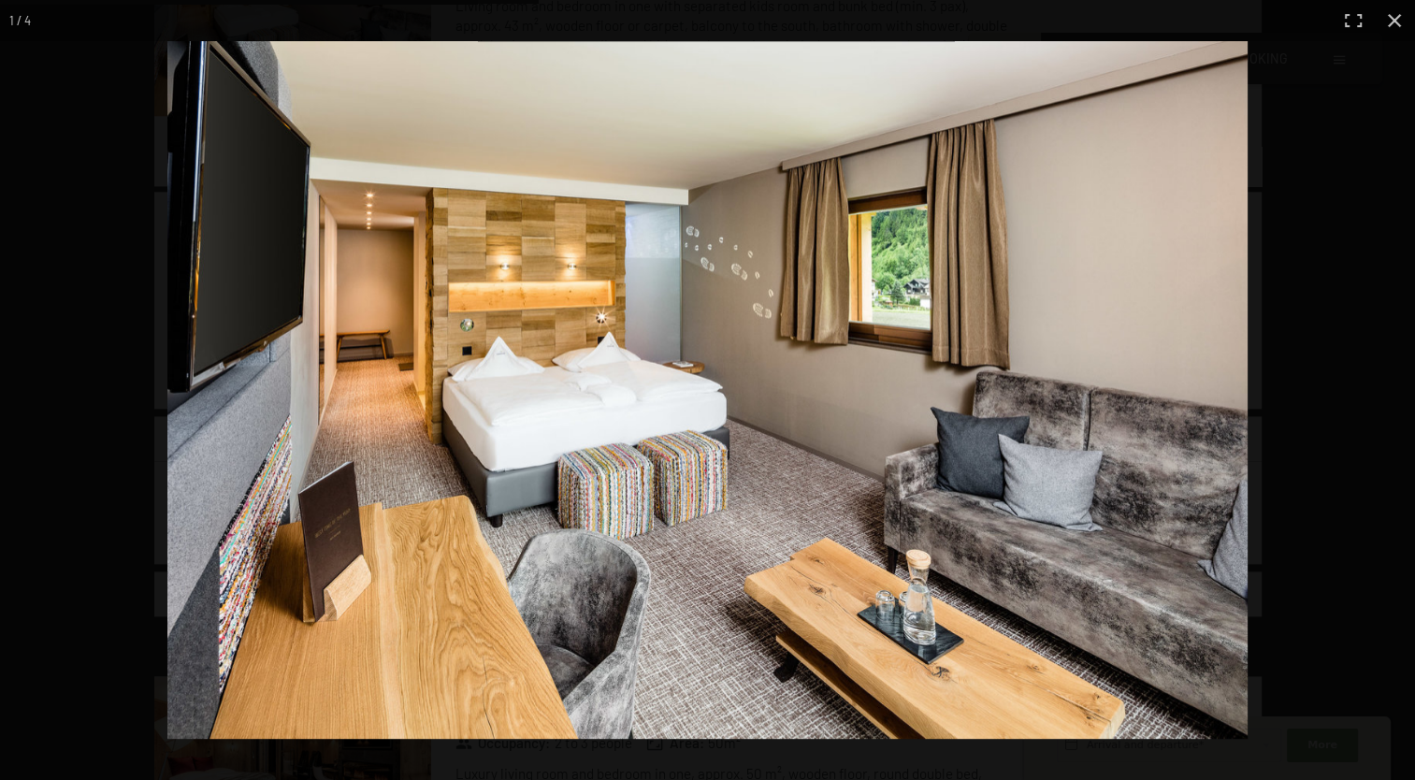
scroll to position [2257, 0]
click at [1391, 393] on button "button" at bounding box center [1382, 390] width 65 height 94
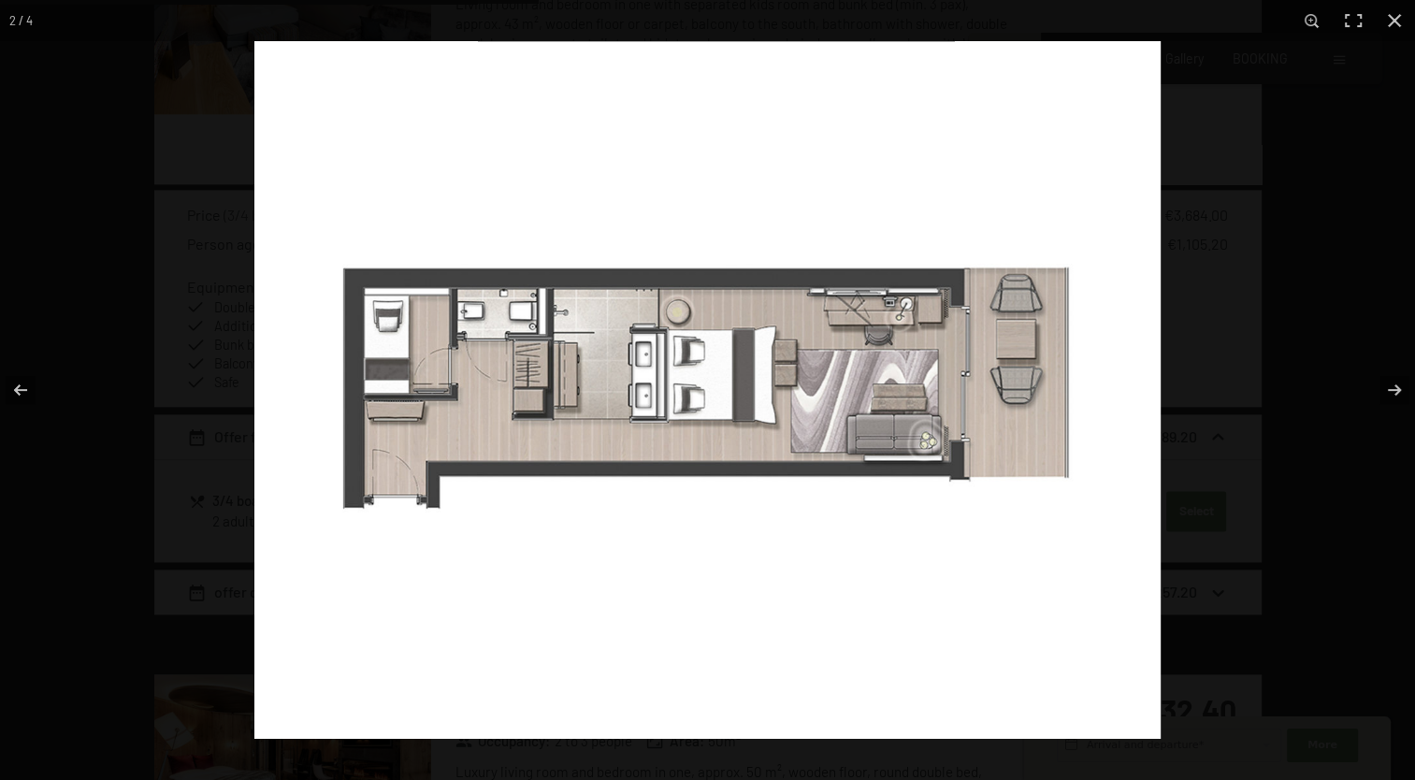
click at [1402, 24] on button "button" at bounding box center [1394, 20] width 41 height 41
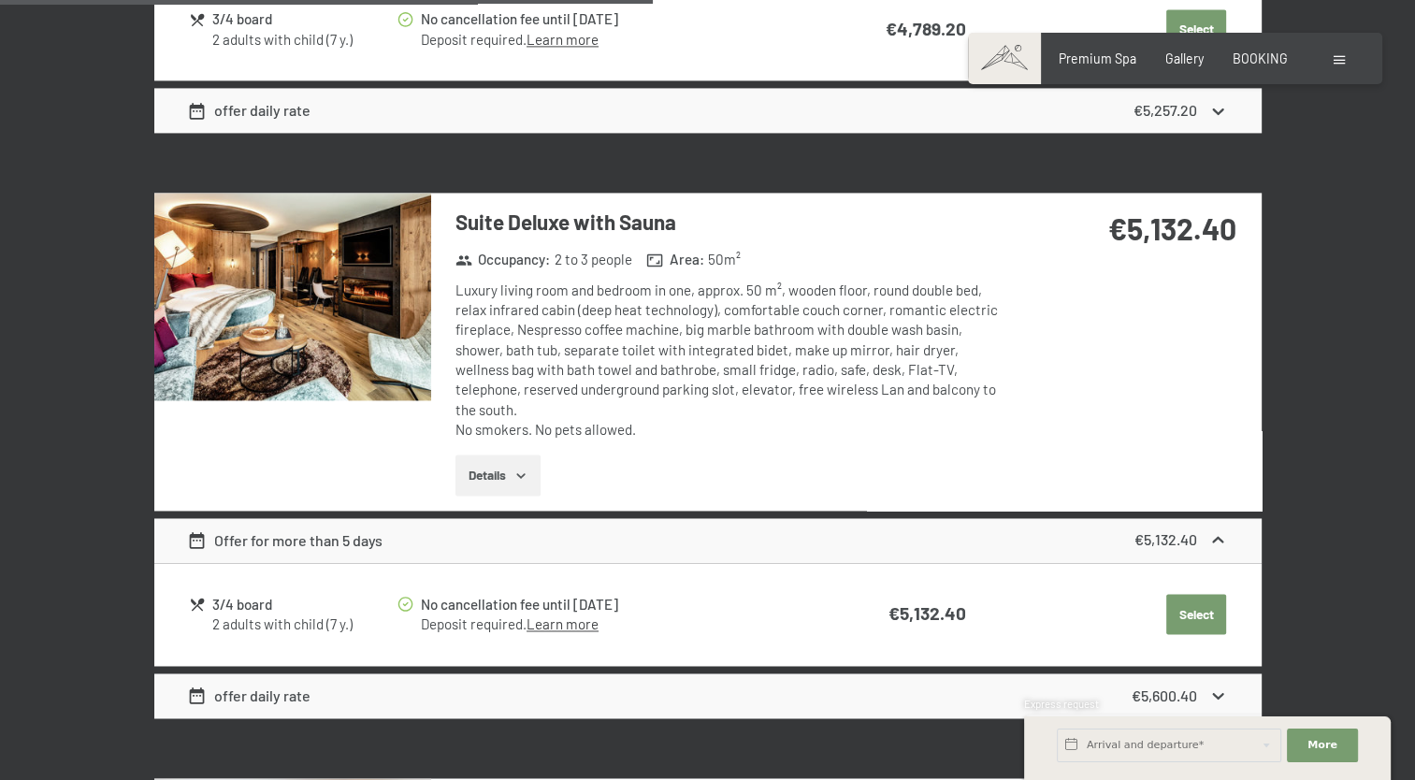
scroll to position [2740, 0]
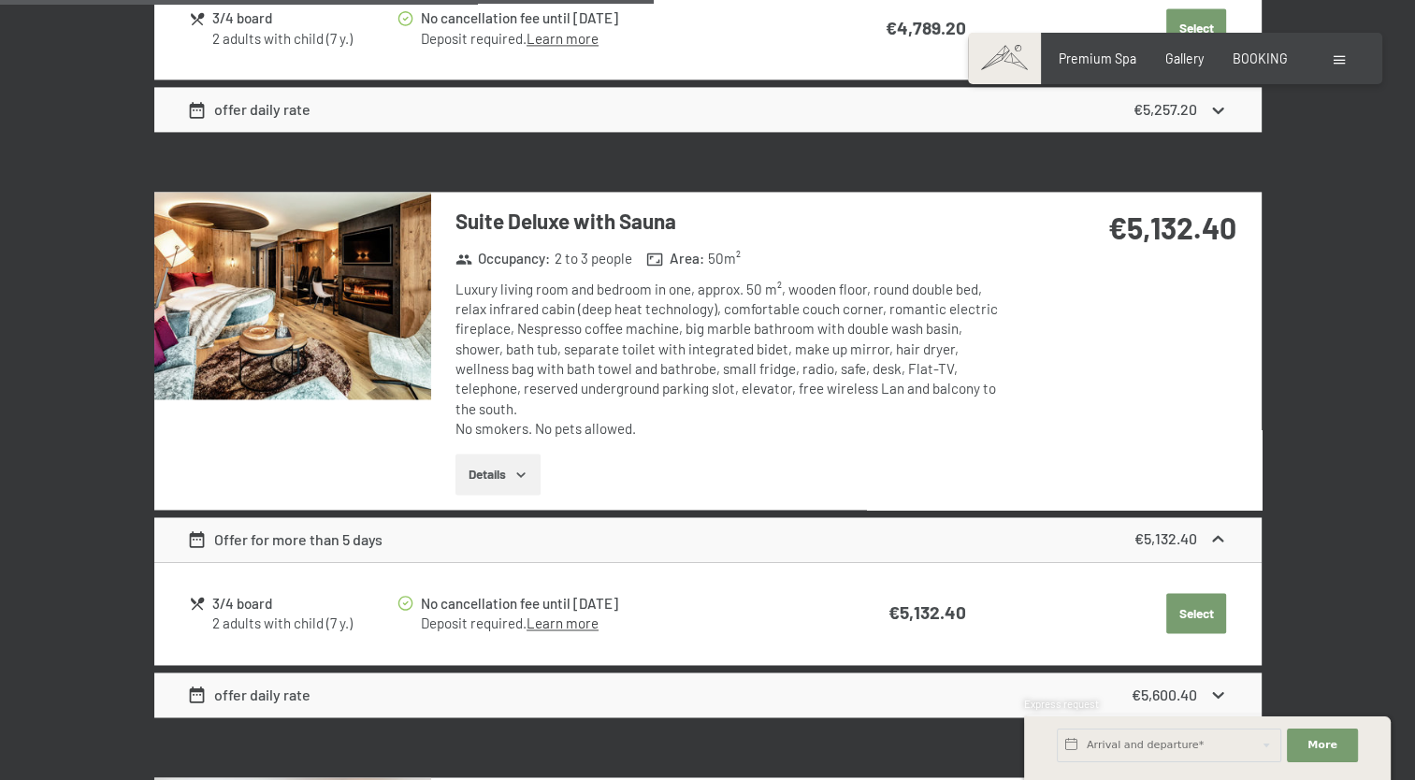
click at [256, 354] on img at bounding box center [292, 296] width 277 height 208
click at [0, 0] on button "button" at bounding box center [0, 0] width 0 height 0
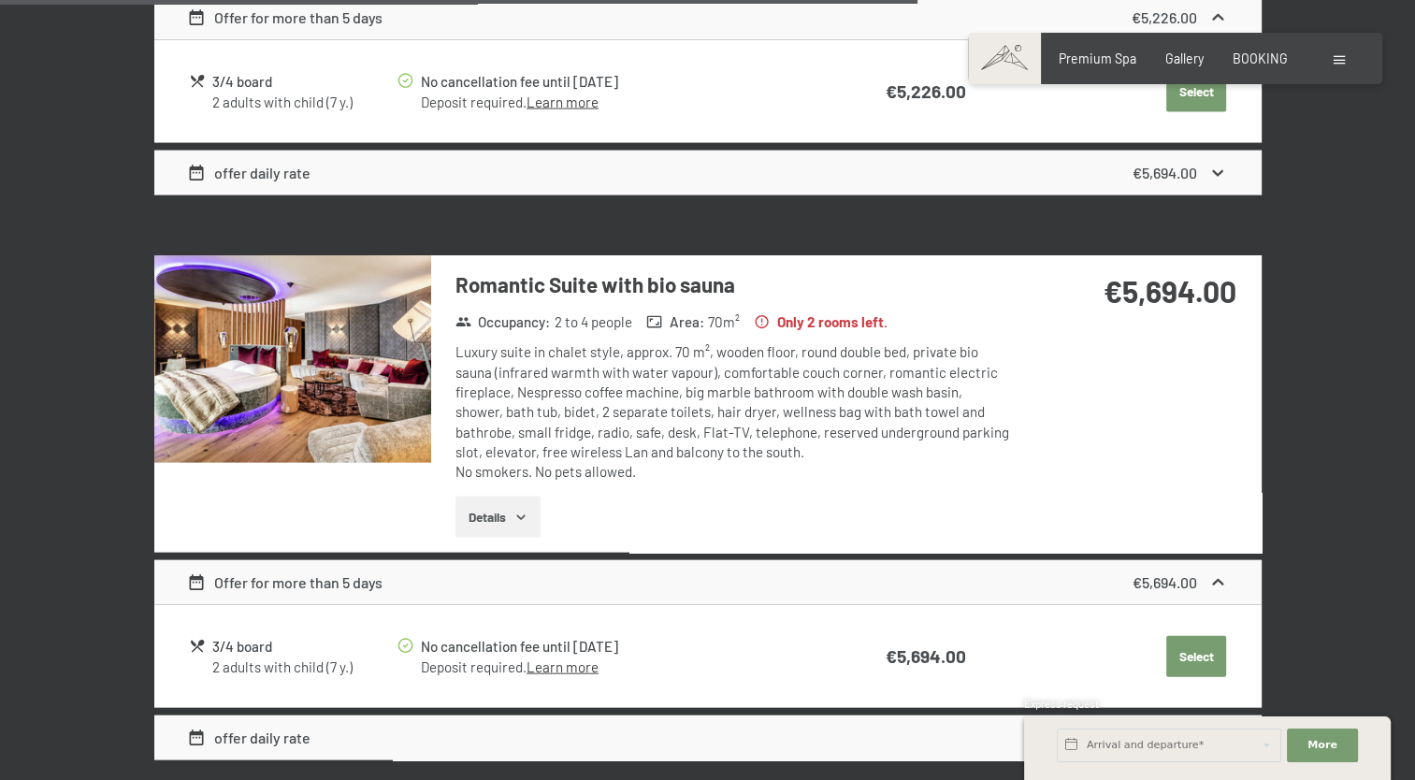
scroll to position [3847, 0]
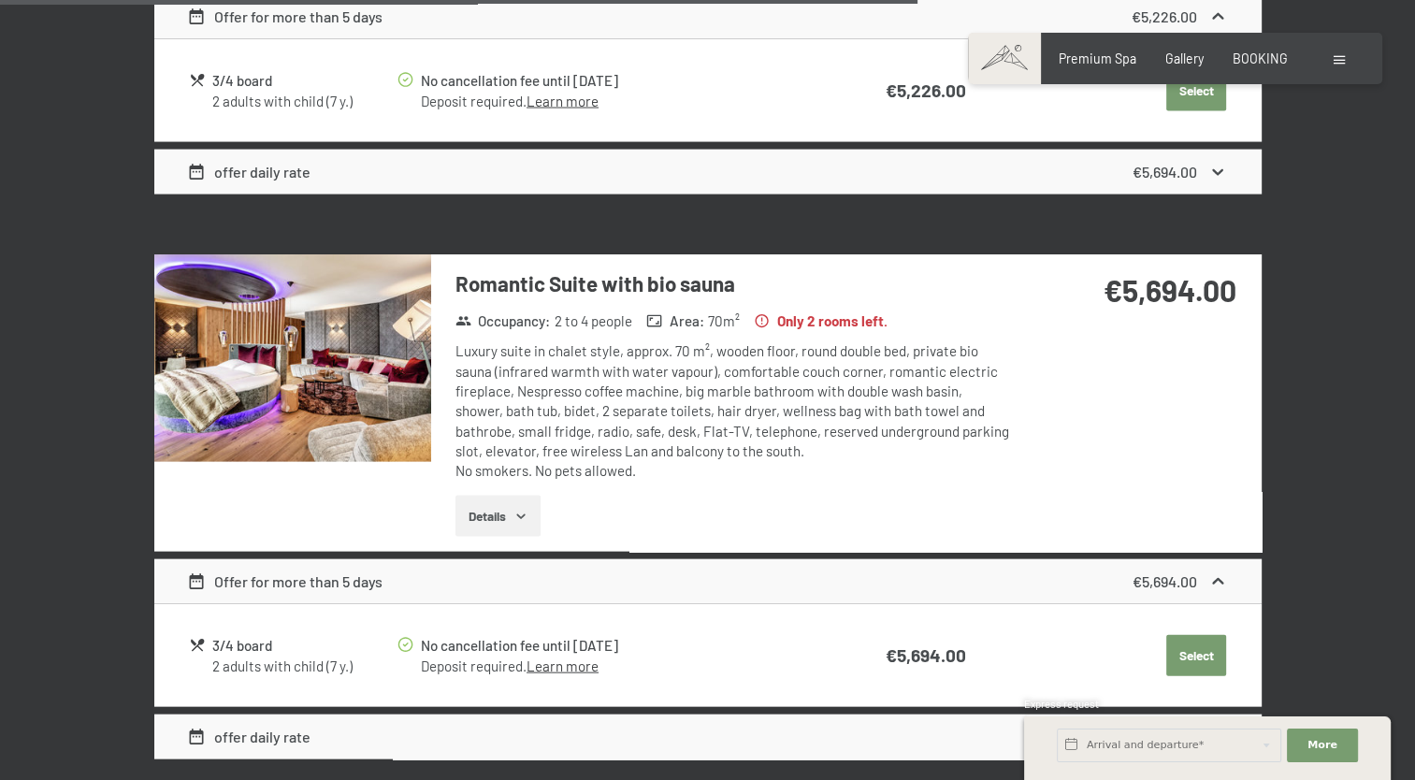
click at [321, 326] on img at bounding box center [292, 358] width 277 height 208
click at [0, 0] on button "button" at bounding box center [0, 0] width 0 height 0
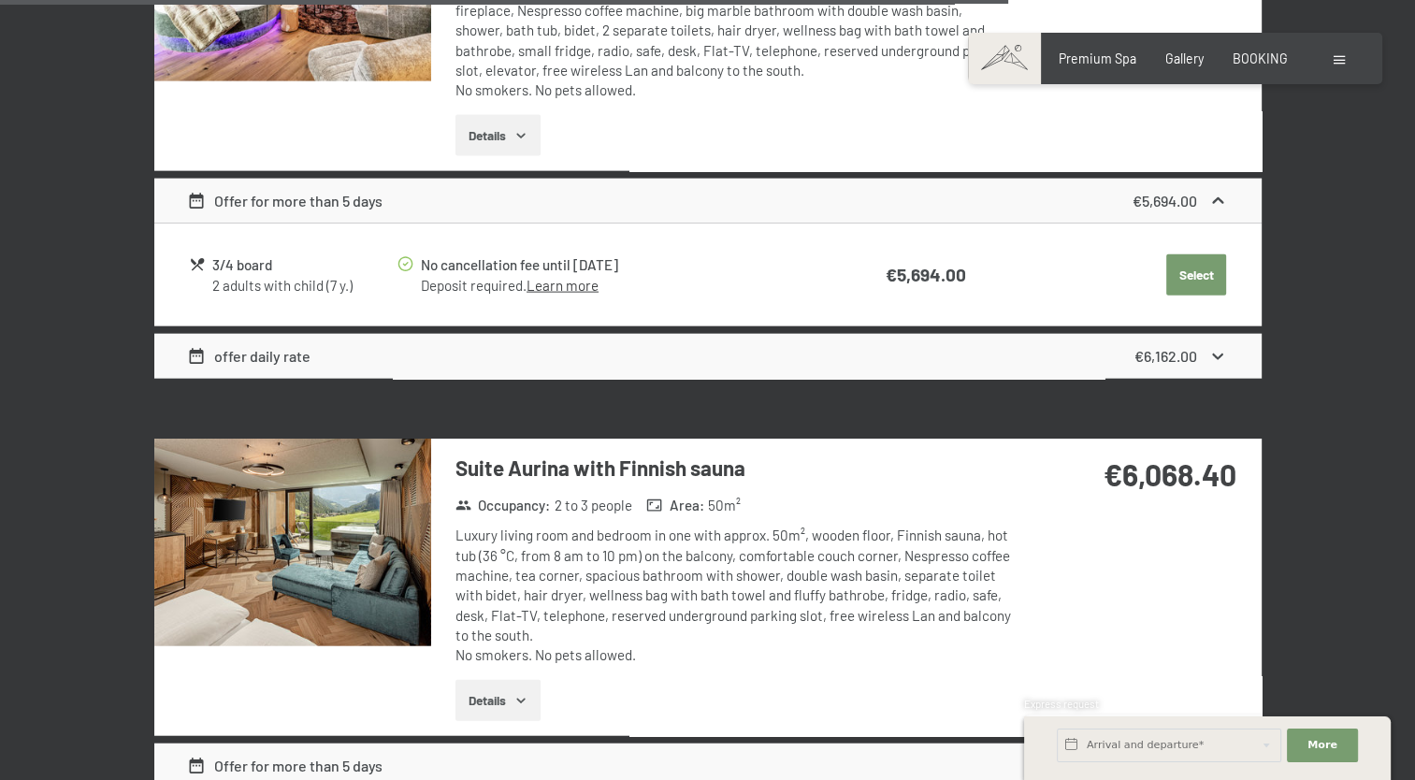
scroll to position [4229, 0]
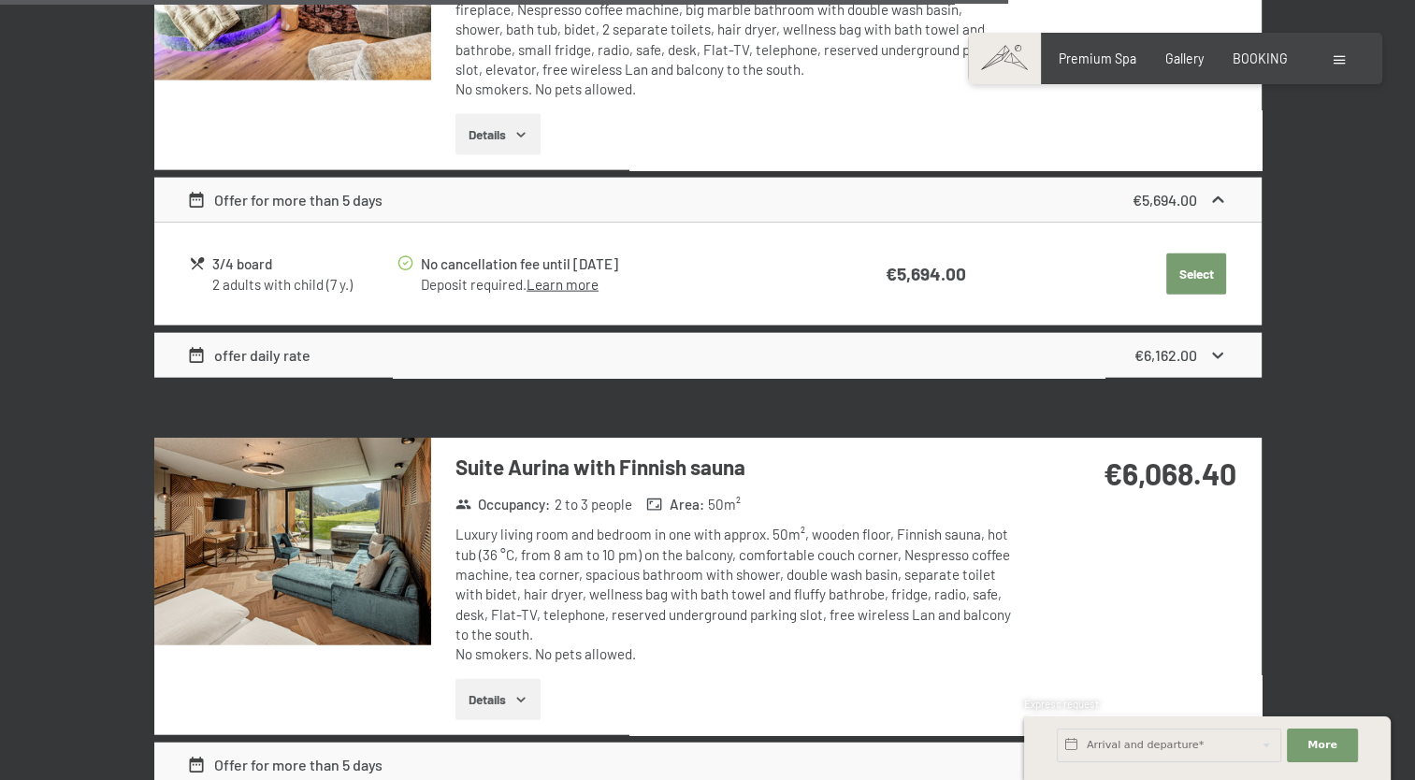
click at [629, 434] on span "Consent to marketing activities*" at bounding box center [632, 443] width 211 height 19
click at [517, 434] on input "Consent to marketing activities*" at bounding box center [508, 443] width 19 height 19
checkbox input "false"
click at [383, 584] on img at bounding box center [292, 542] width 277 height 208
click at [0, 0] on button "button" at bounding box center [0, 0] width 0 height 0
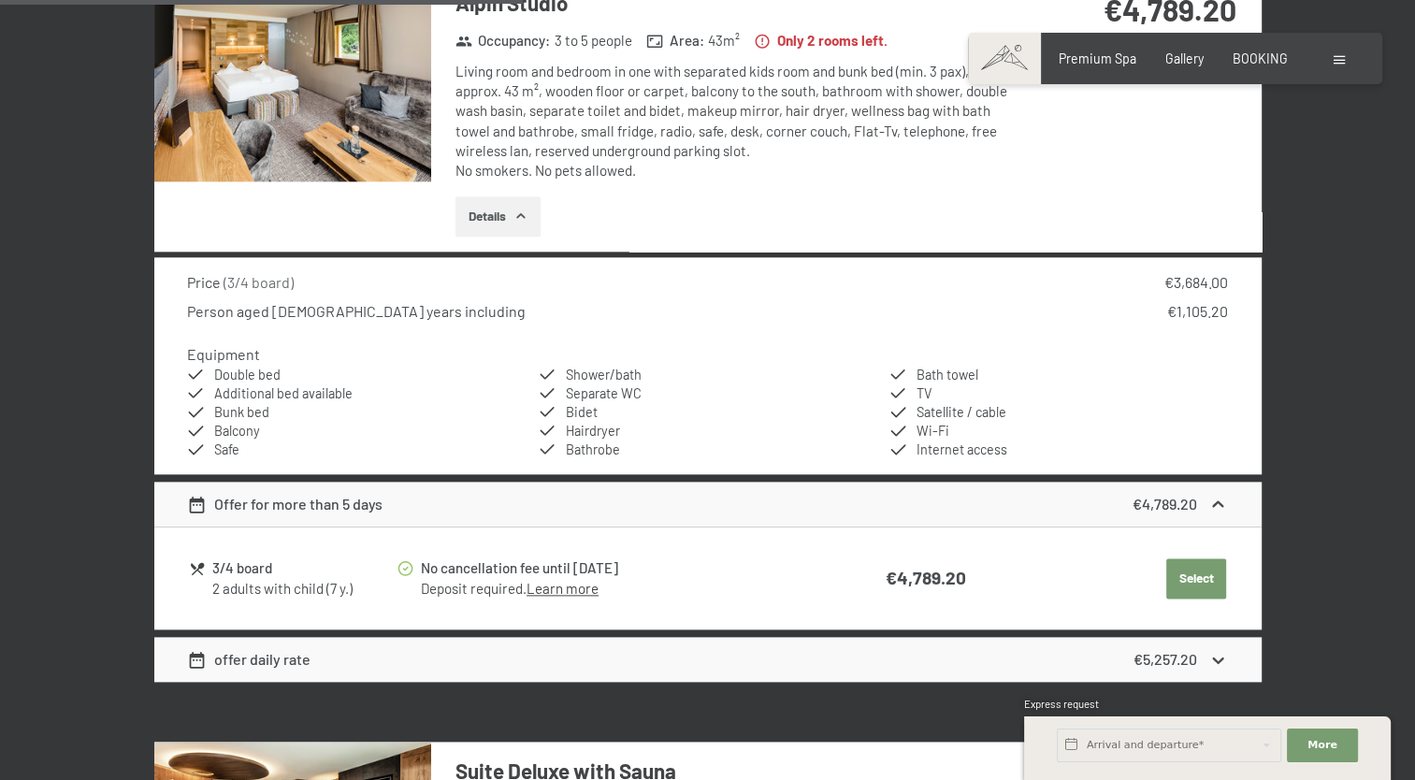
scroll to position [2191, 0]
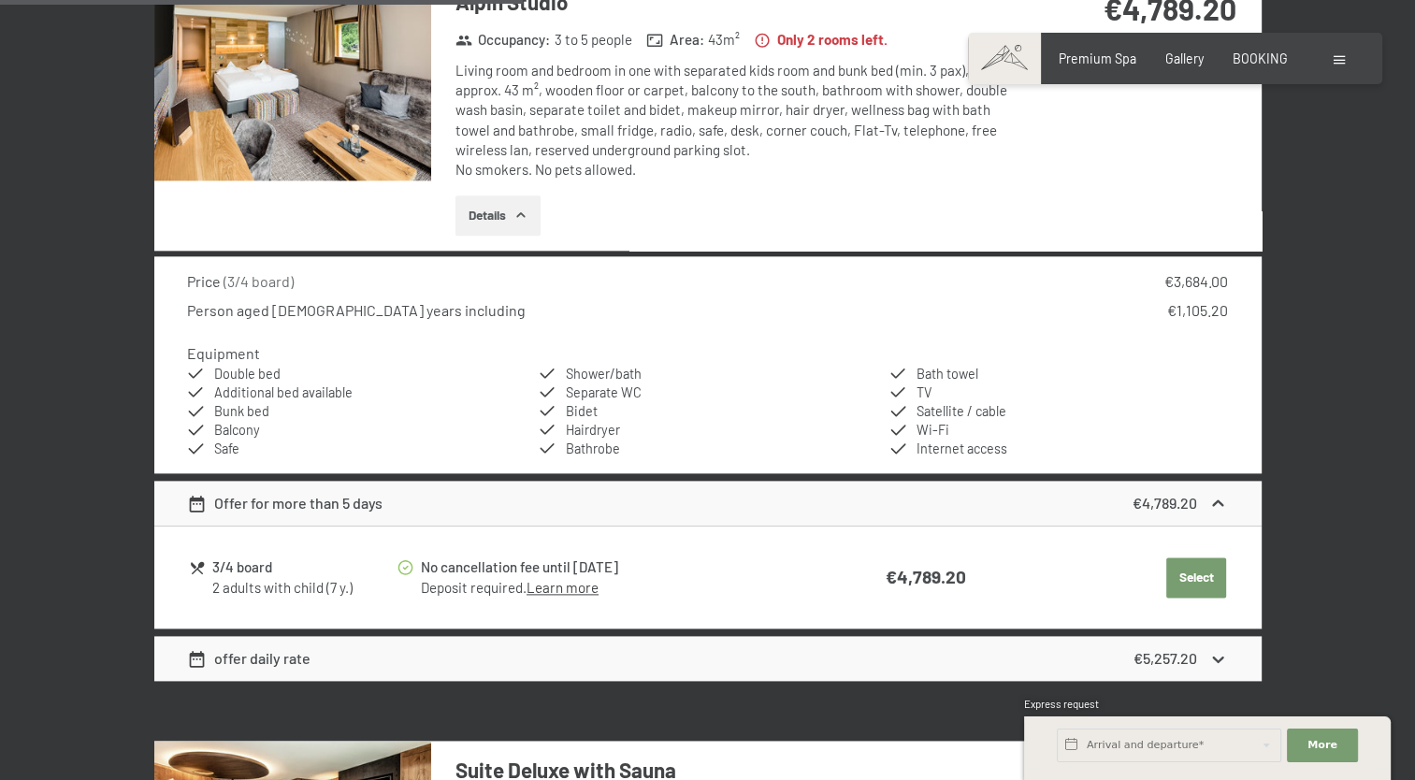
click at [1199, 576] on button "Select" at bounding box center [1196, 577] width 60 height 41
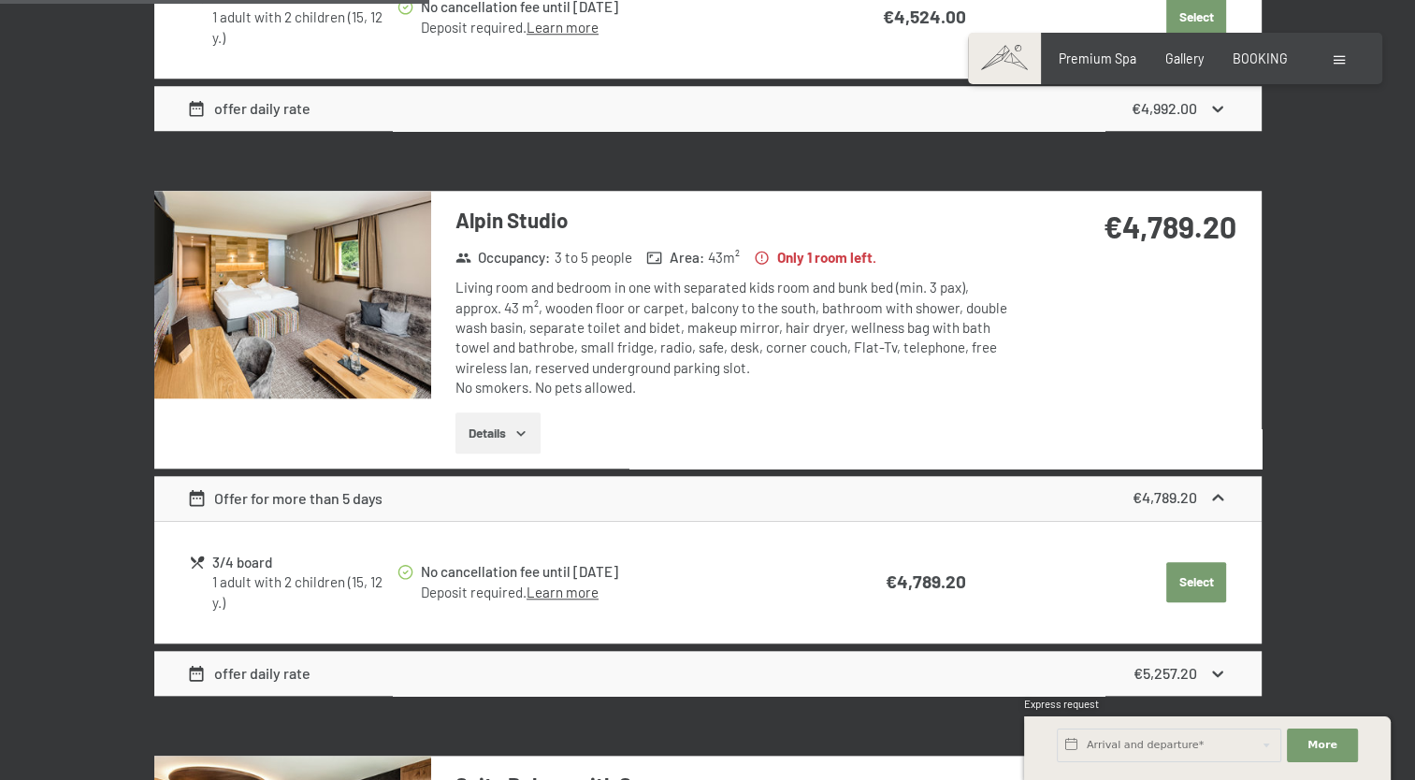
scroll to position [1616, 0]
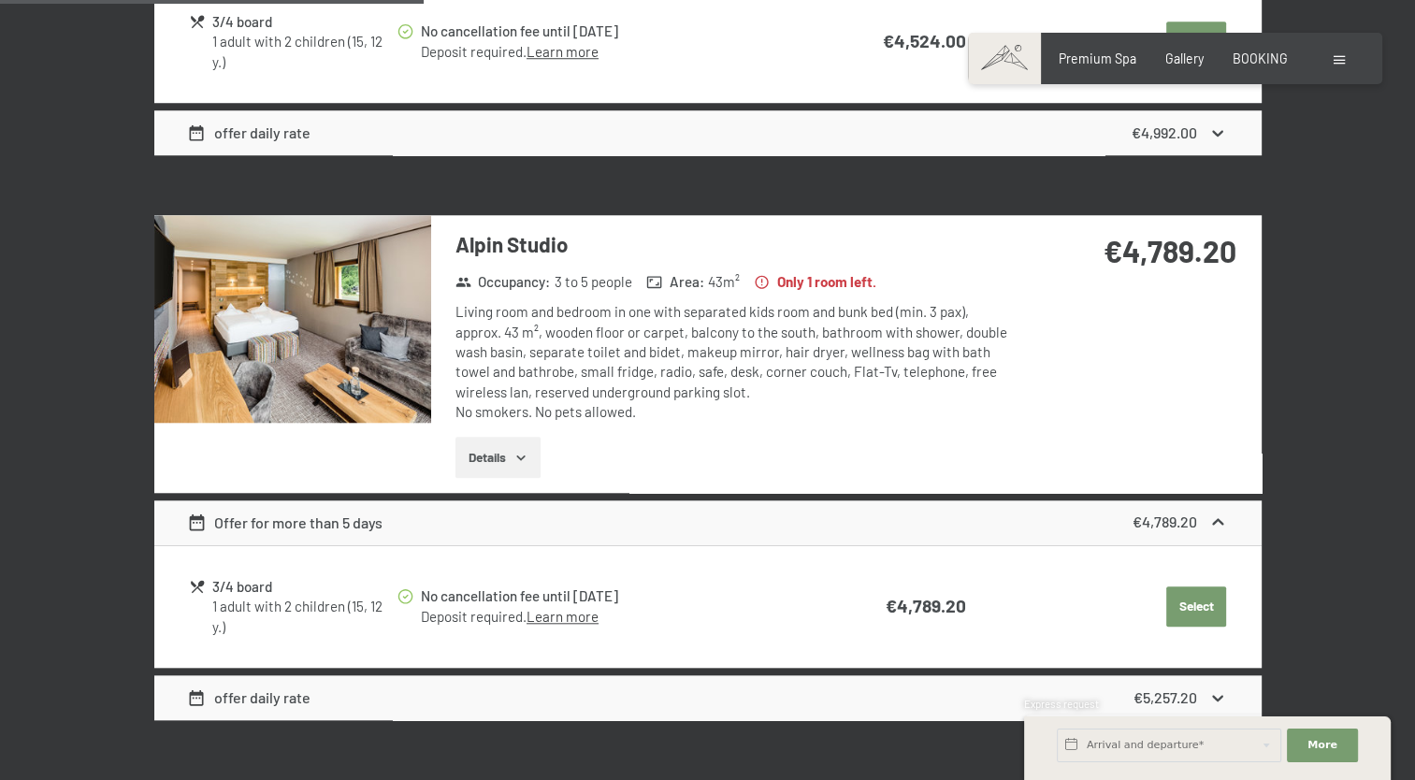
click at [1189, 608] on button "Select" at bounding box center [1196, 606] width 60 height 41
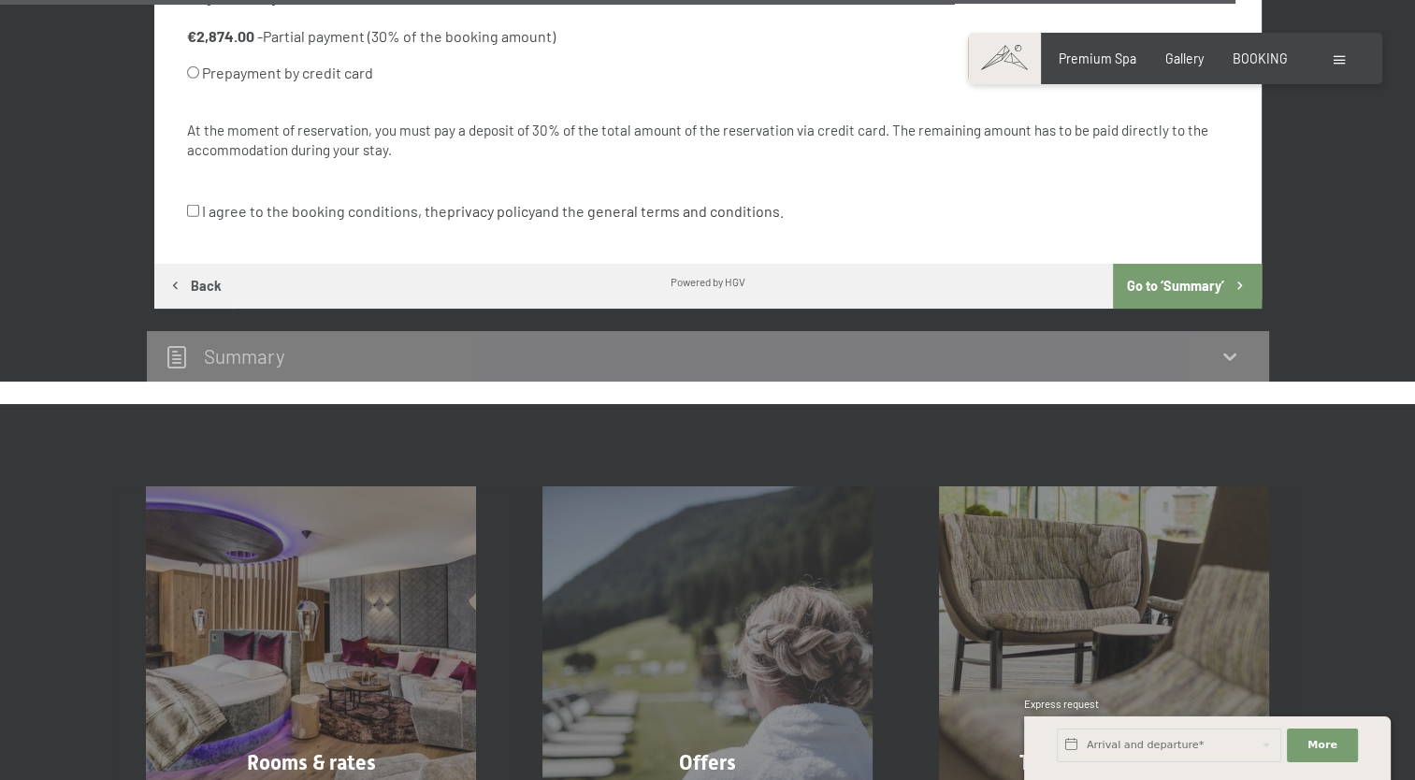
scroll to position [5551, 0]
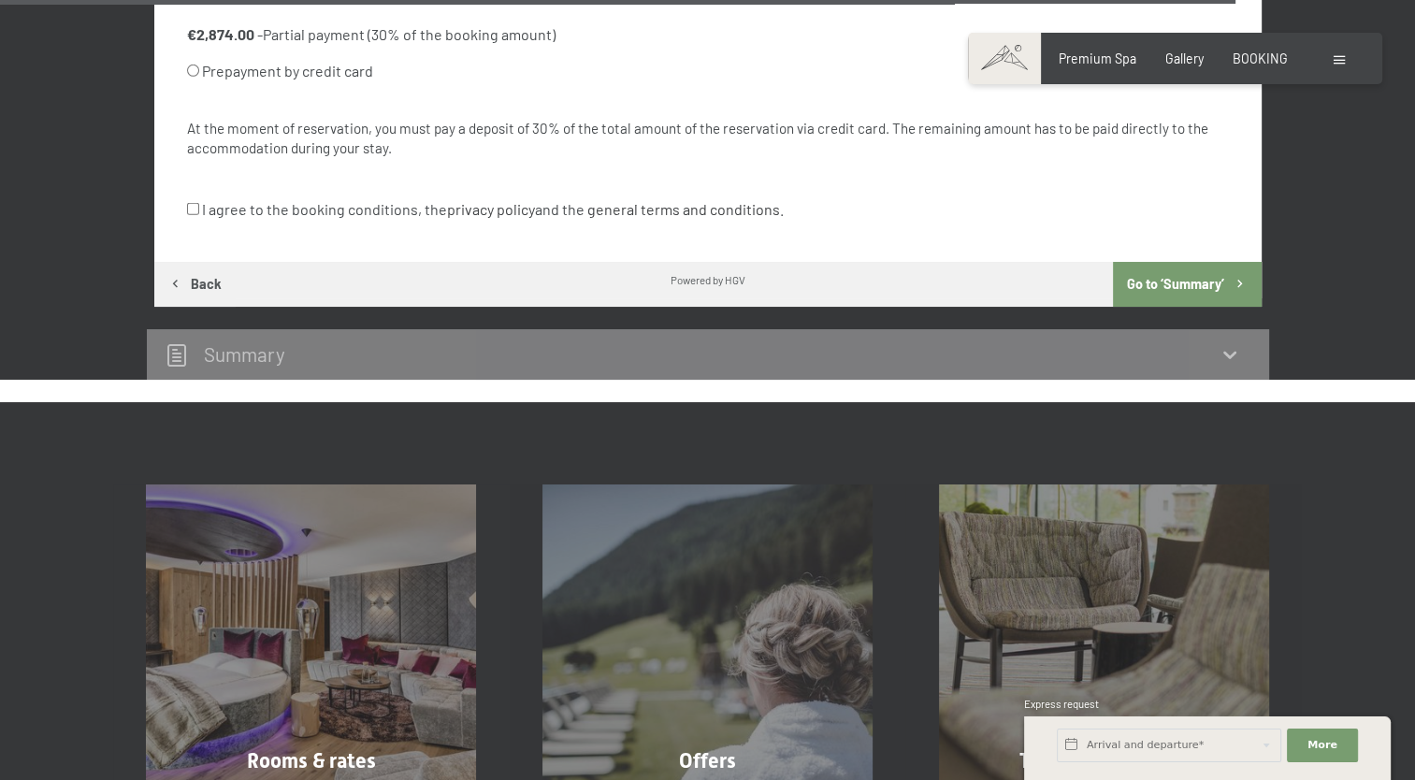
click at [1231, 365] on icon at bounding box center [1230, 354] width 22 height 22
click at [1199, 280] on button "Go to ‘Summary’" at bounding box center [1187, 284] width 148 height 45
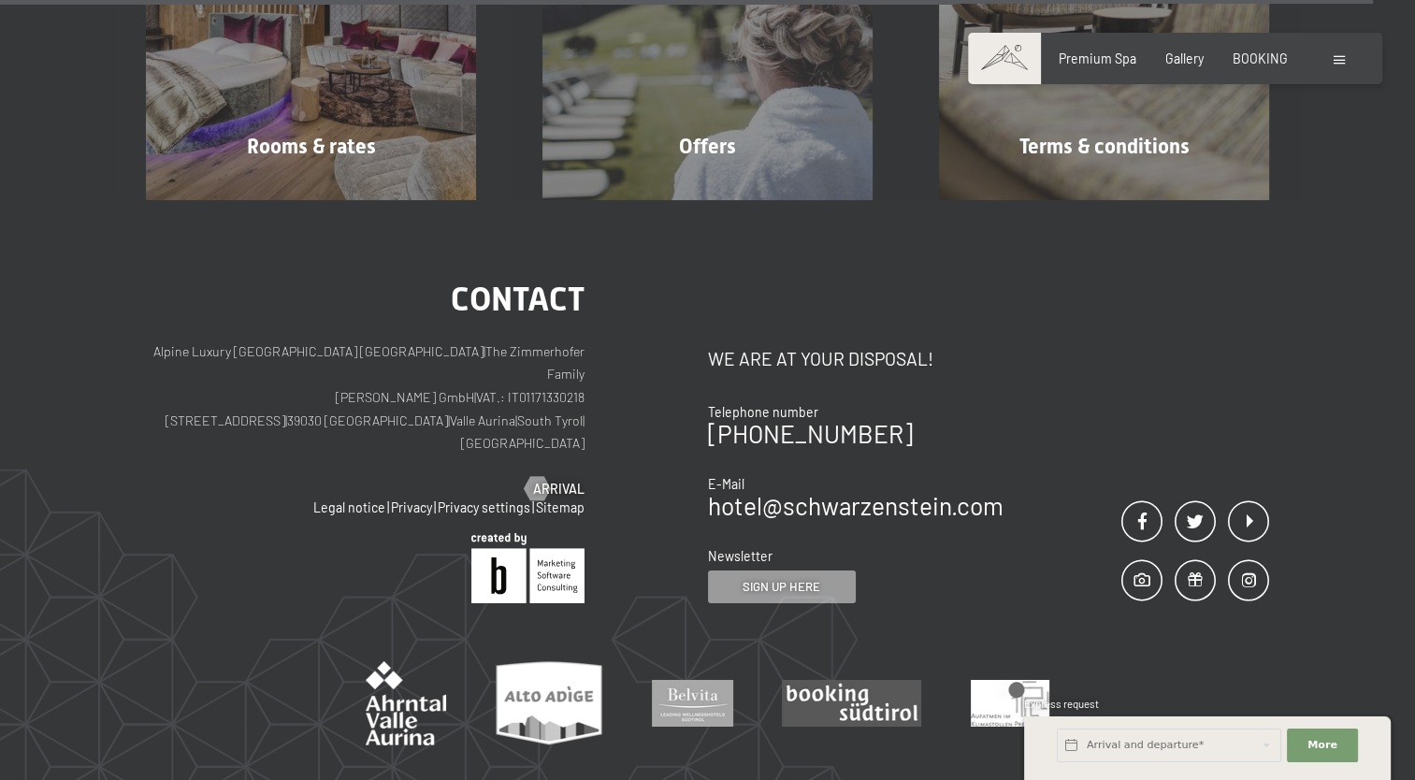
scroll to position [6305, 0]
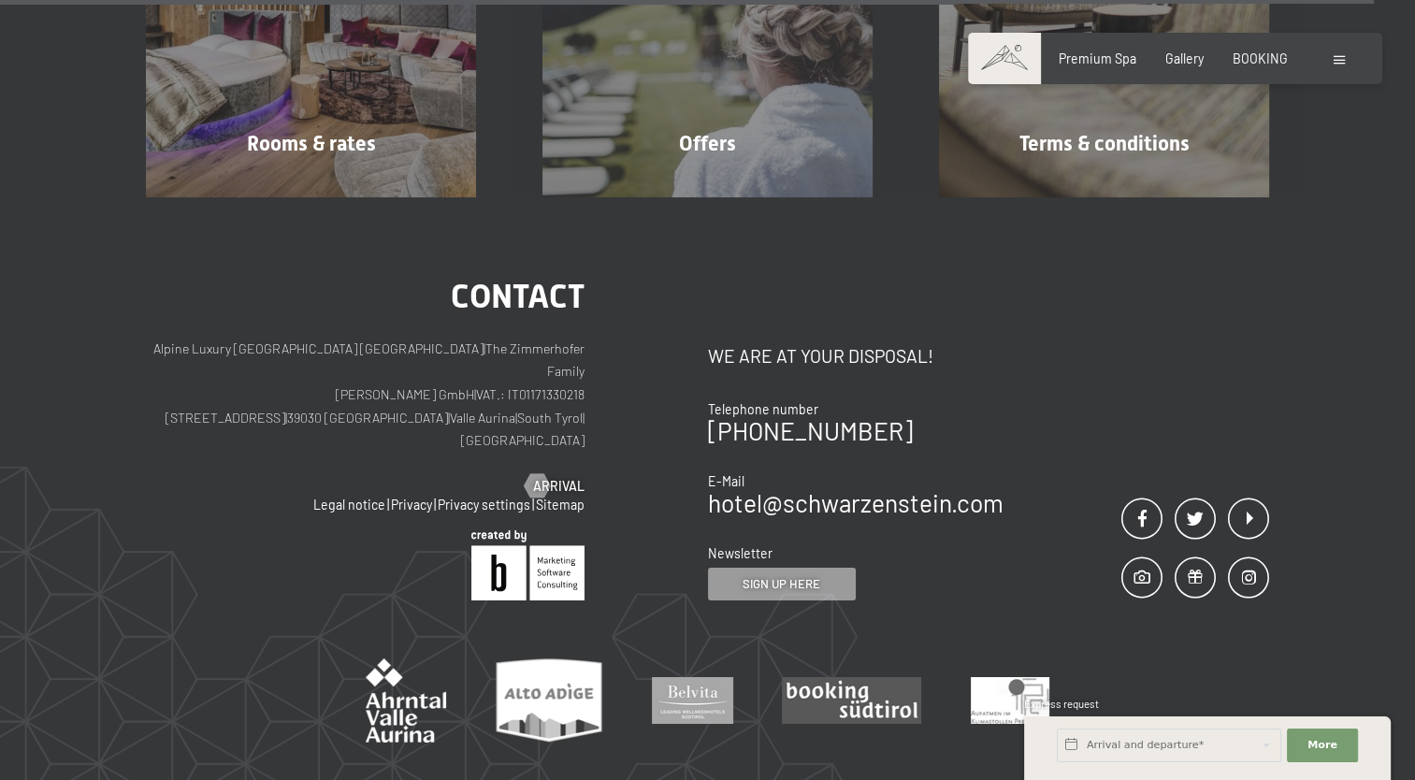
click at [382, 350] on p "Alpine [GEOGRAPHIC_DATA] | The Zimmerhofer Family [PERSON_NAME] GmbH | VAT.: IT…" at bounding box center [365, 395] width 439 height 115
copy p "SCHWARZENSTEIN"
click at [235, 351] on p "Alpine [GEOGRAPHIC_DATA] | The Zimmerhofer Family [PERSON_NAME] GmbH | VAT.: IT…" at bounding box center [365, 395] width 439 height 115
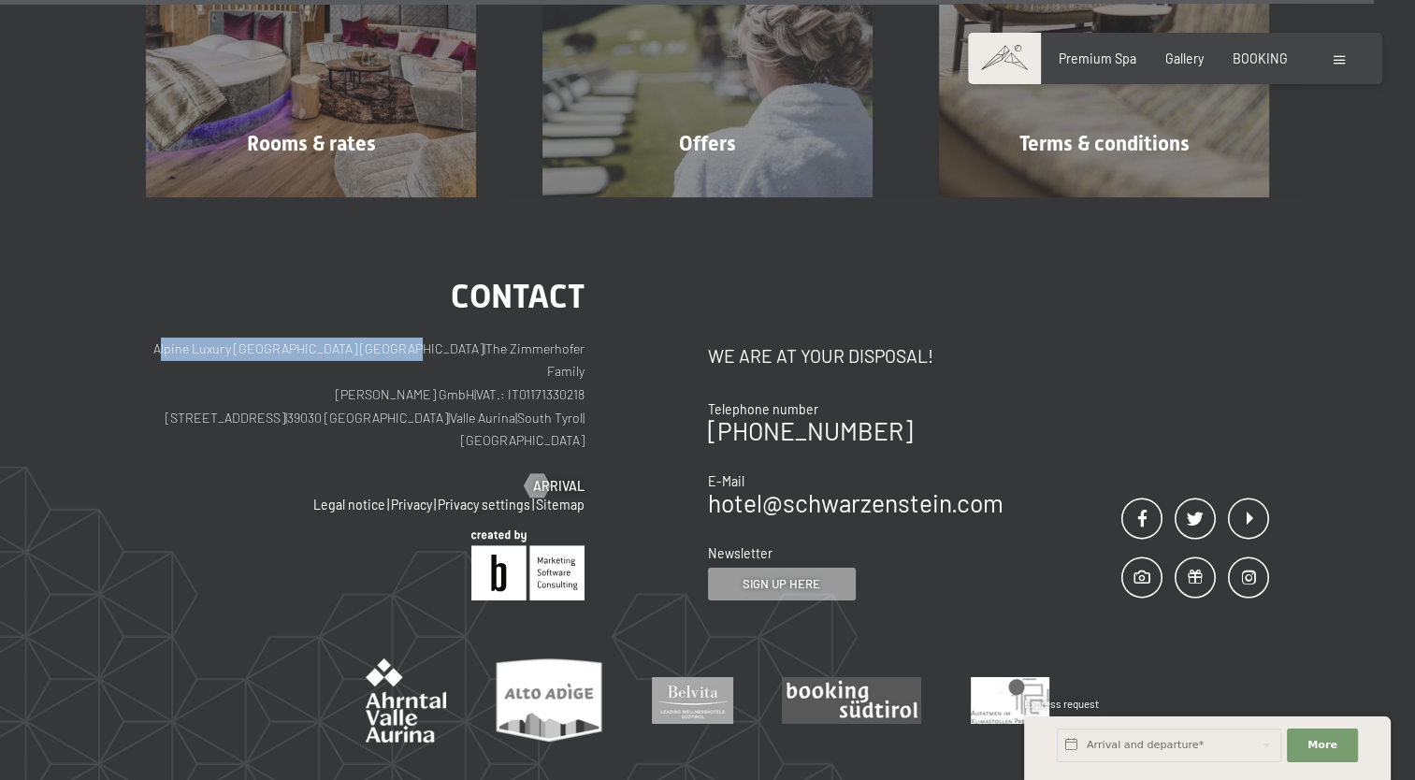
drag, startPoint x: 184, startPoint y: 353, endPoint x: 436, endPoint y: 351, distance: 251.6
click at [436, 351] on p "Alpine [GEOGRAPHIC_DATA] | The Zimmerhofer Family [PERSON_NAME] GmbH | VAT.: IT…" at bounding box center [365, 395] width 439 height 115
copy p "Alpine Luxury [GEOGRAPHIC_DATA] [GEOGRAPHIC_DATA]"
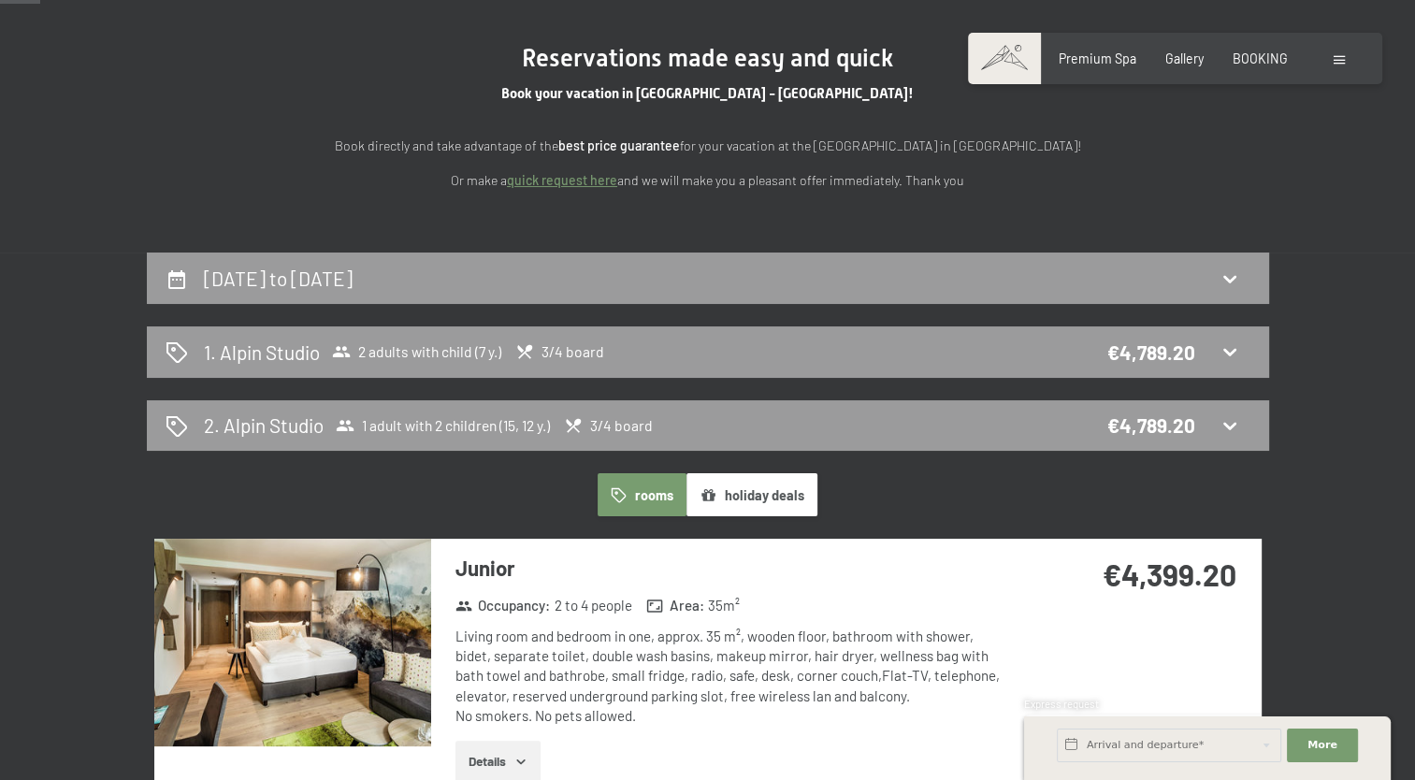
scroll to position [0, 0]
